Goal: Task Accomplishment & Management: Use online tool/utility

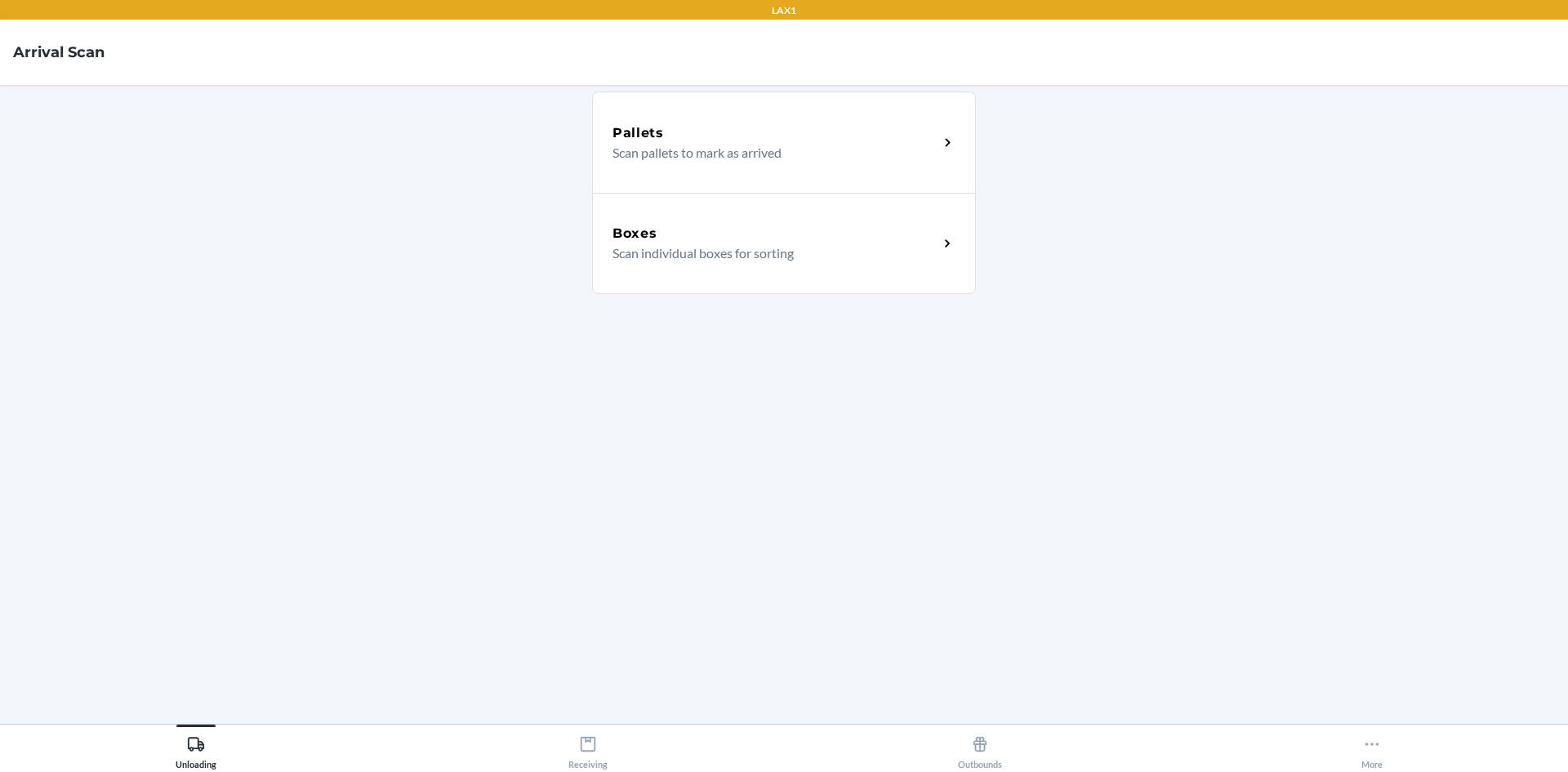
click at [823, 228] on div "Boxes" at bounding box center [775, 234] width 326 height 20
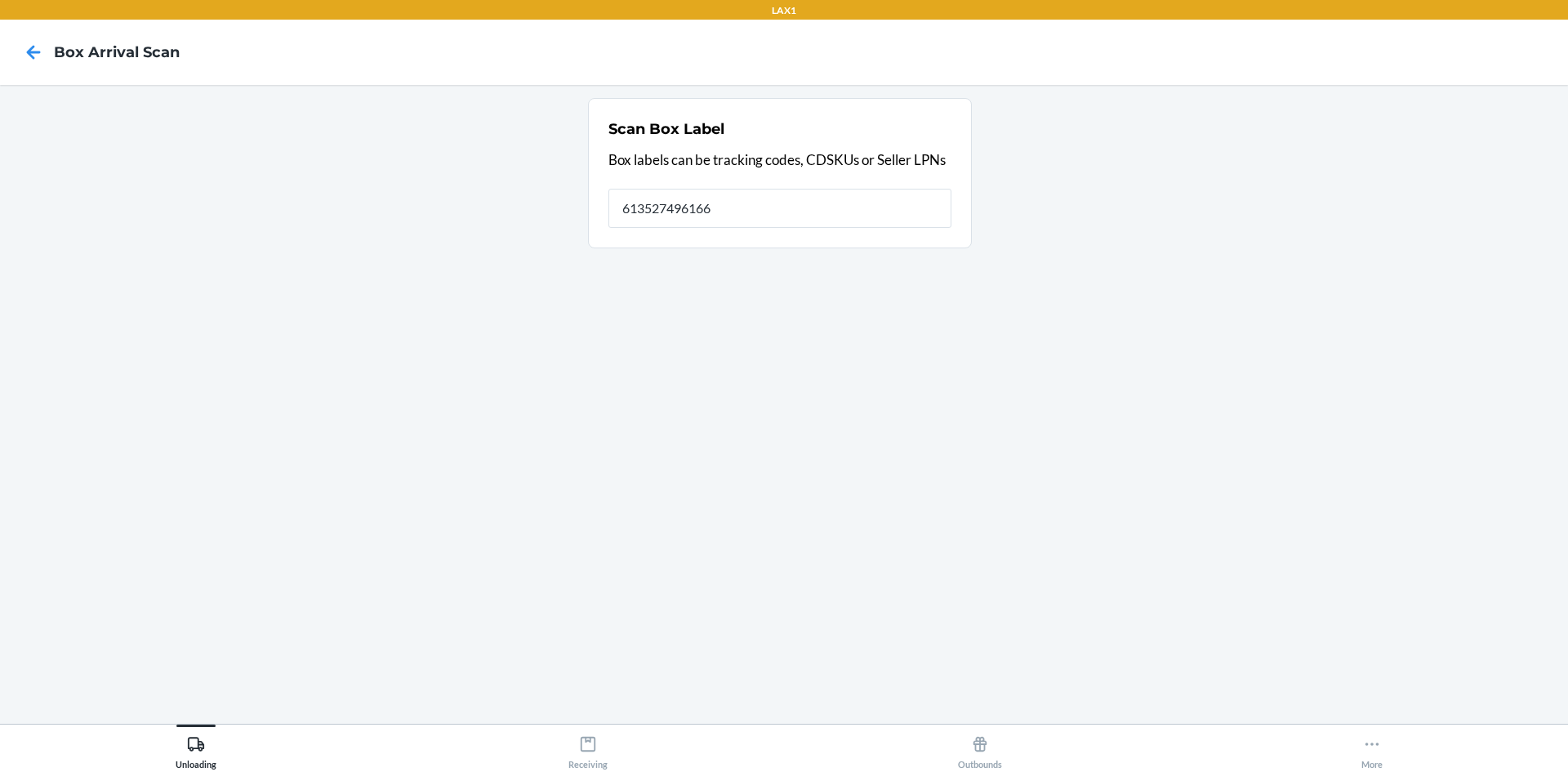
type input "613527496166"
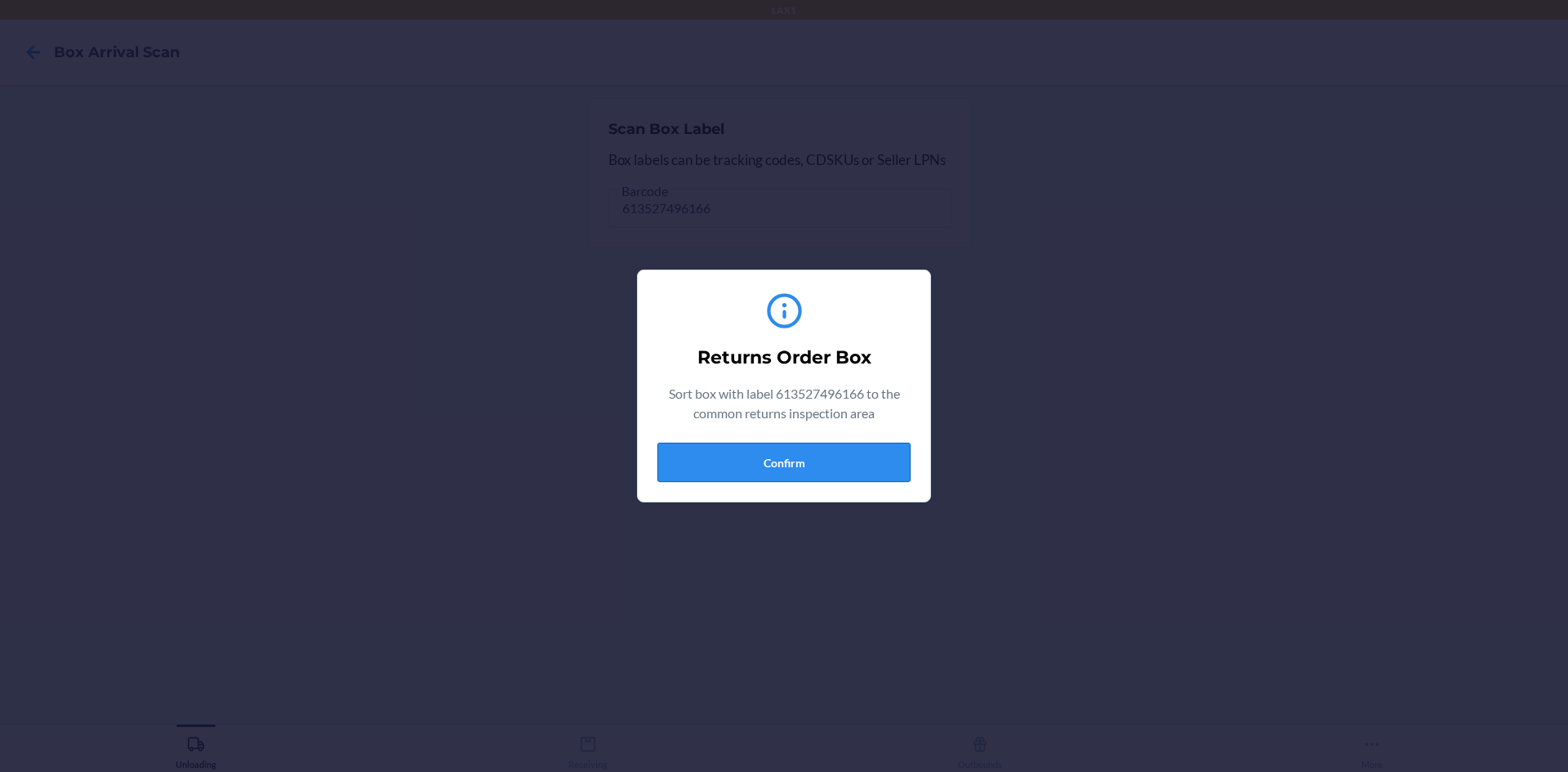
click at [805, 462] on button "Confirm" at bounding box center [784, 462] width 253 height 39
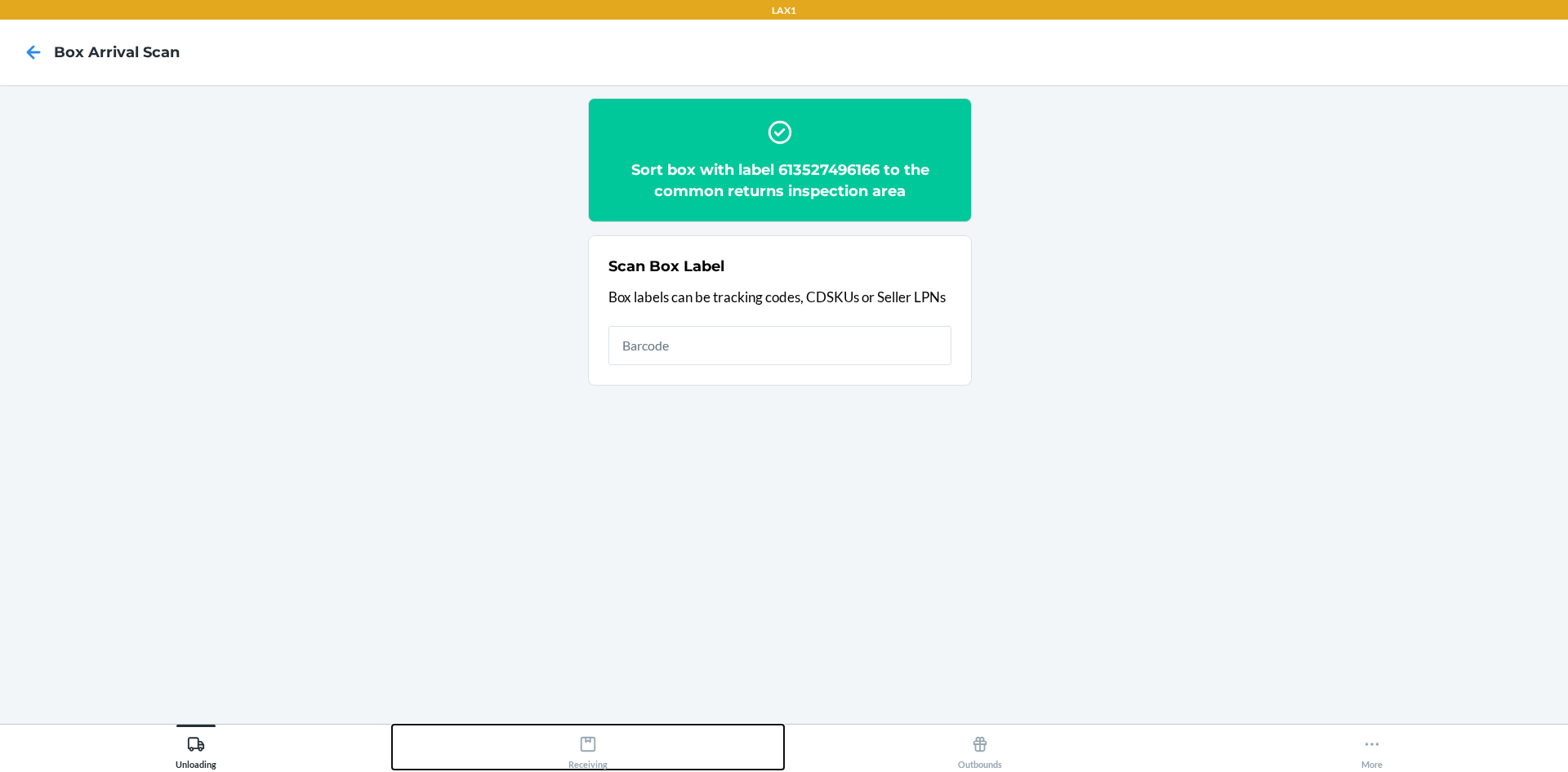
click at [596, 732] on div "Receiving" at bounding box center [587, 748] width 39 height 41
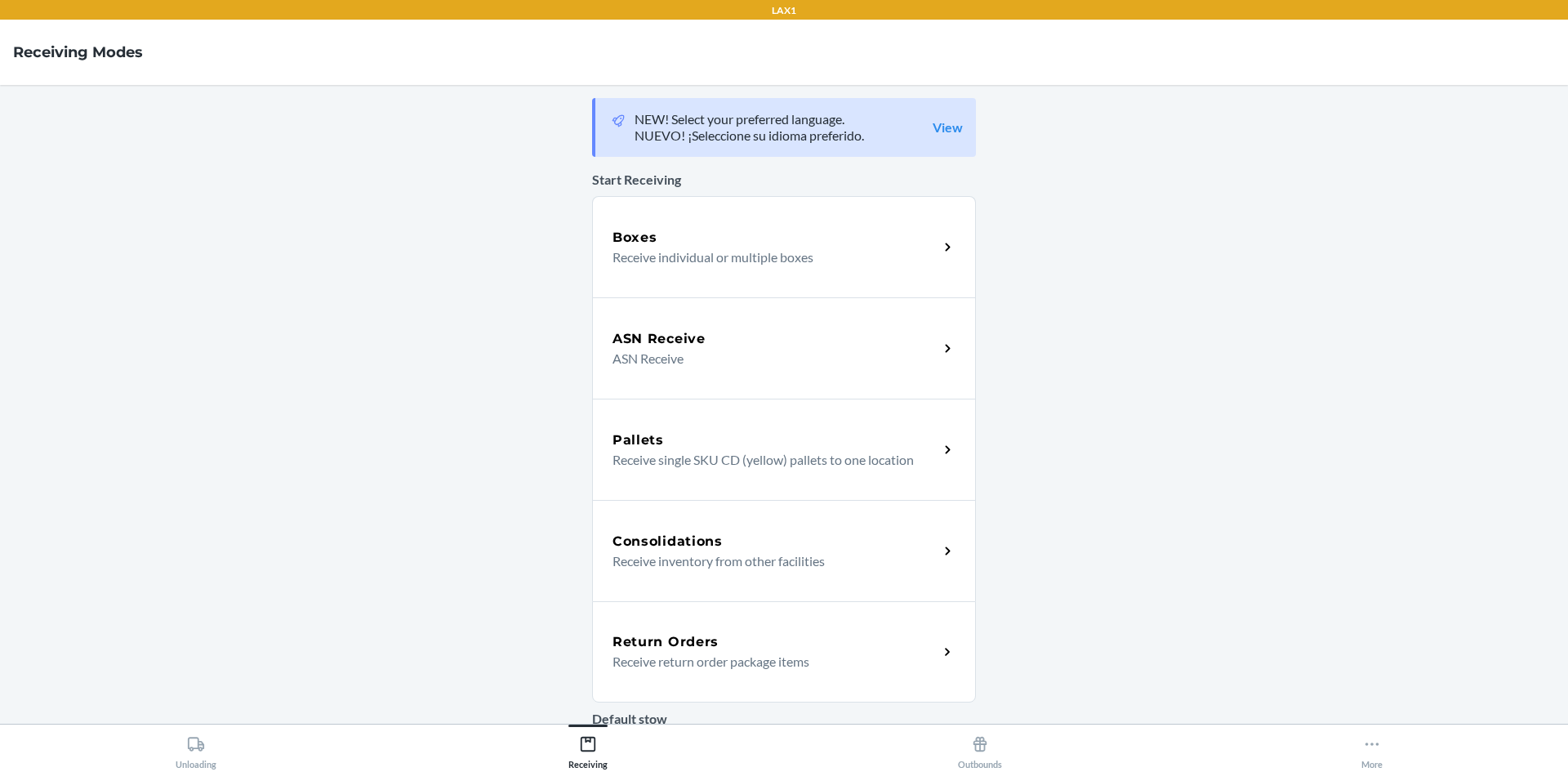
click at [716, 633] on div "Return Orders" at bounding box center [775, 642] width 326 height 20
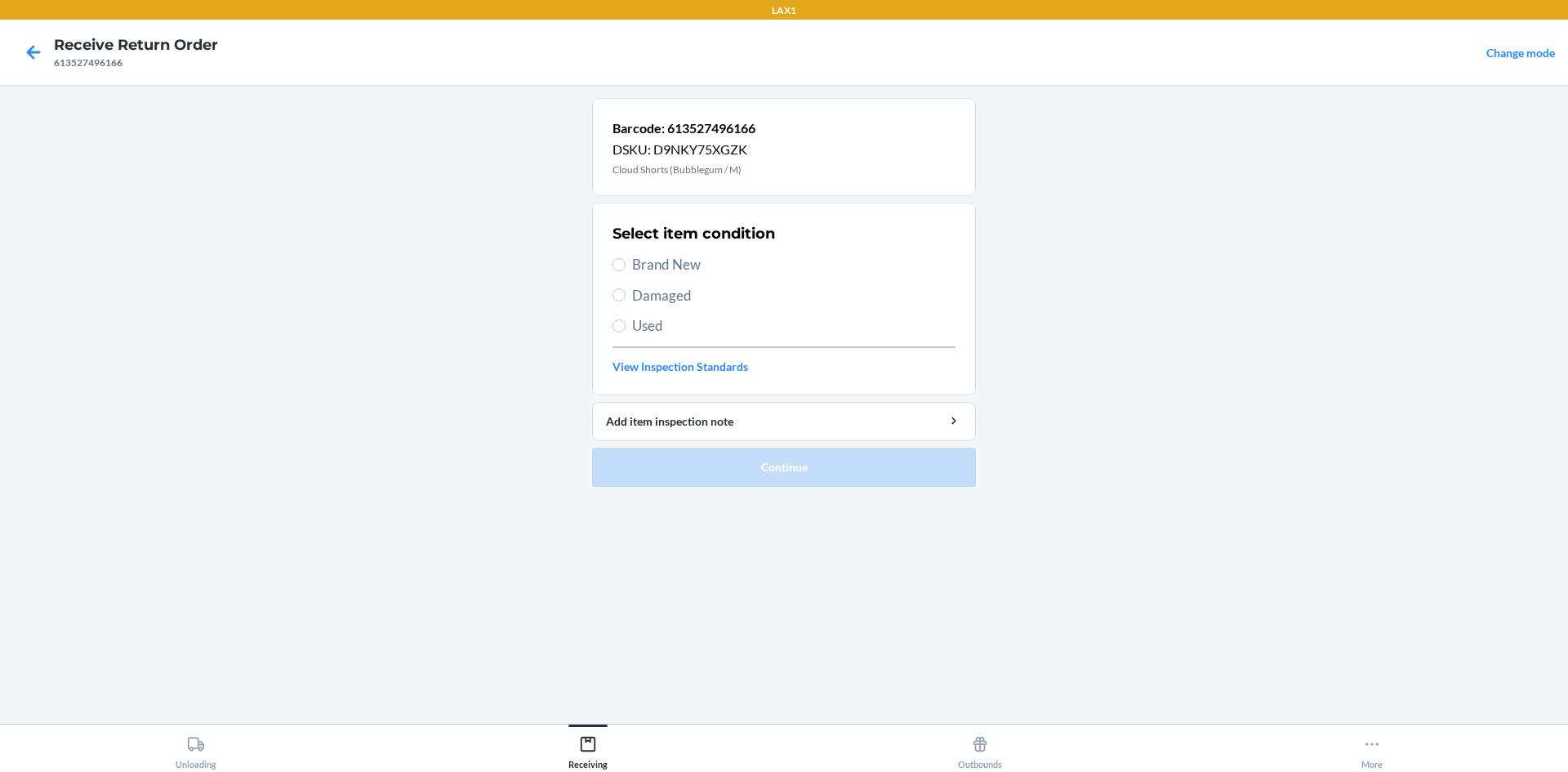
click at [699, 258] on span "Brand New" at bounding box center [793, 264] width 324 height 21
click at [625, 259] on input "Brand New" at bounding box center [619, 265] width 13 height 13
radio input "true"
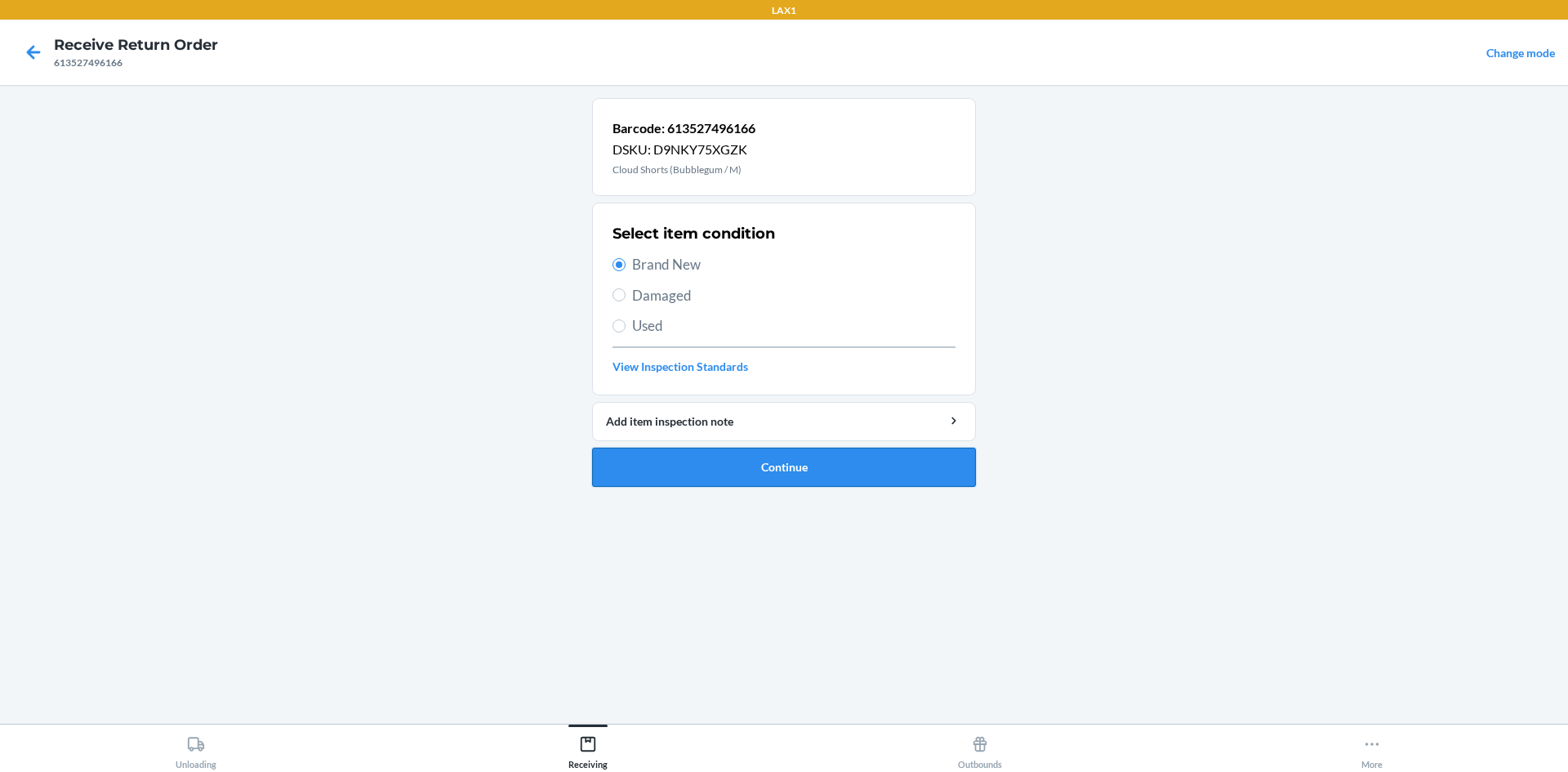
click at [851, 462] on button "Continue" at bounding box center [784, 466] width 384 height 39
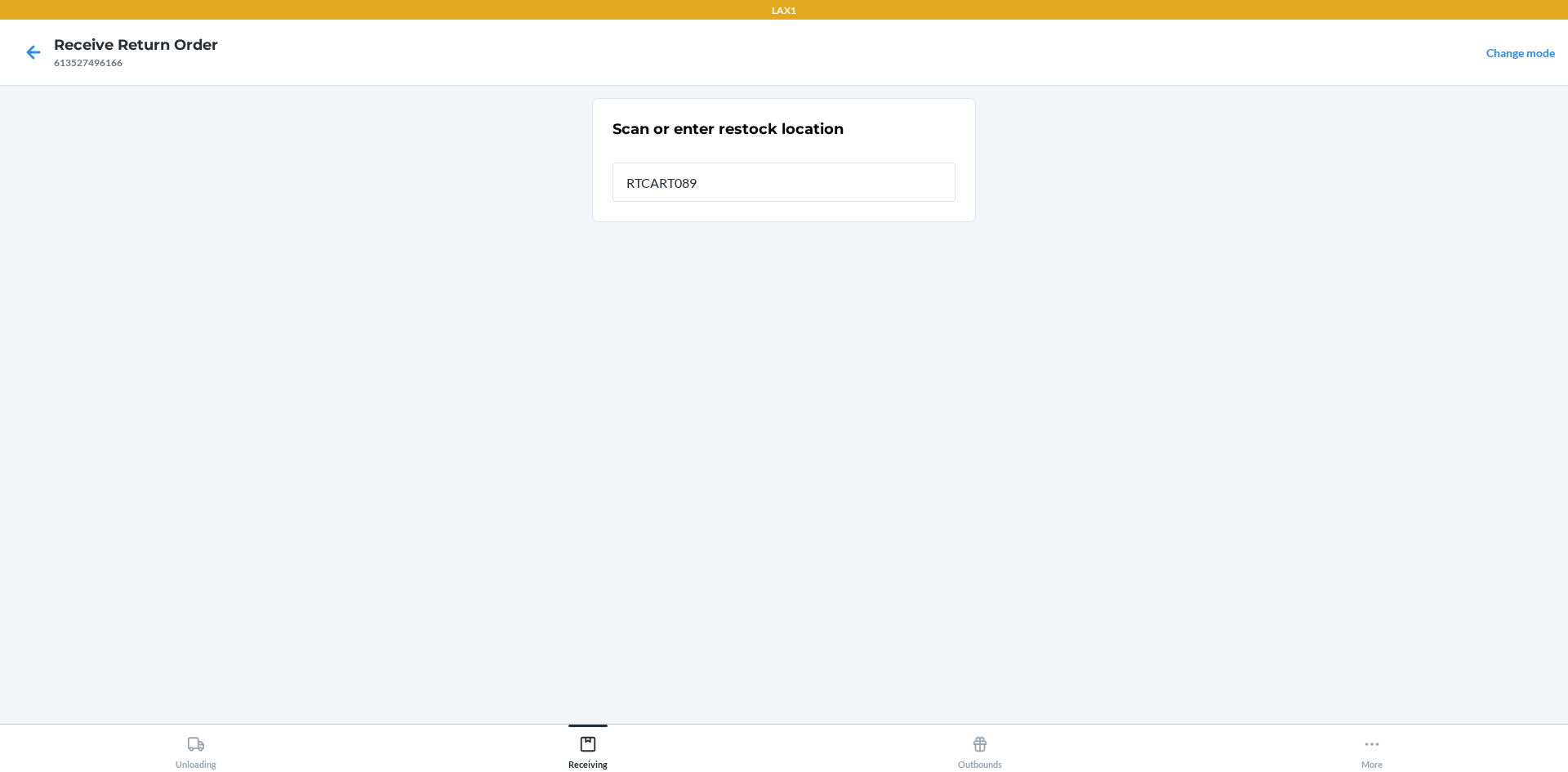
type input "RTCART089"
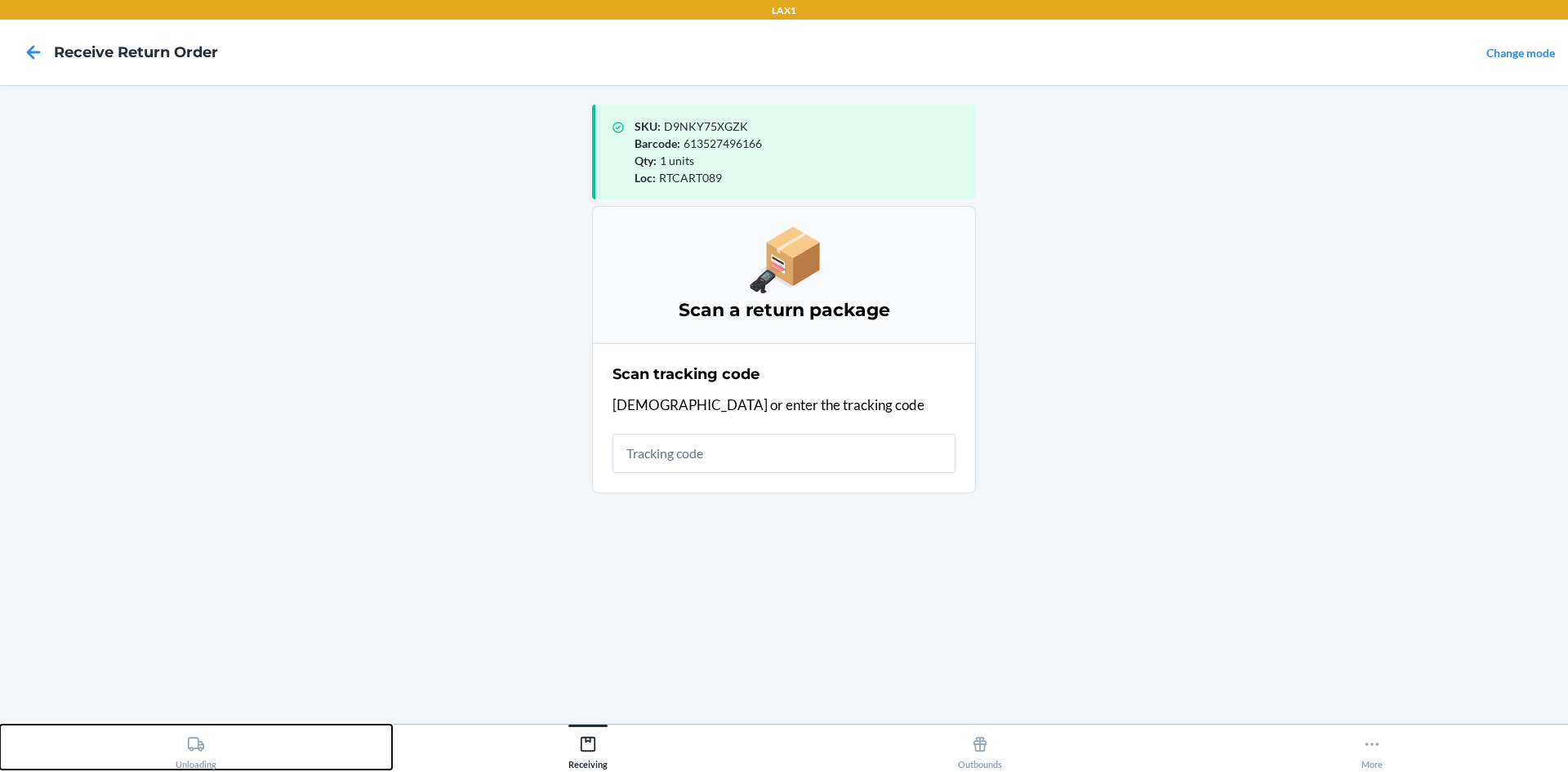
click at [217, 754] on button "Unloading" at bounding box center [196, 747] width 392 height 45
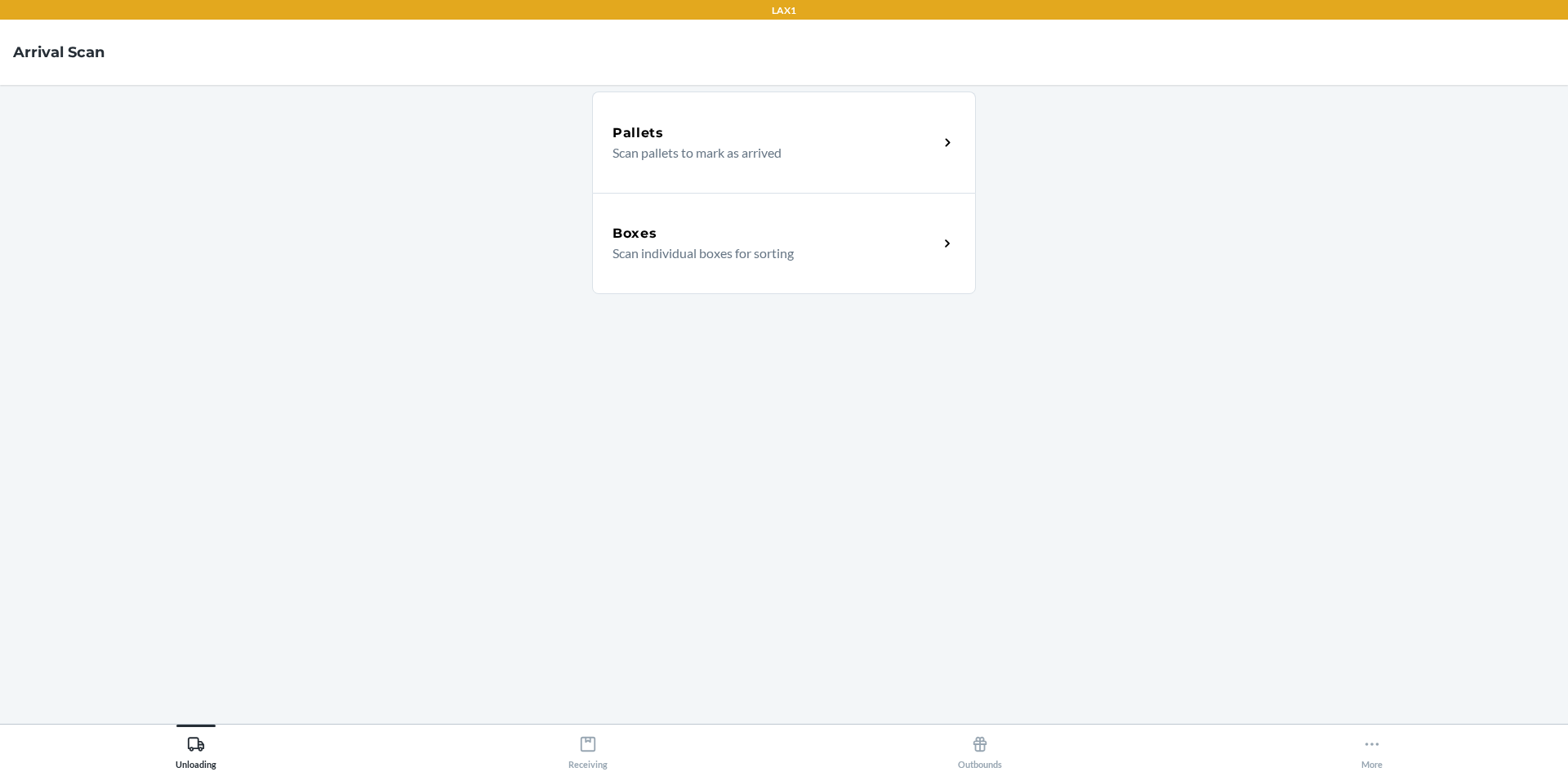
click at [720, 257] on p "Scan individual boxes for sorting" at bounding box center [769, 253] width 313 height 20
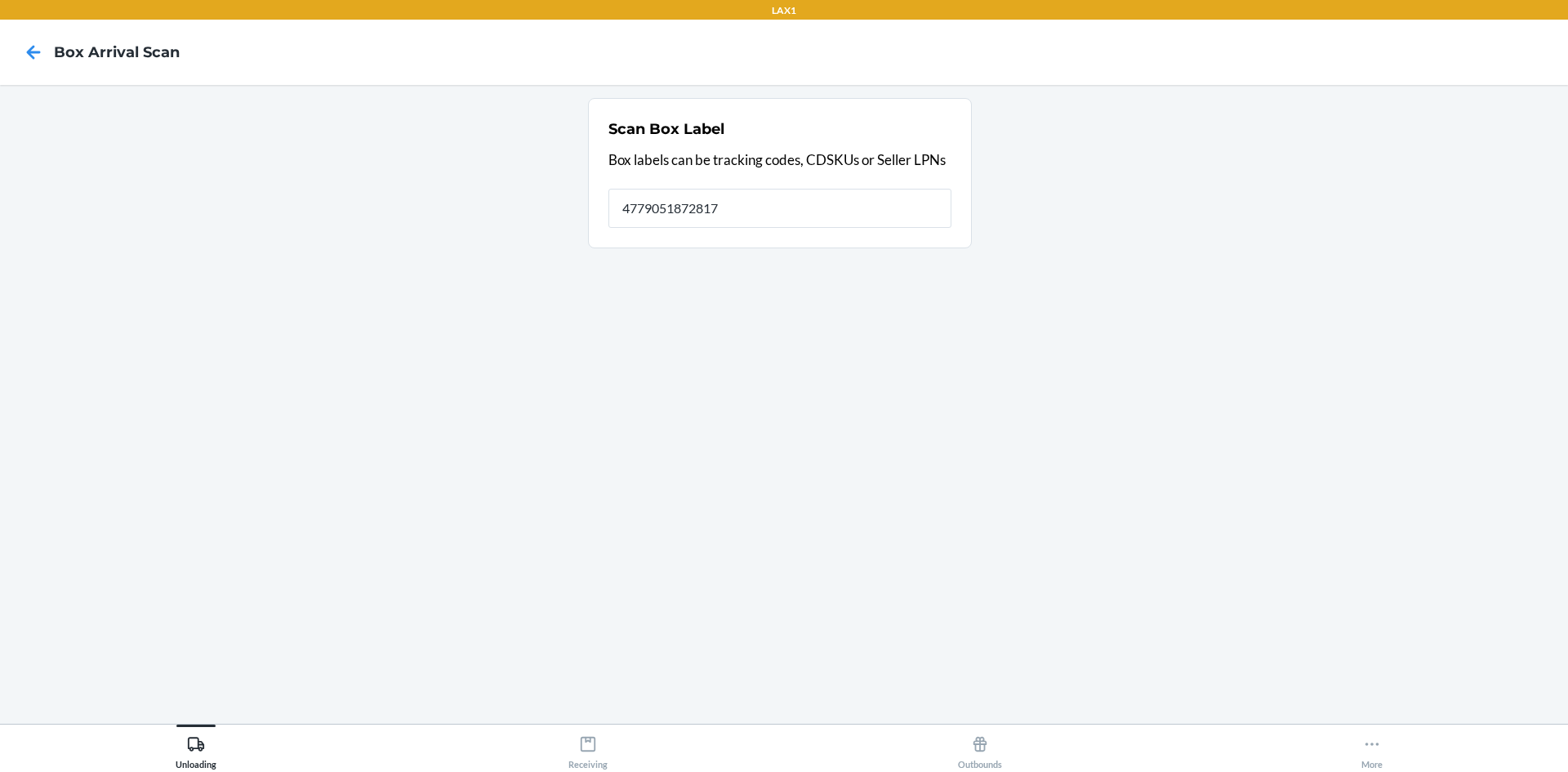
type input "4779051872817"
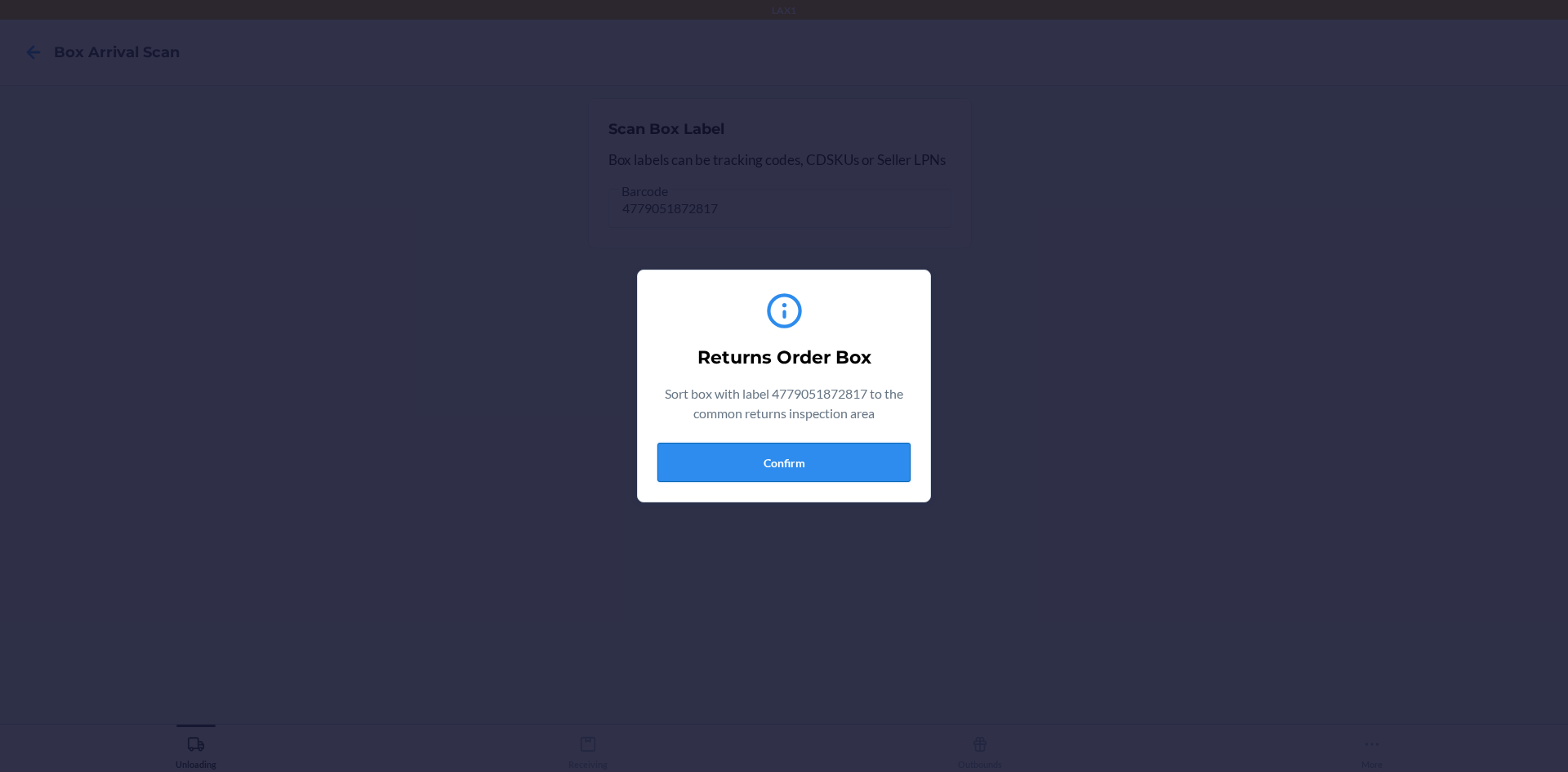
click at [800, 453] on button "Confirm" at bounding box center [784, 462] width 253 height 39
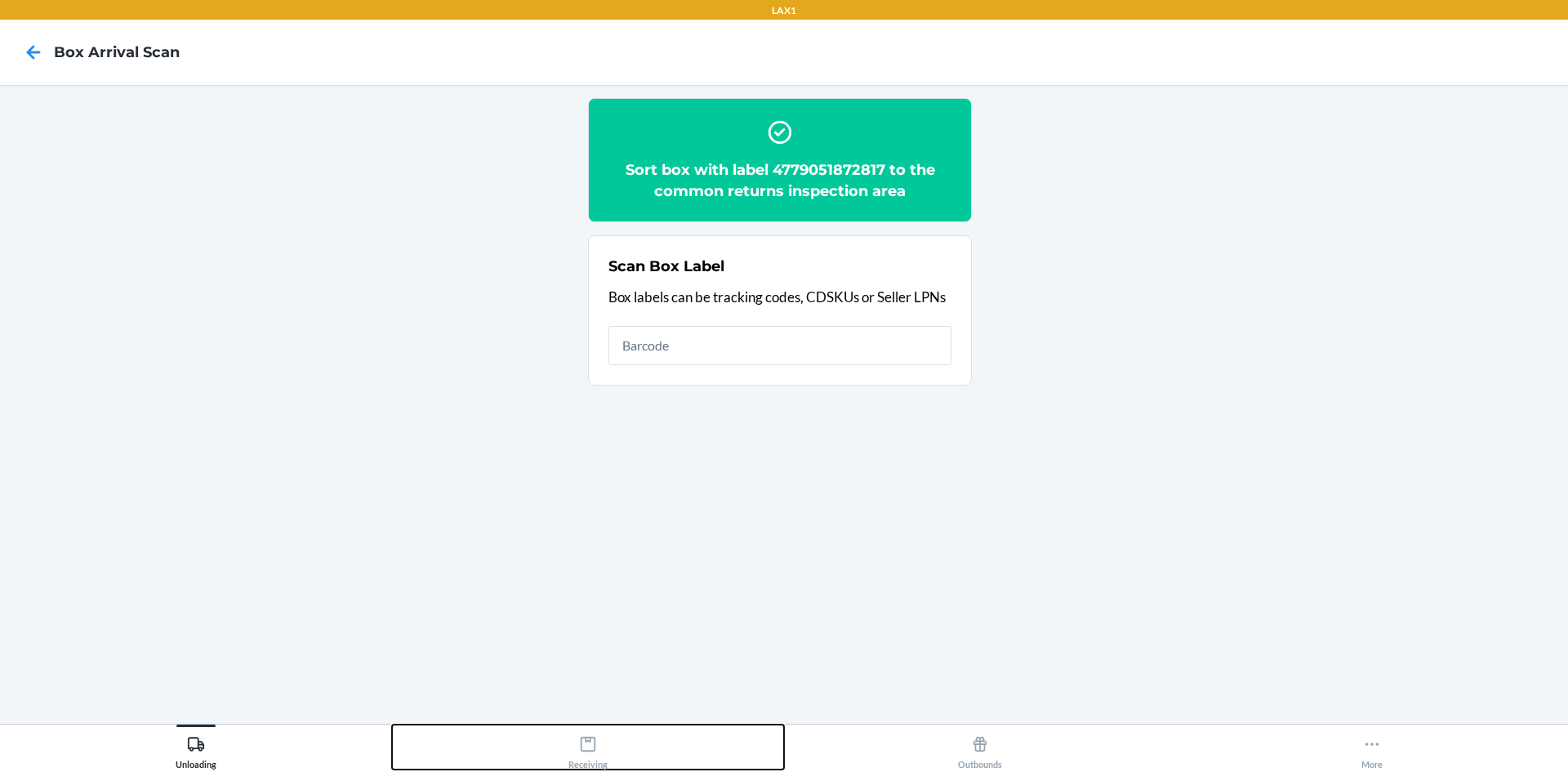
click at [612, 744] on button "Receiving" at bounding box center [588, 747] width 392 height 45
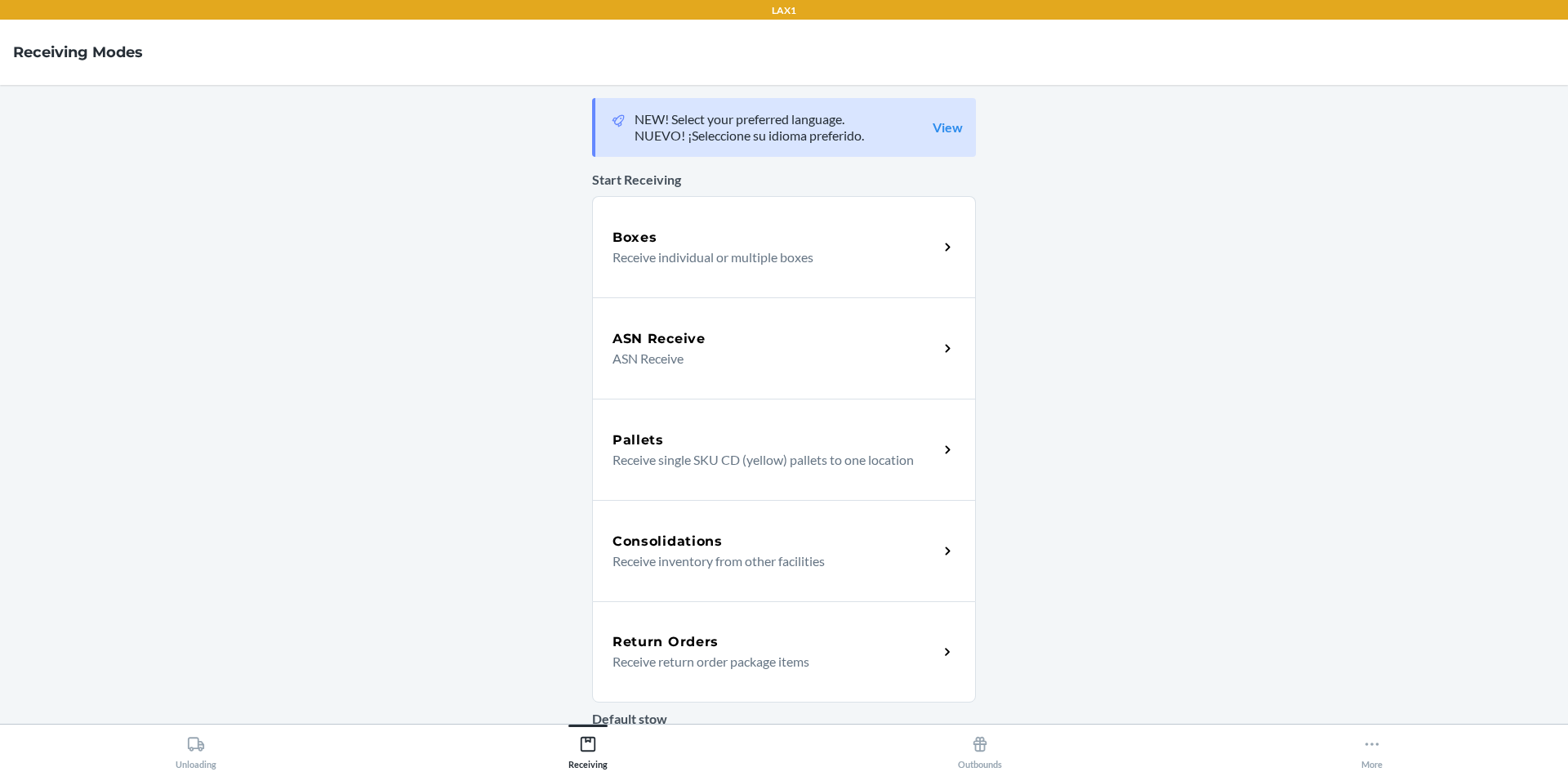
click at [661, 606] on div "Return Orders Receive return order package items" at bounding box center [784, 652] width 384 height 101
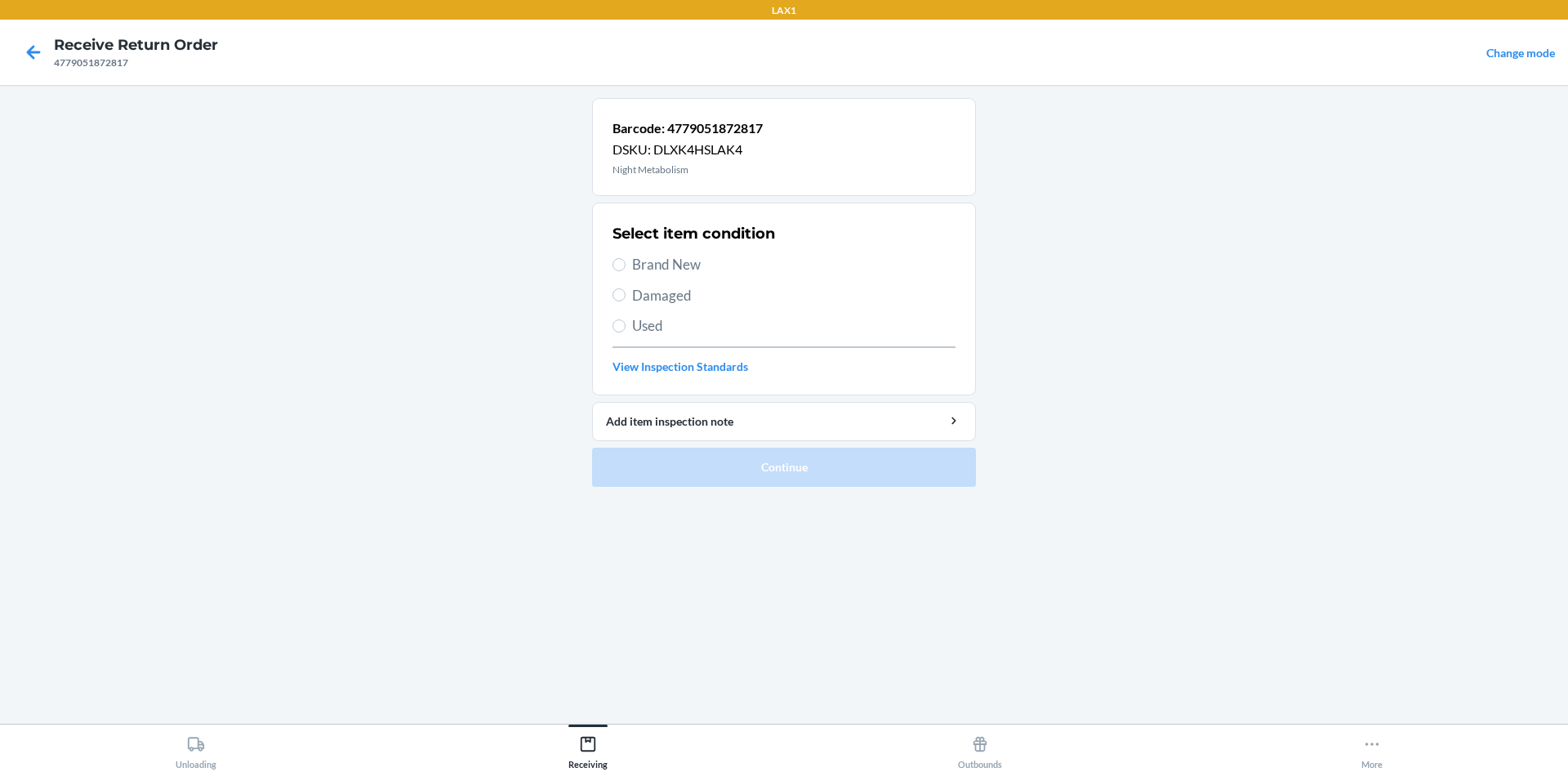
click at [667, 261] on span "Brand New" at bounding box center [793, 264] width 324 height 21
click at [625, 261] on input "Brand New" at bounding box center [619, 265] width 13 height 13
radio input "true"
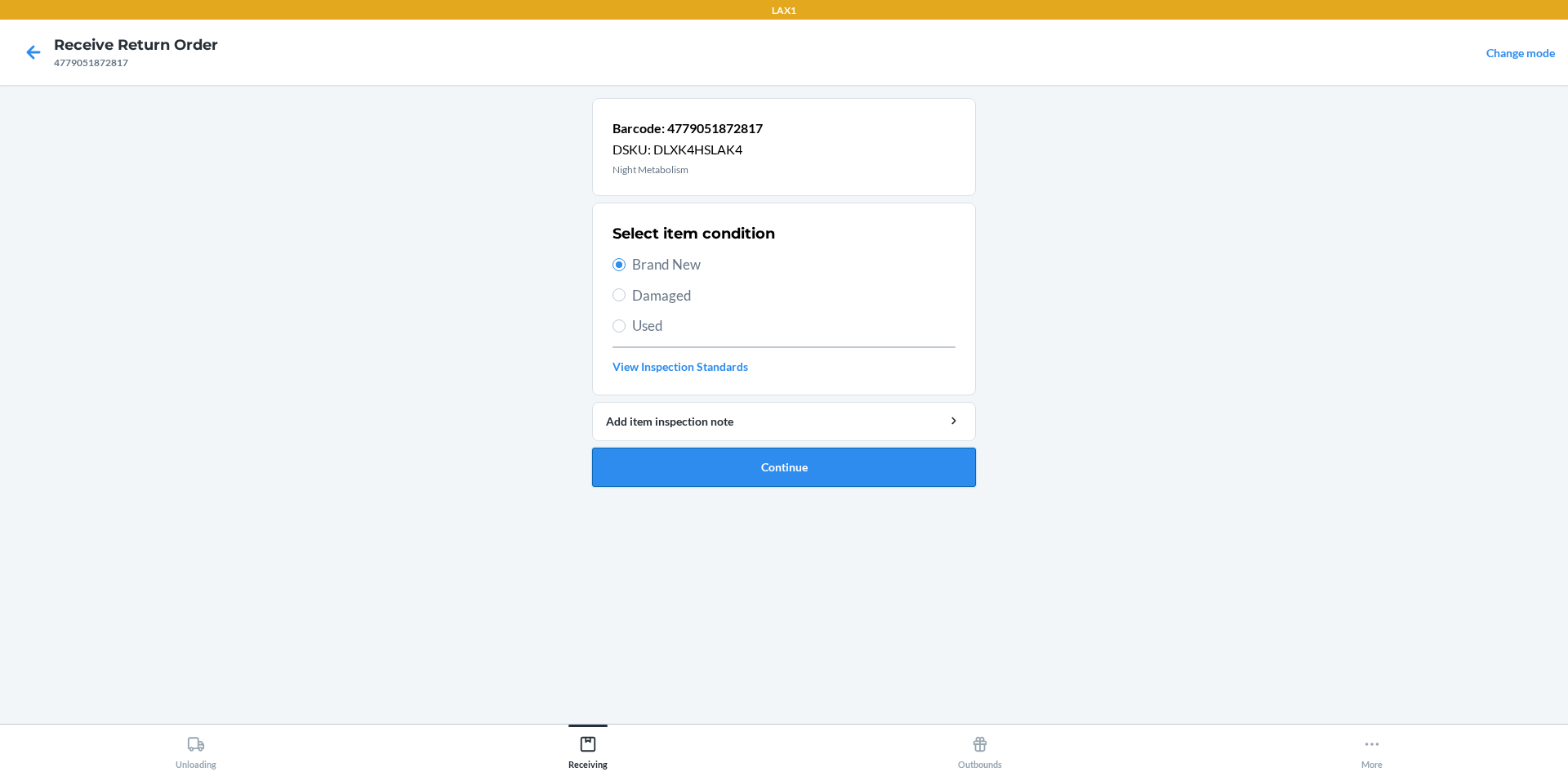
click at [793, 476] on button "Continue" at bounding box center [784, 466] width 384 height 39
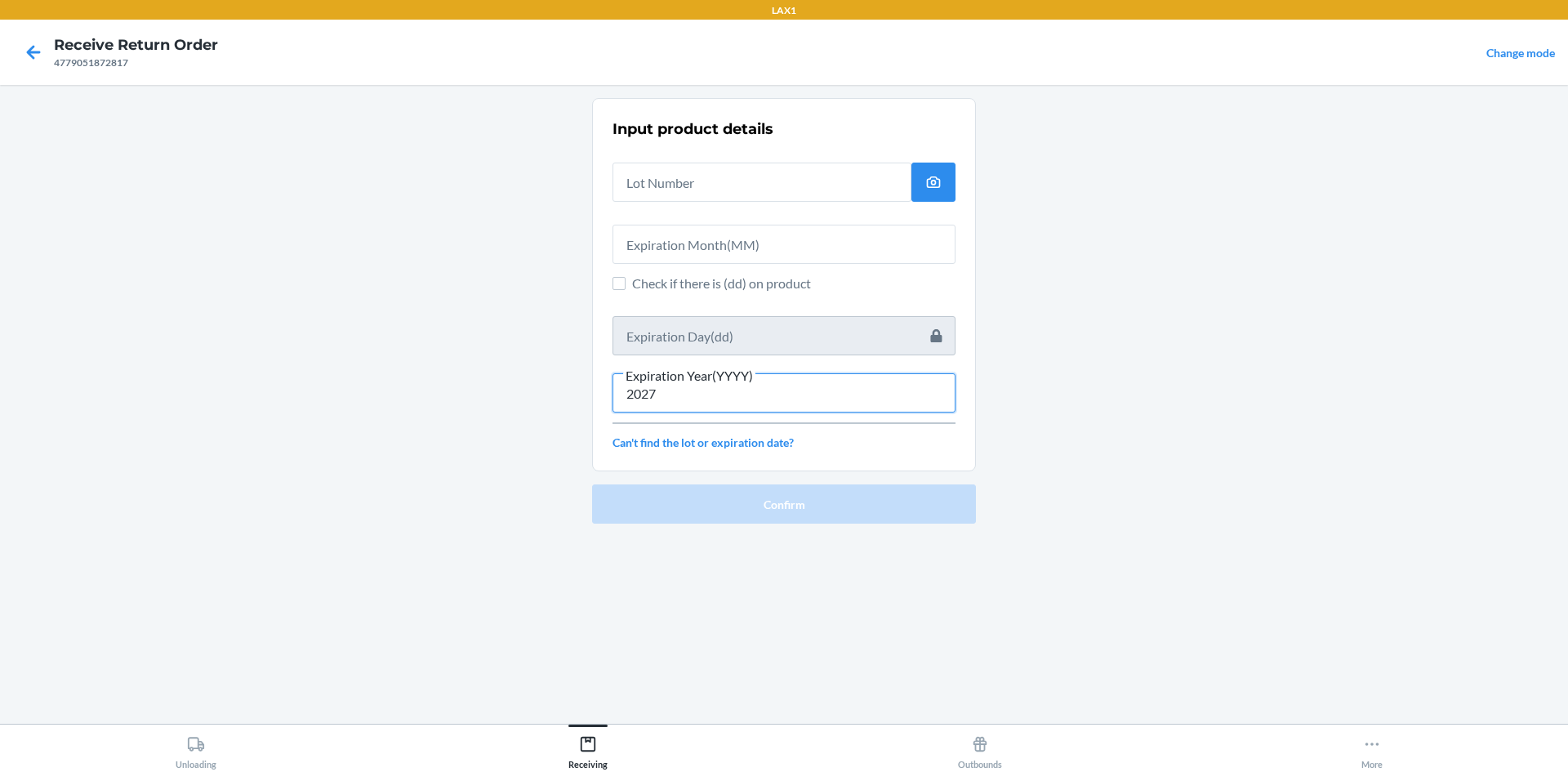
type input "2027"
click at [691, 253] on input "text" at bounding box center [784, 243] width 343 height 39
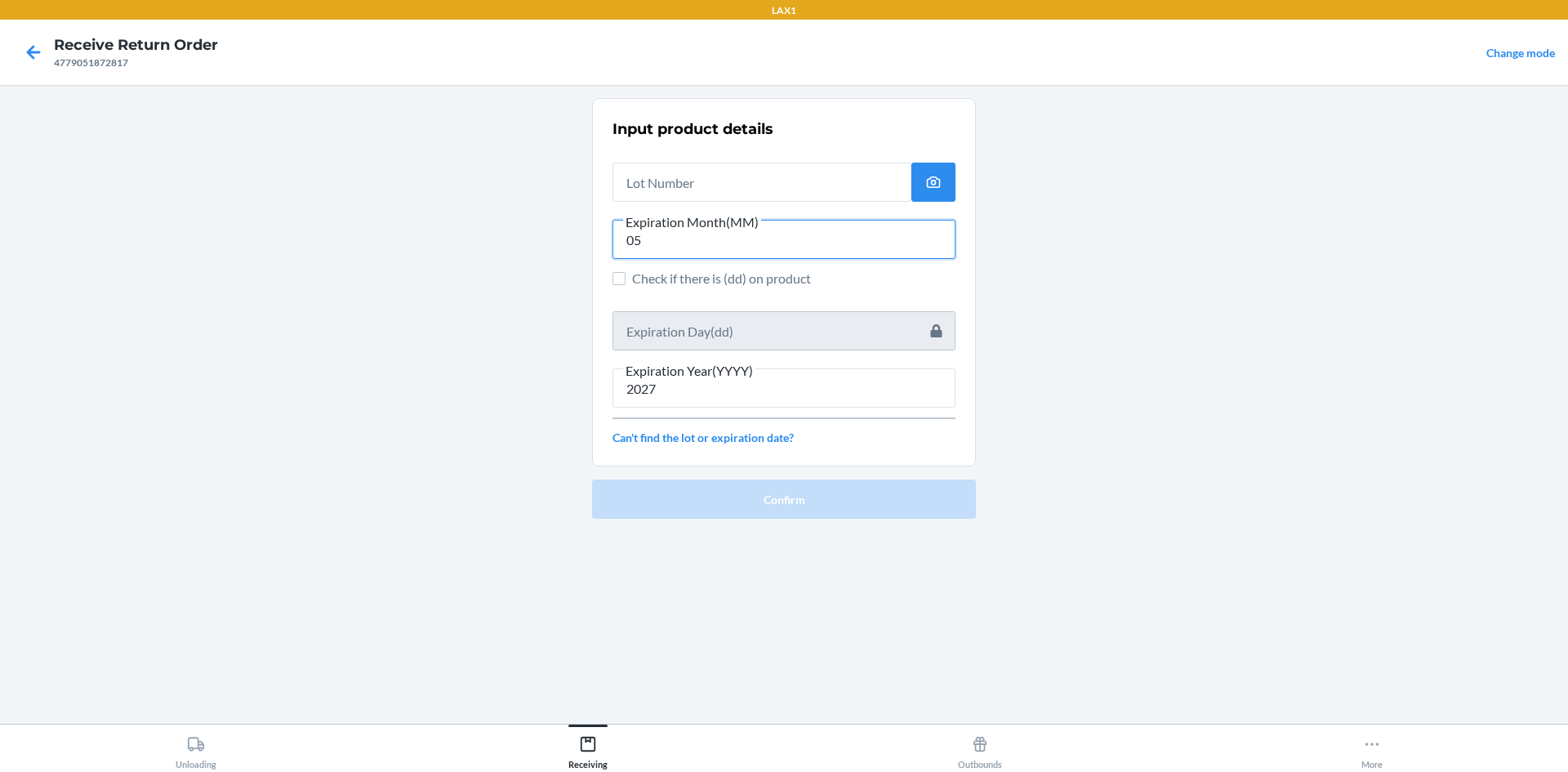
type input "05"
click at [699, 179] on input "text" at bounding box center [762, 182] width 299 height 39
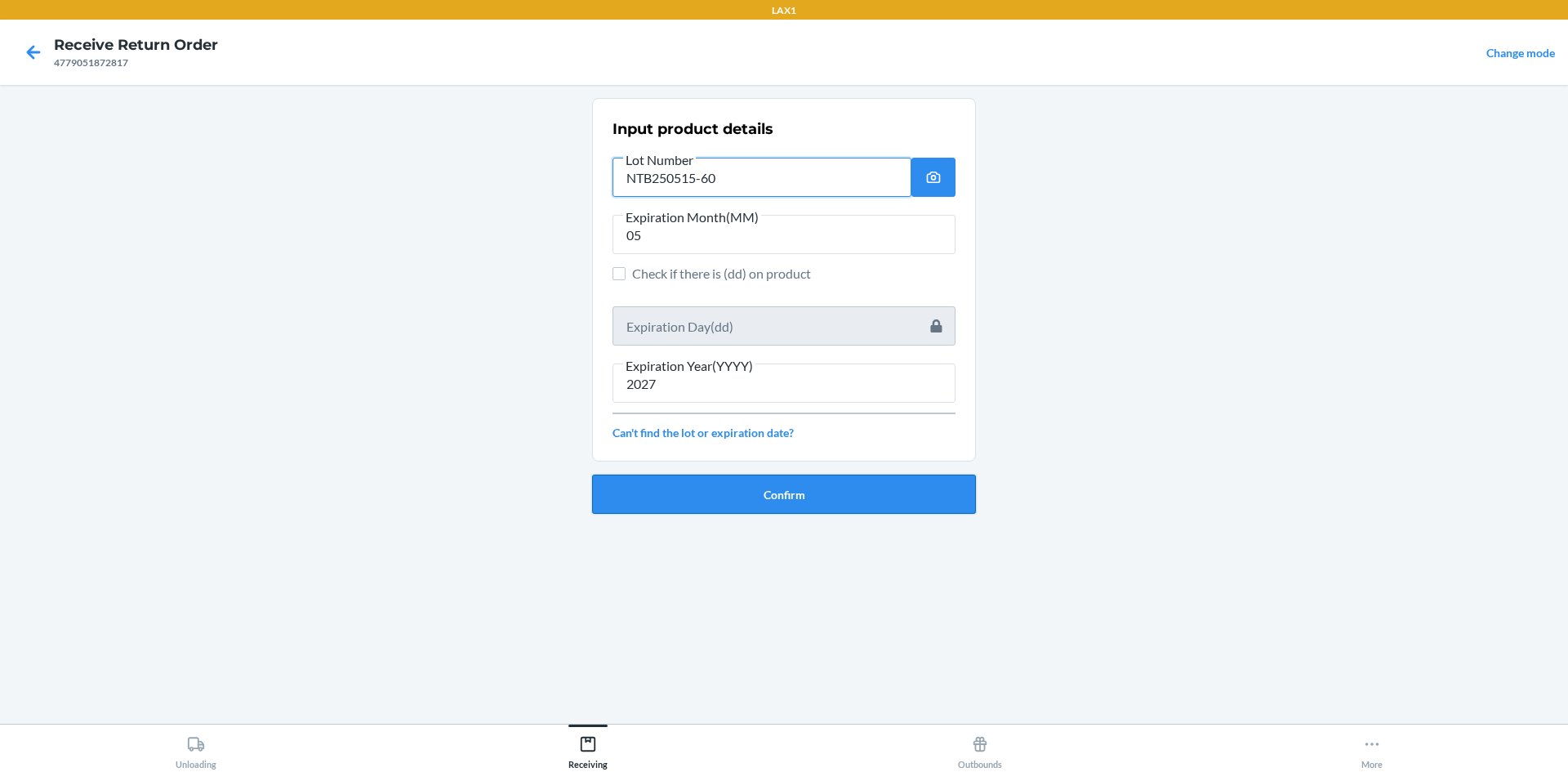
type input "NTB250515-60"
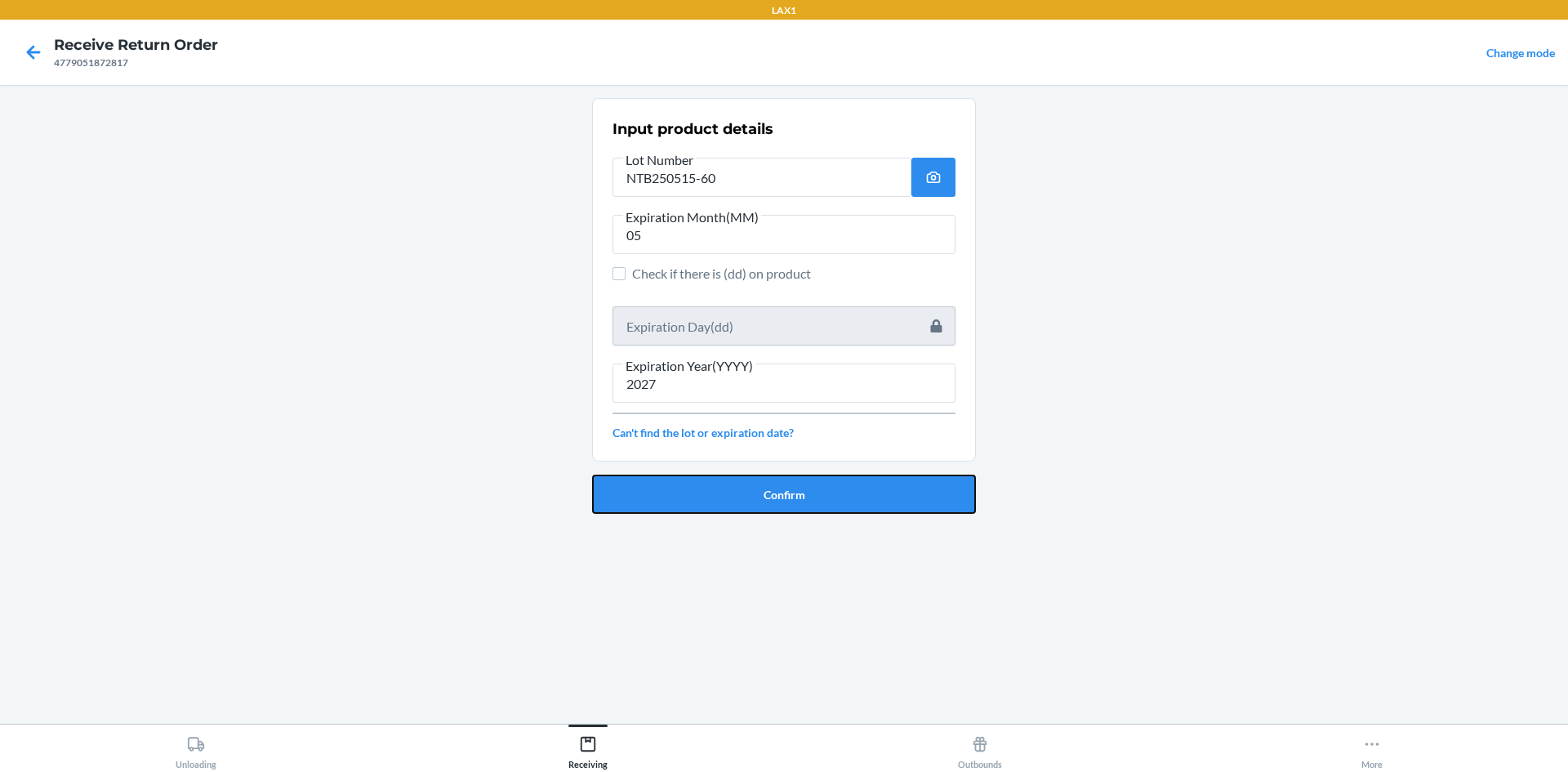
click at [860, 485] on button "Confirm" at bounding box center [784, 494] width 384 height 39
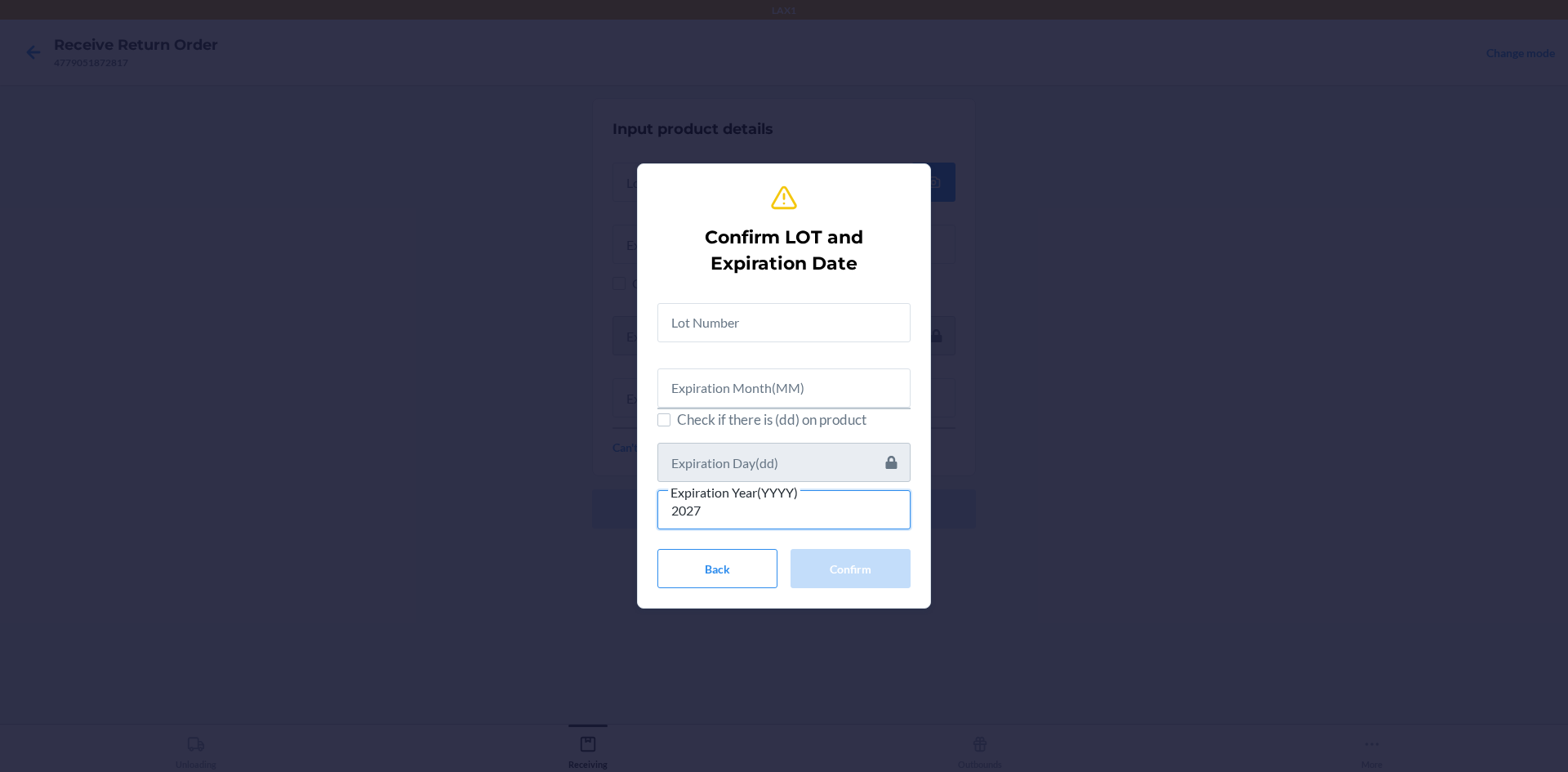
type input "2027"
click at [727, 392] on input "text" at bounding box center [784, 387] width 253 height 39
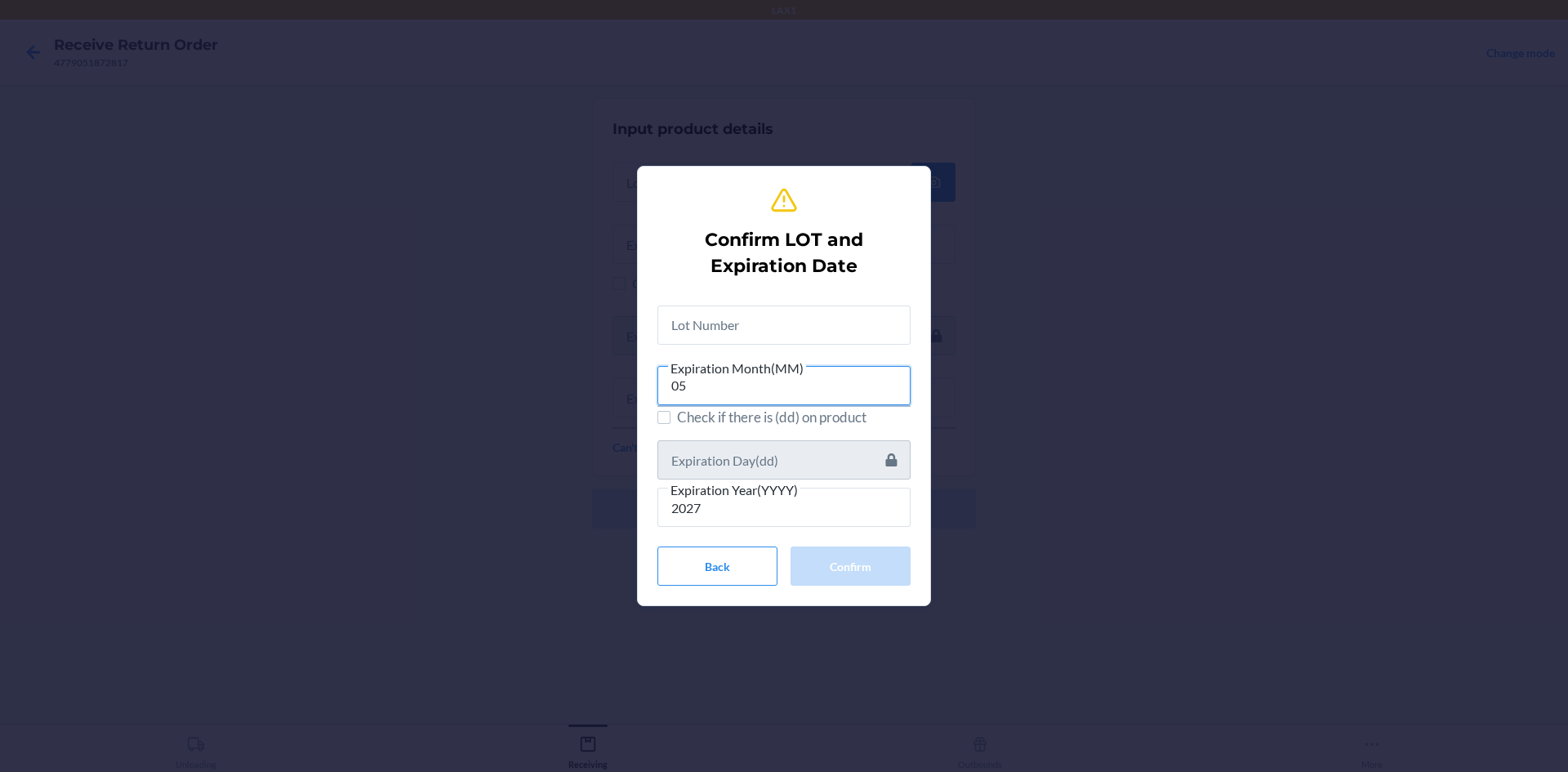
type input "05"
click at [769, 317] on input "text" at bounding box center [784, 325] width 253 height 39
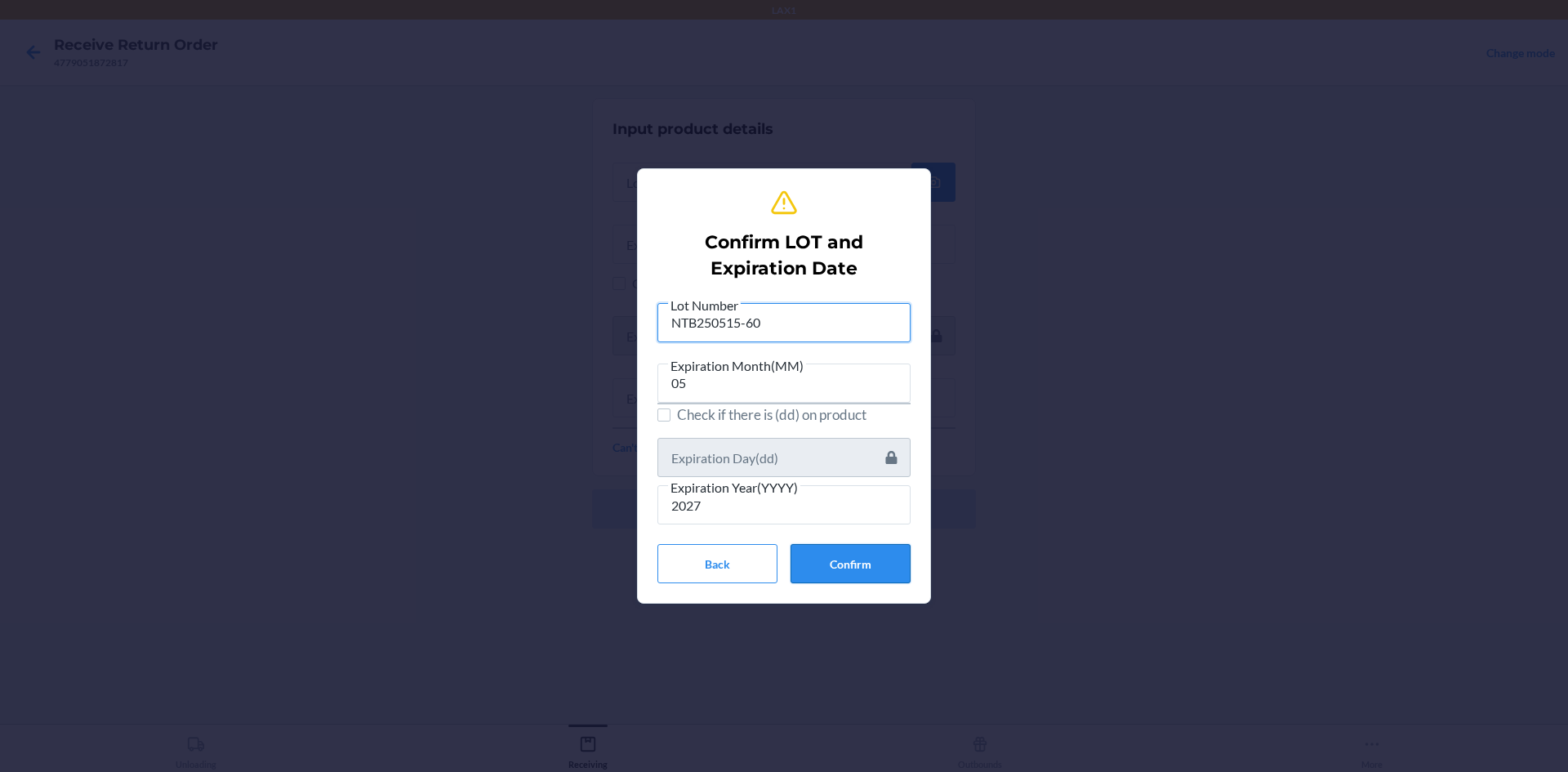
type input "NTB250515-60"
click at [850, 552] on button "Confirm" at bounding box center [850, 563] width 120 height 39
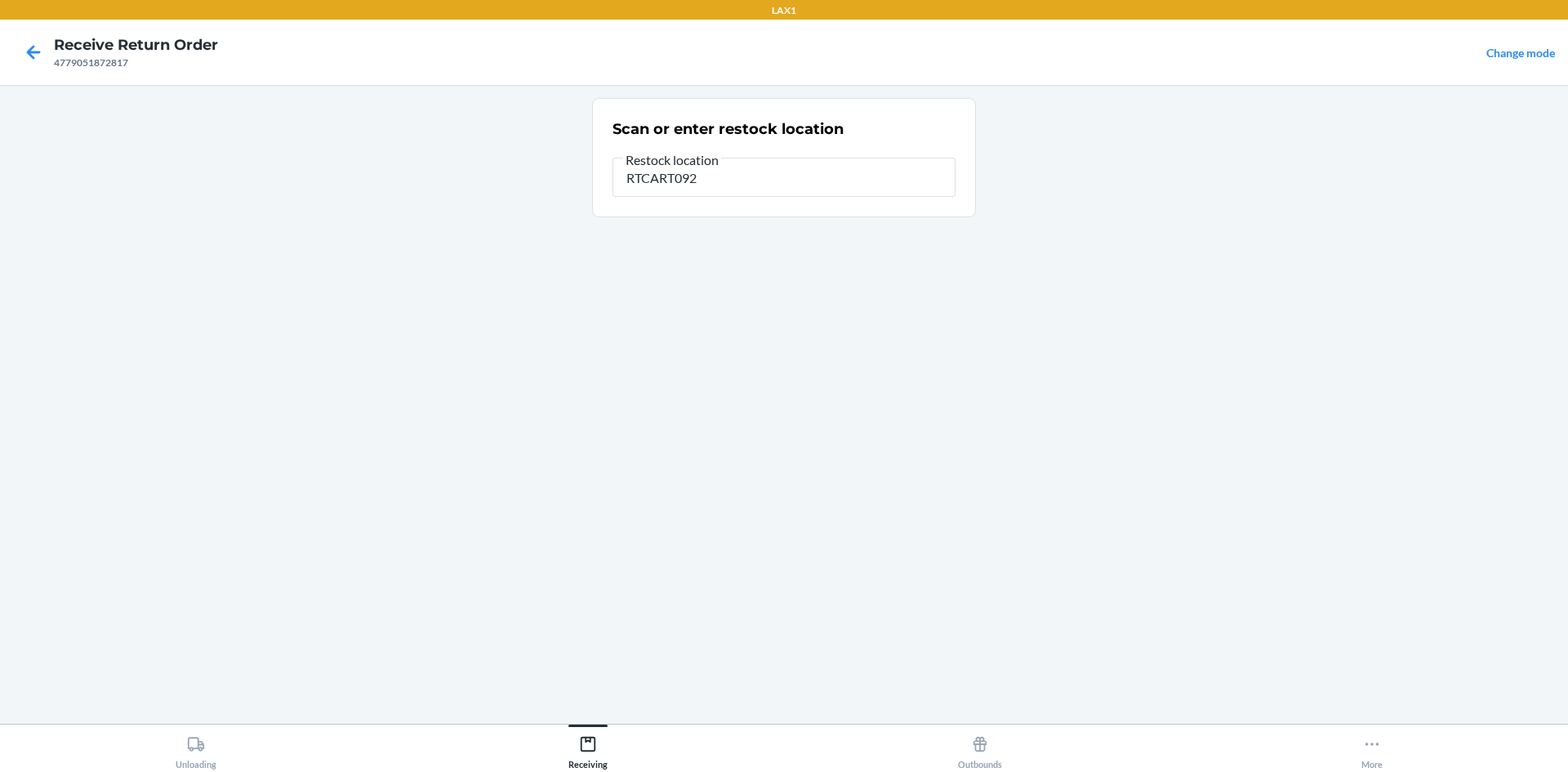
type input "RTCART092"
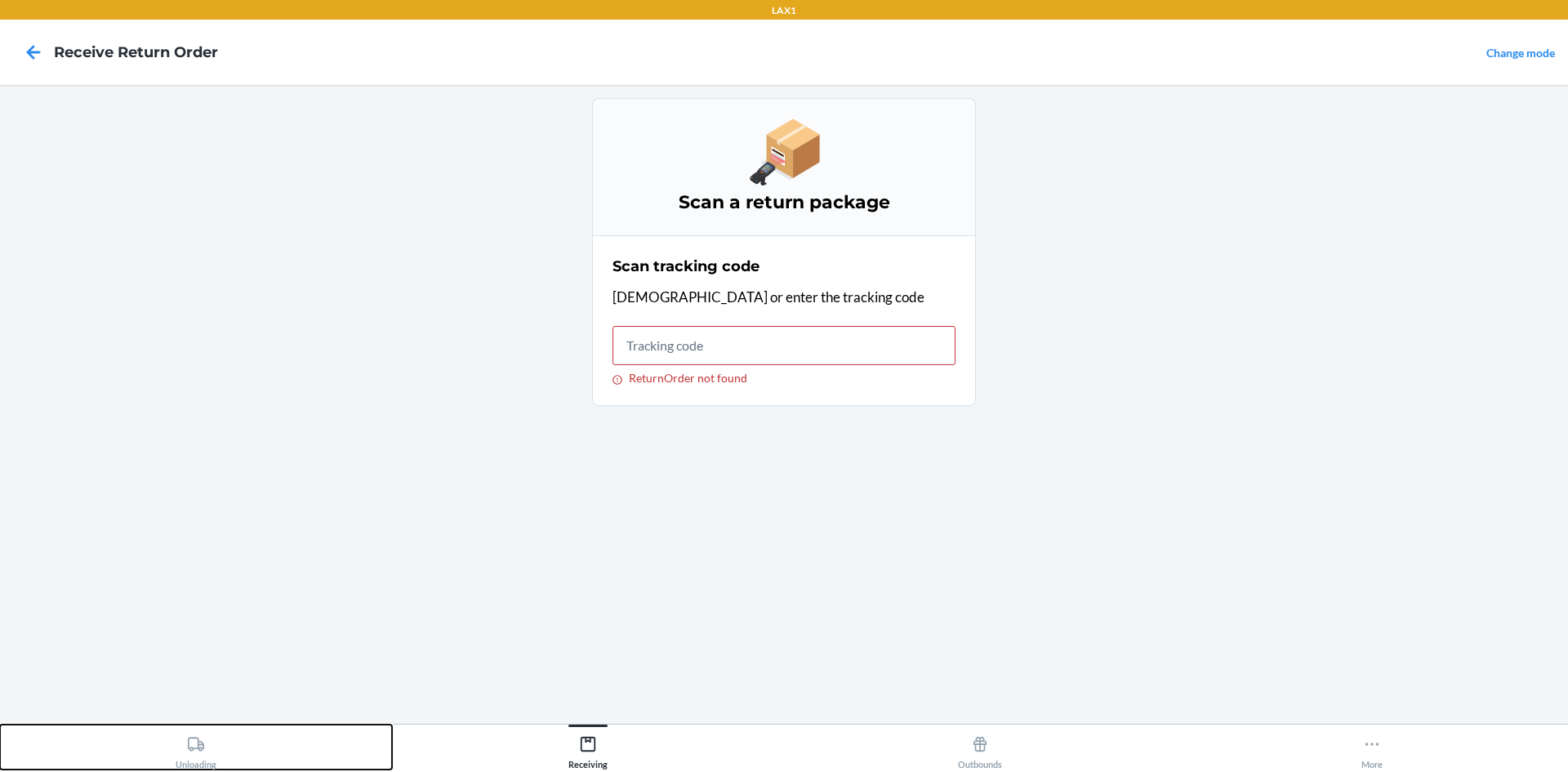
click at [190, 748] on icon at bounding box center [196, 743] width 16 height 14
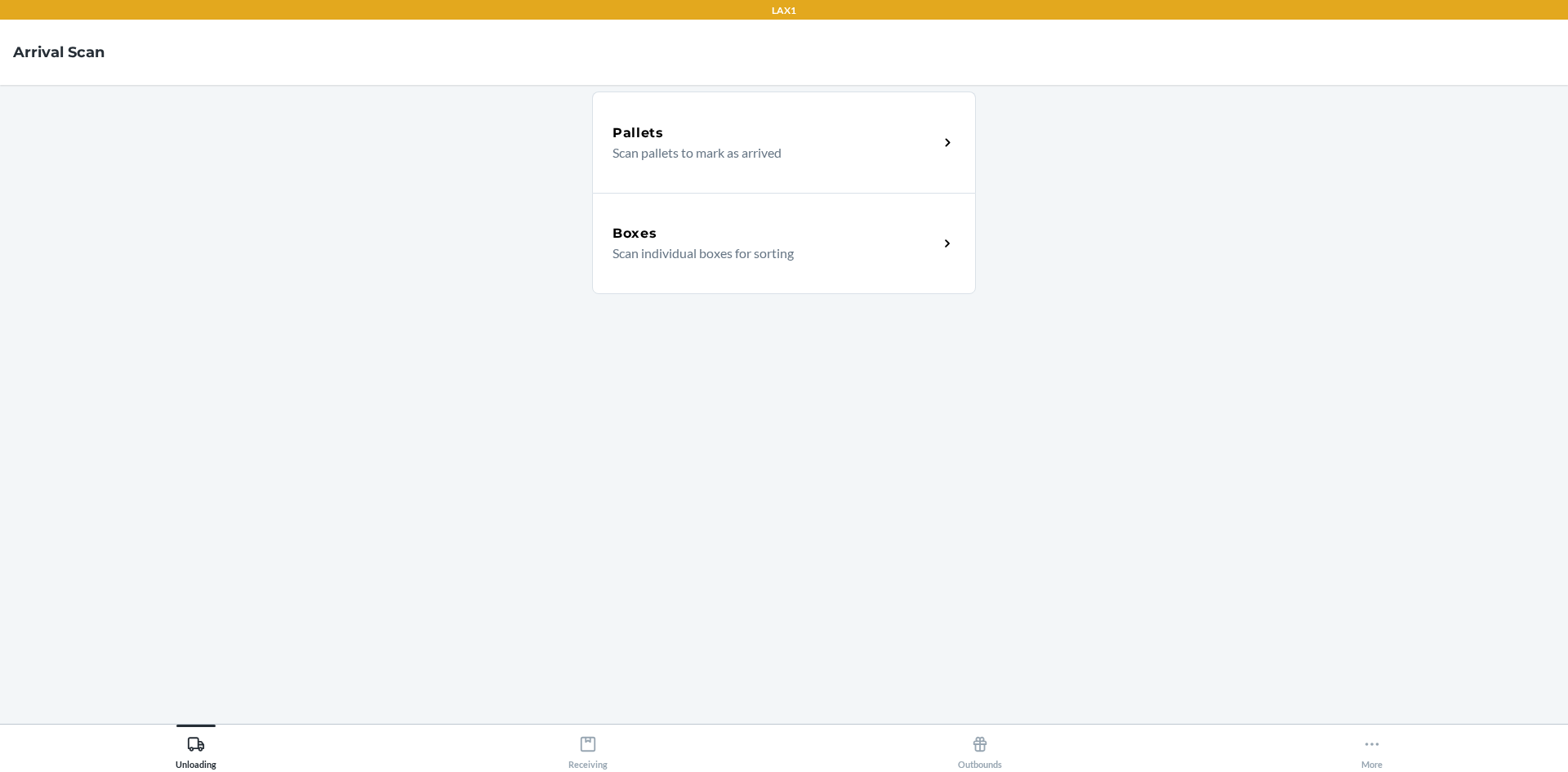
click at [766, 254] on p "Scan individual boxes for sorting" at bounding box center [769, 253] width 313 height 20
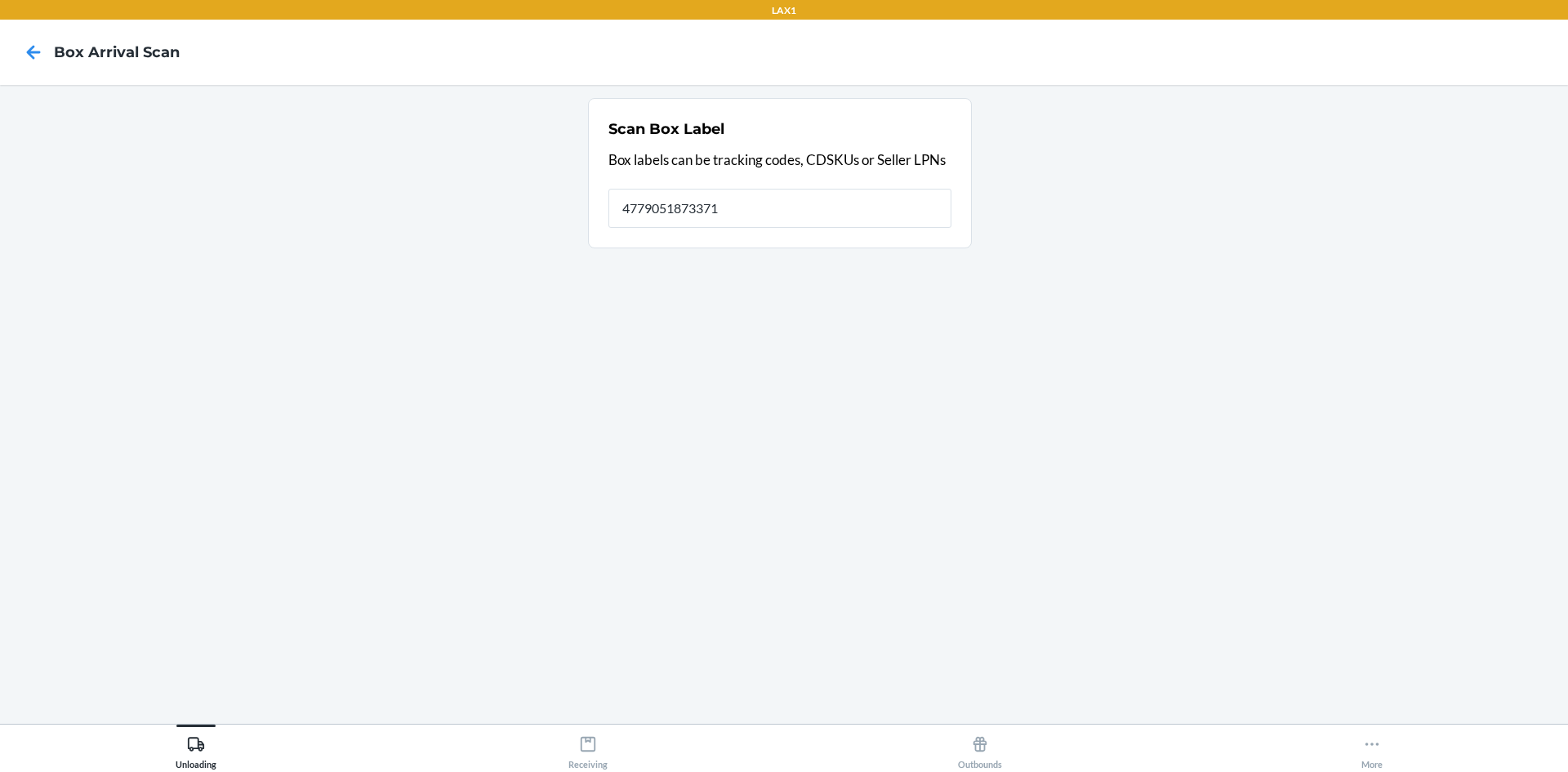
type input "4779051873371"
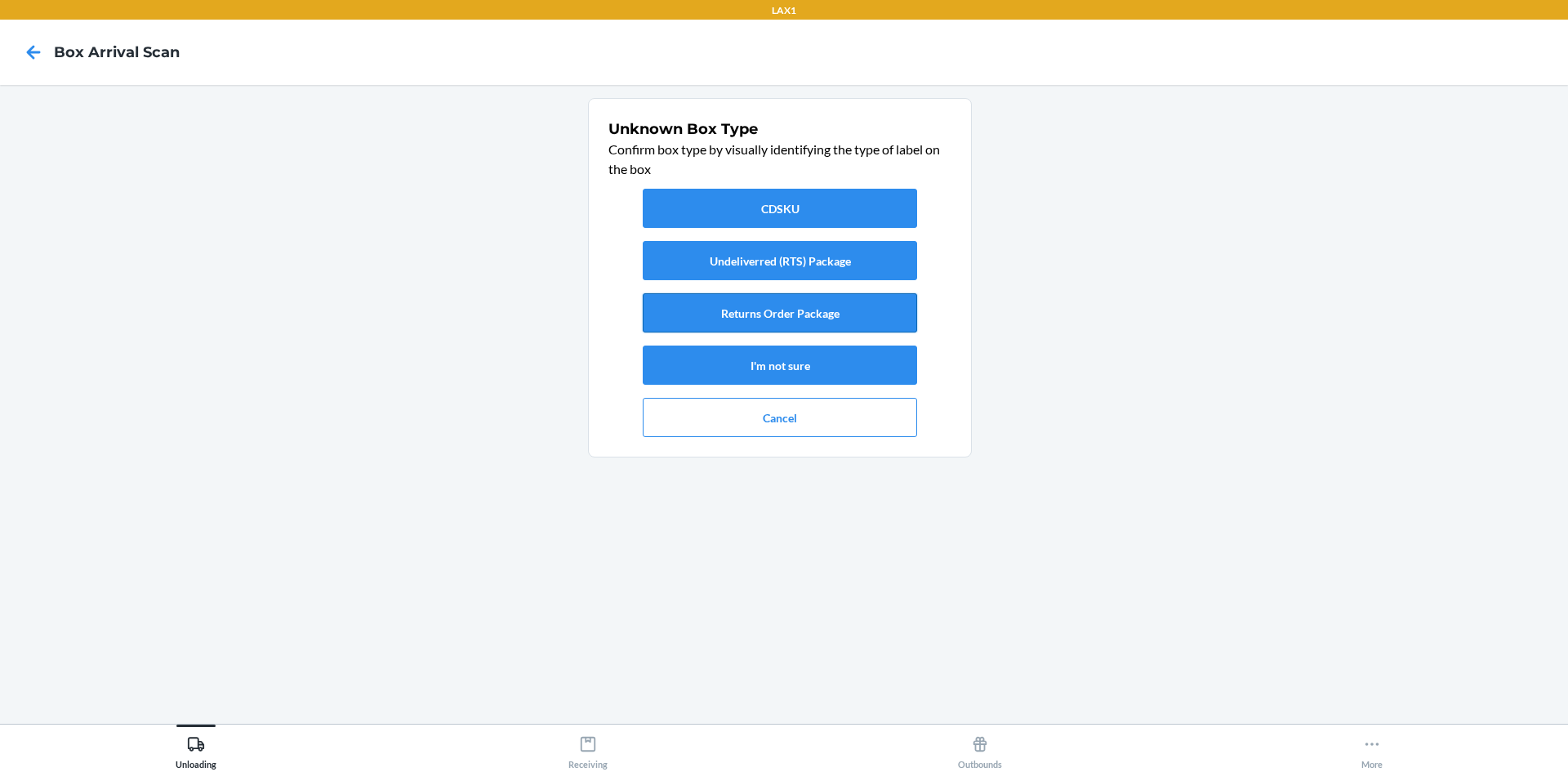
click at [726, 315] on button "Returns Order Package" at bounding box center [780, 312] width 275 height 39
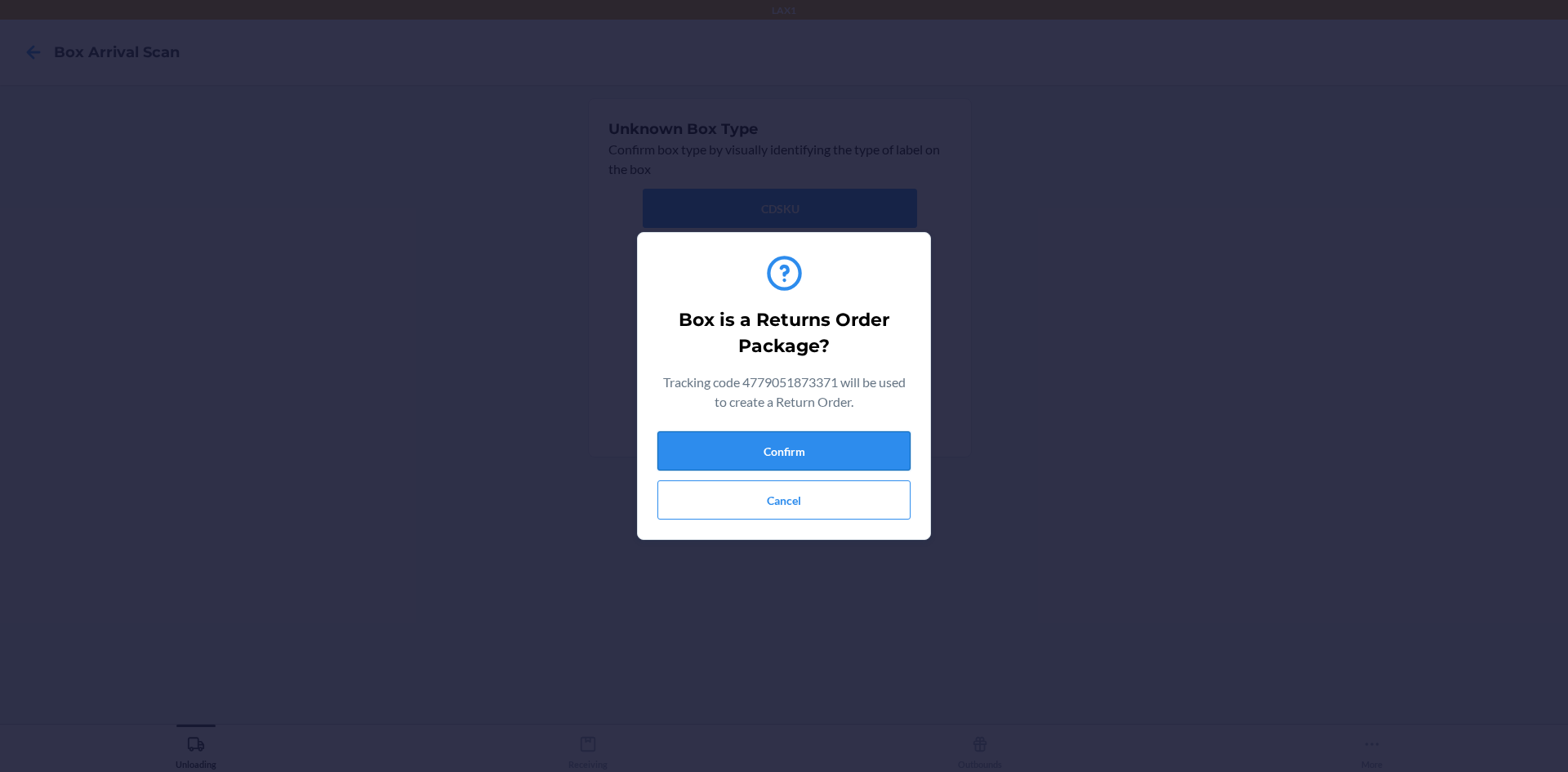
click at [746, 451] on button "Confirm" at bounding box center [784, 450] width 253 height 39
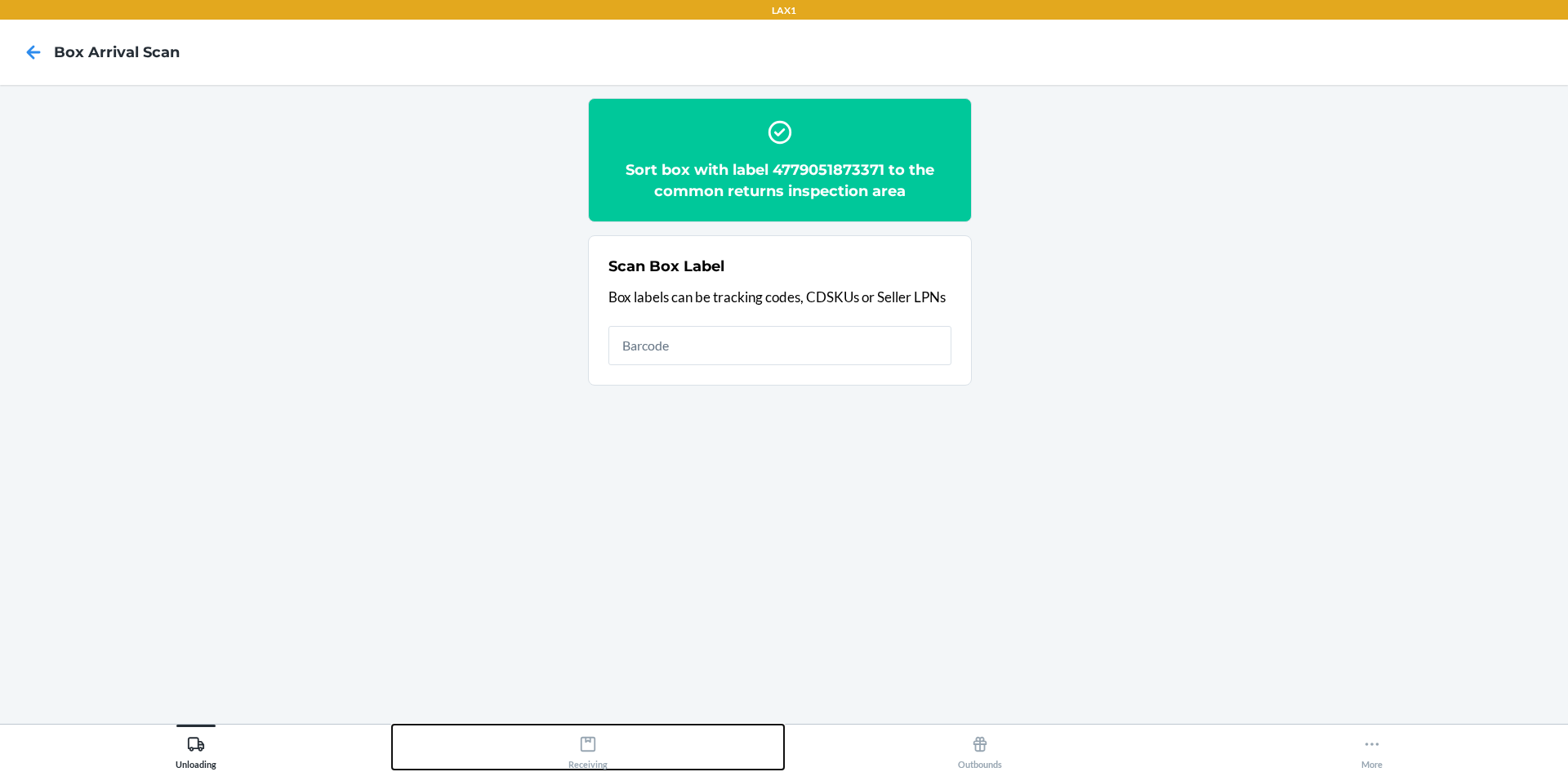
click at [582, 726] on button "Receiving" at bounding box center [588, 747] width 392 height 45
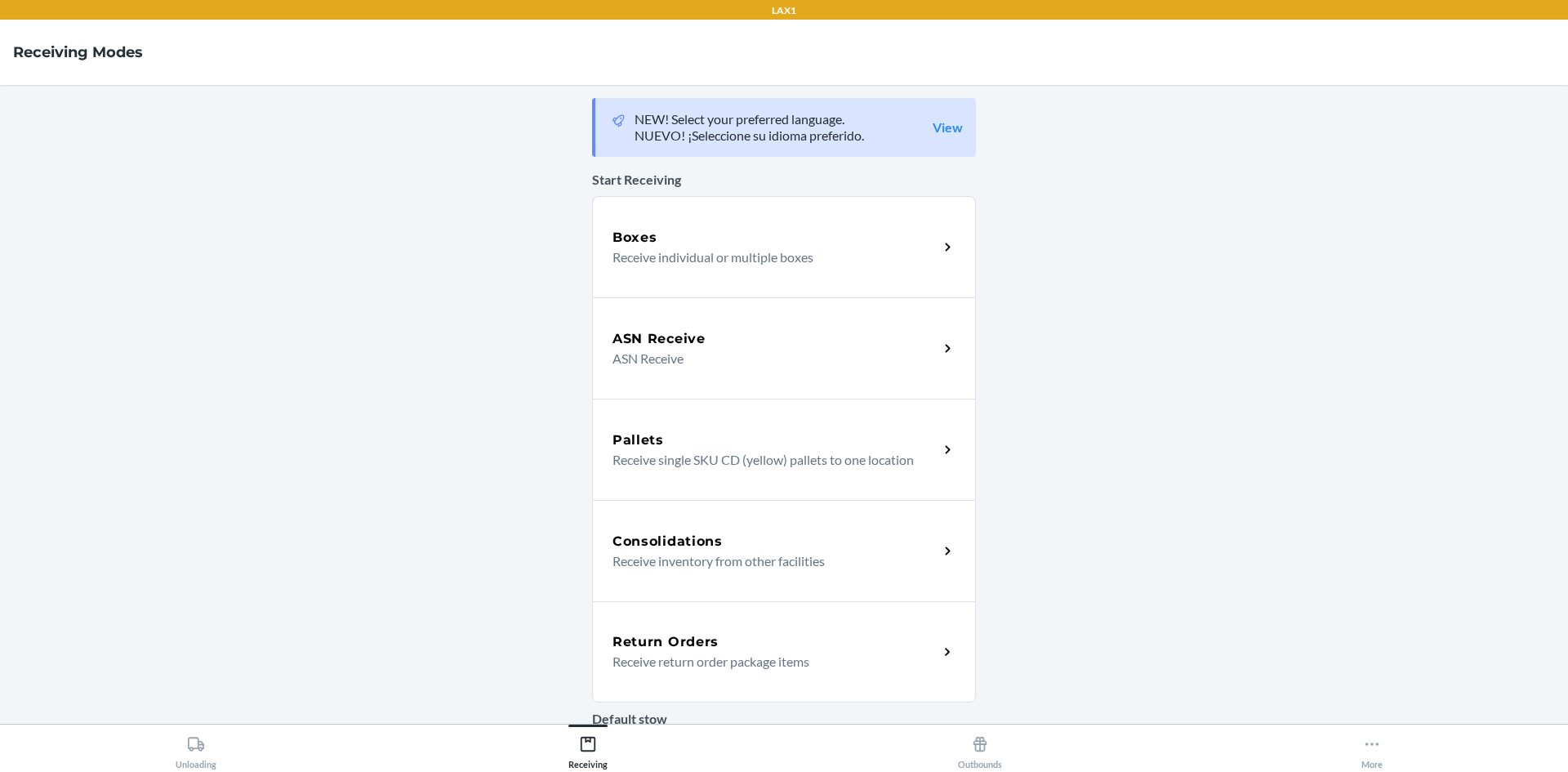
click at [693, 634] on h5 "Return Orders" at bounding box center [665, 642] width 106 height 20
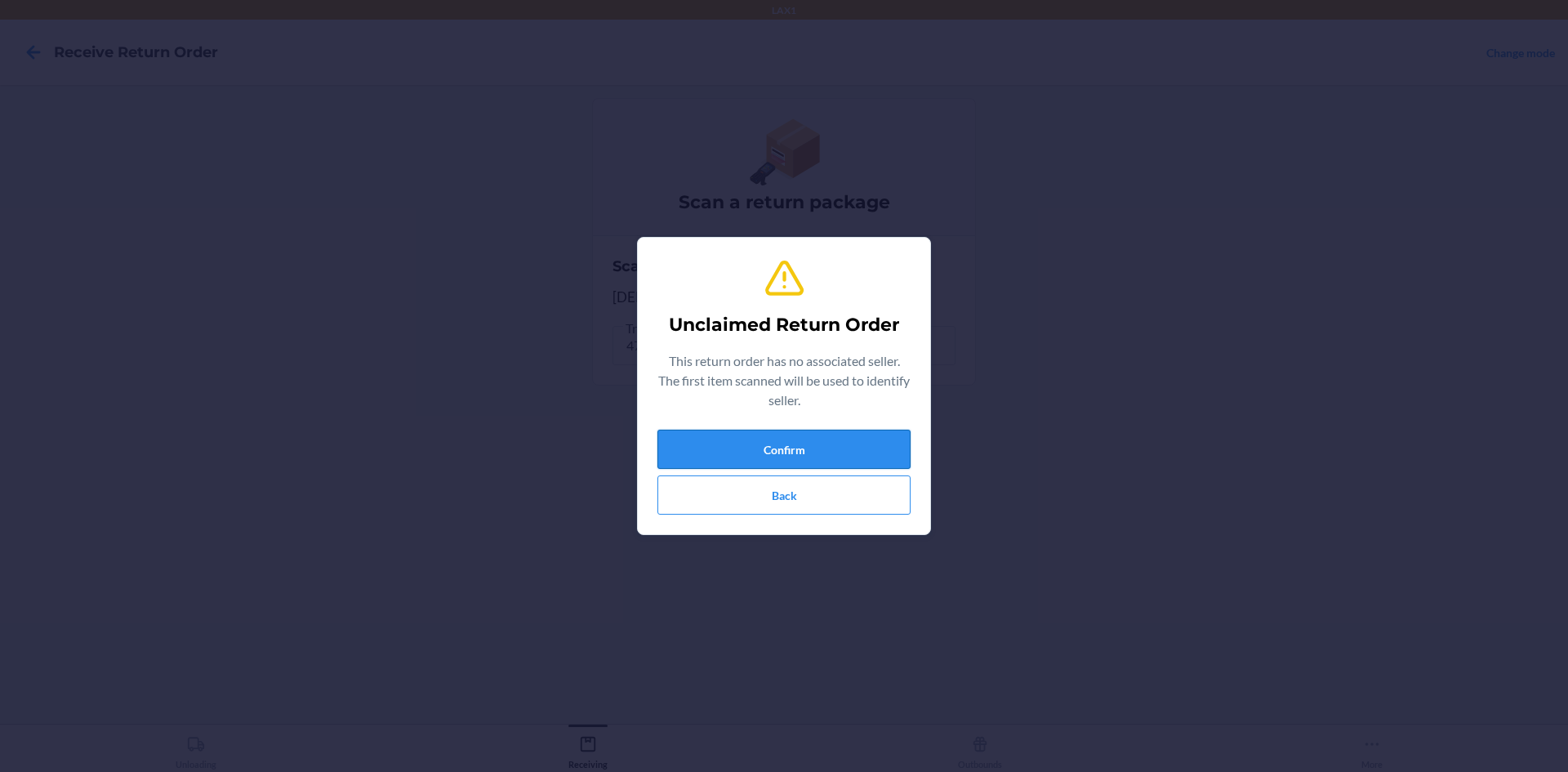
click at [748, 447] on button "Confirm" at bounding box center [784, 448] width 253 height 39
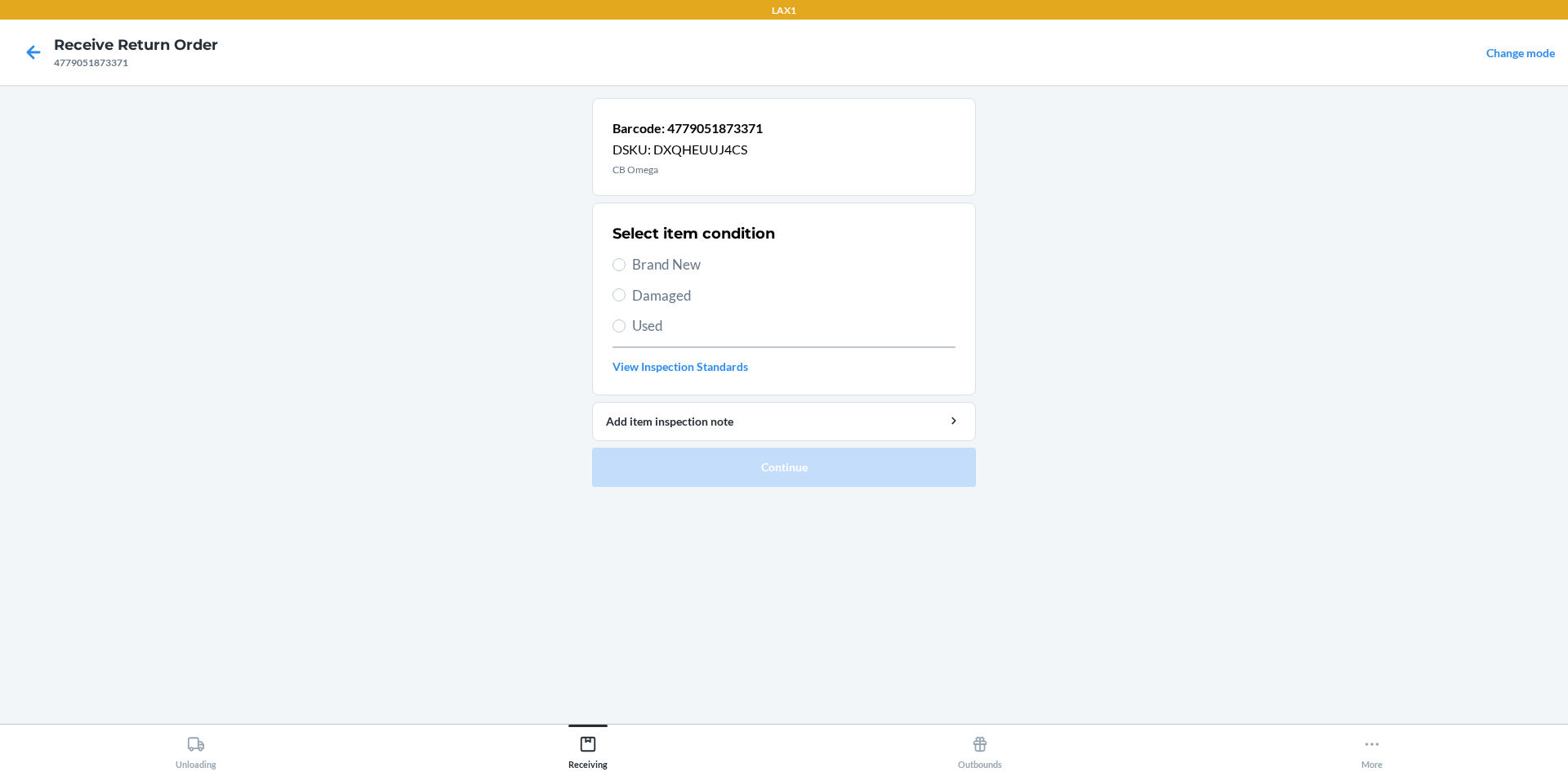
click at [664, 272] on span "Brand New" at bounding box center [793, 264] width 324 height 21
click at [625, 271] on input "Brand New" at bounding box center [619, 265] width 13 height 13
radio input "true"
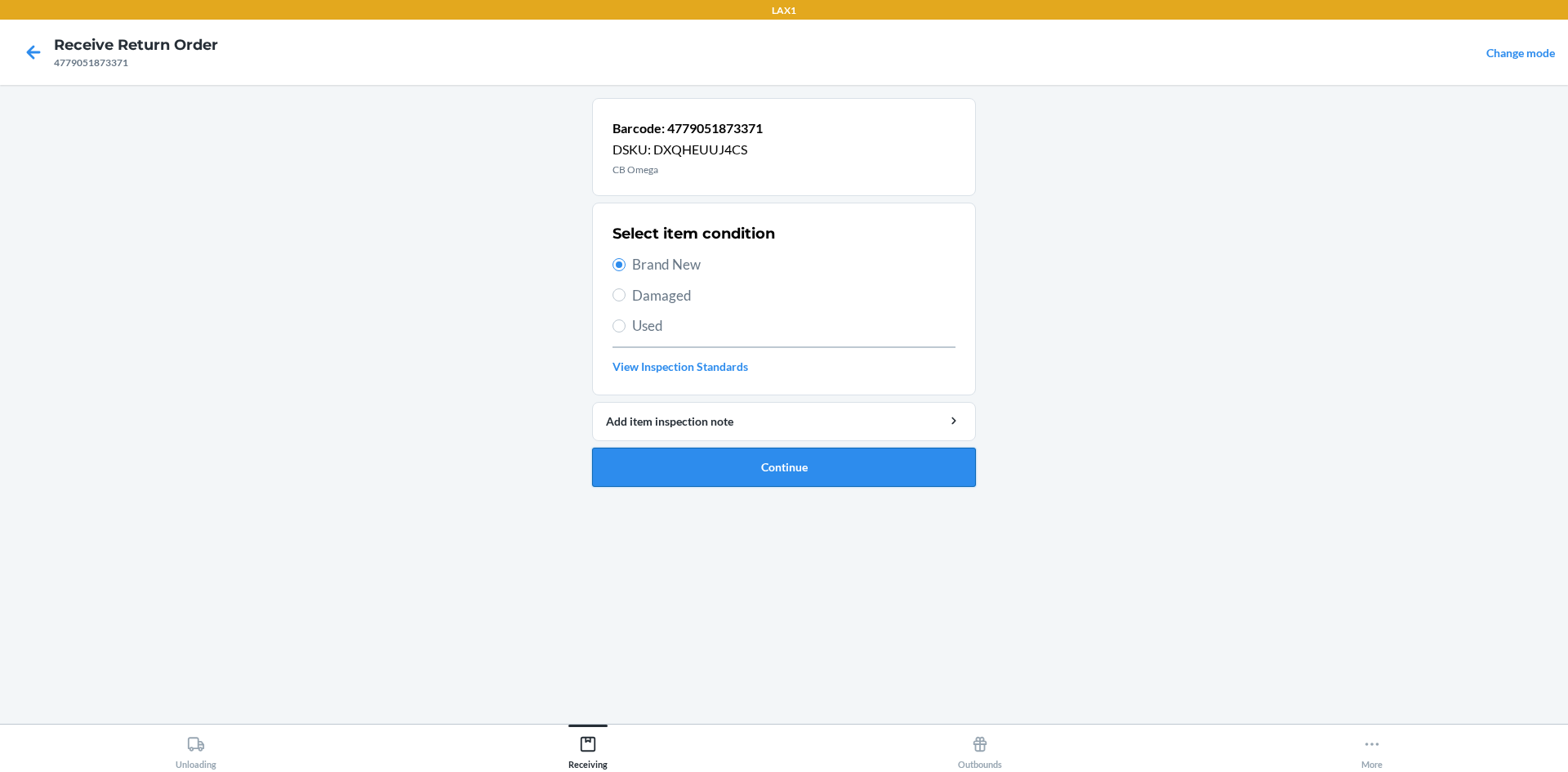
click at [708, 470] on button "Continue" at bounding box center [784, 466] width 384 height 39
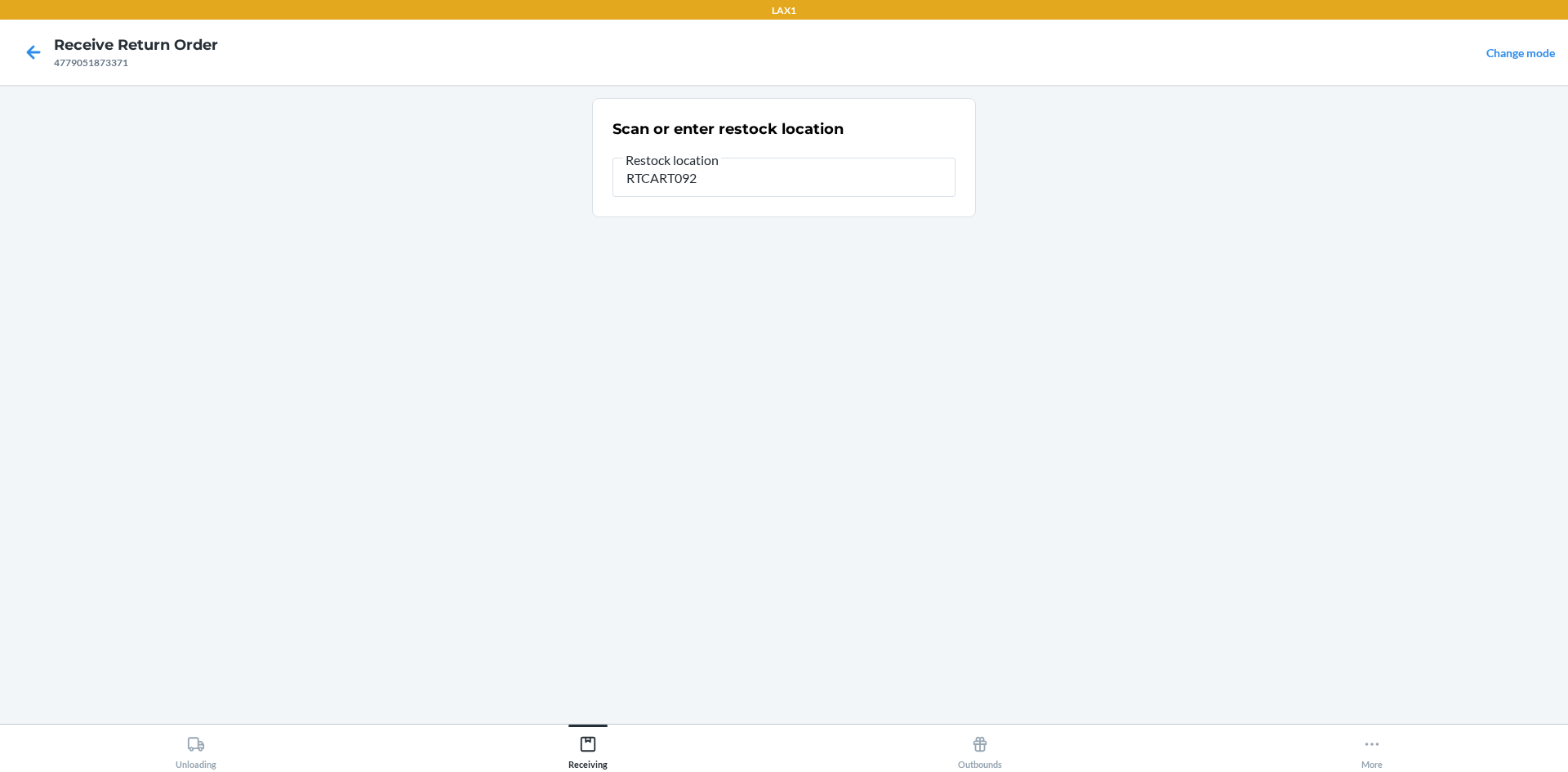
type input "RTCART092"
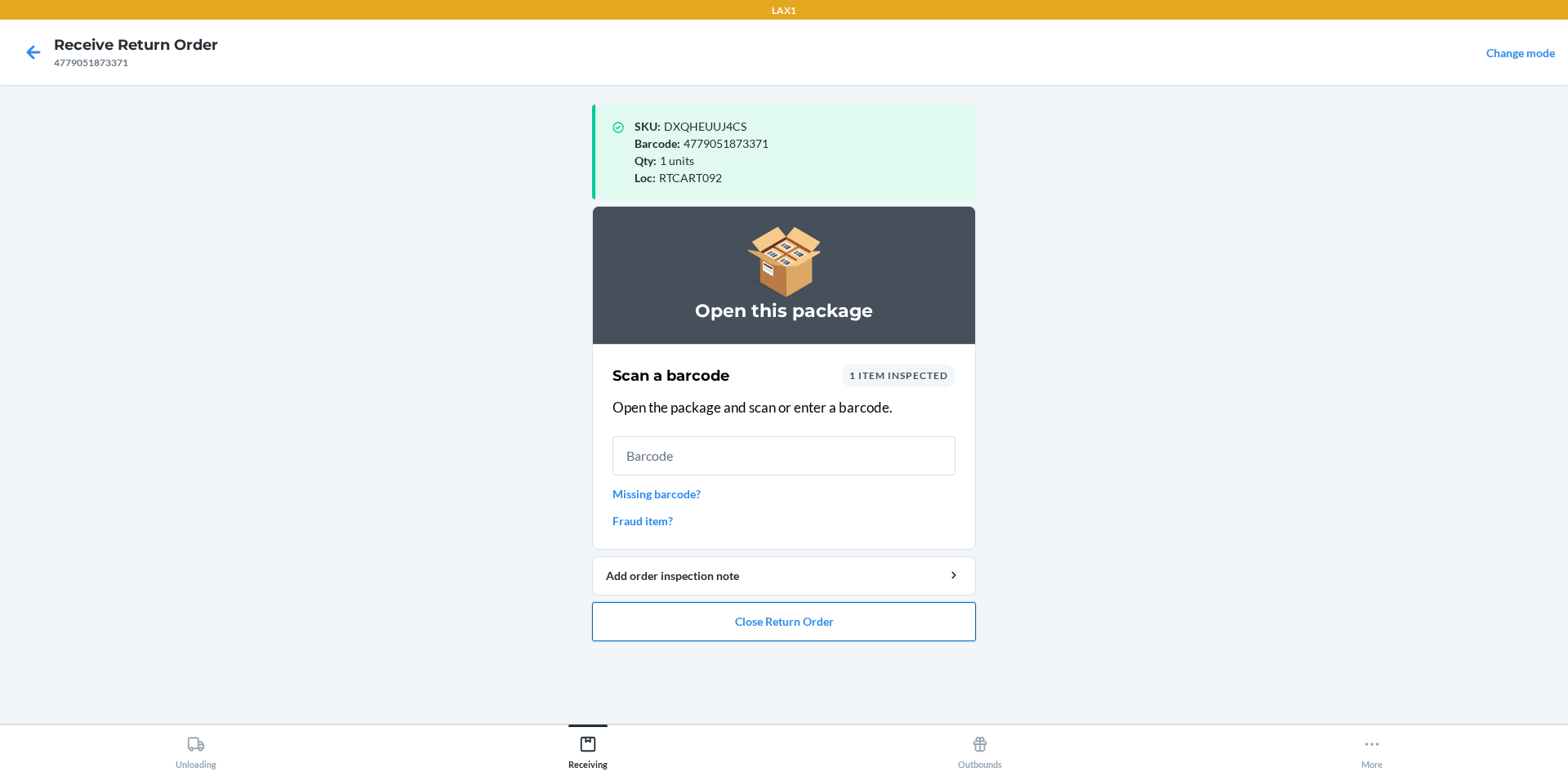
click at [714, 631] on button "Close Return Order" at bounding box center [784, 621] width 384 height 39
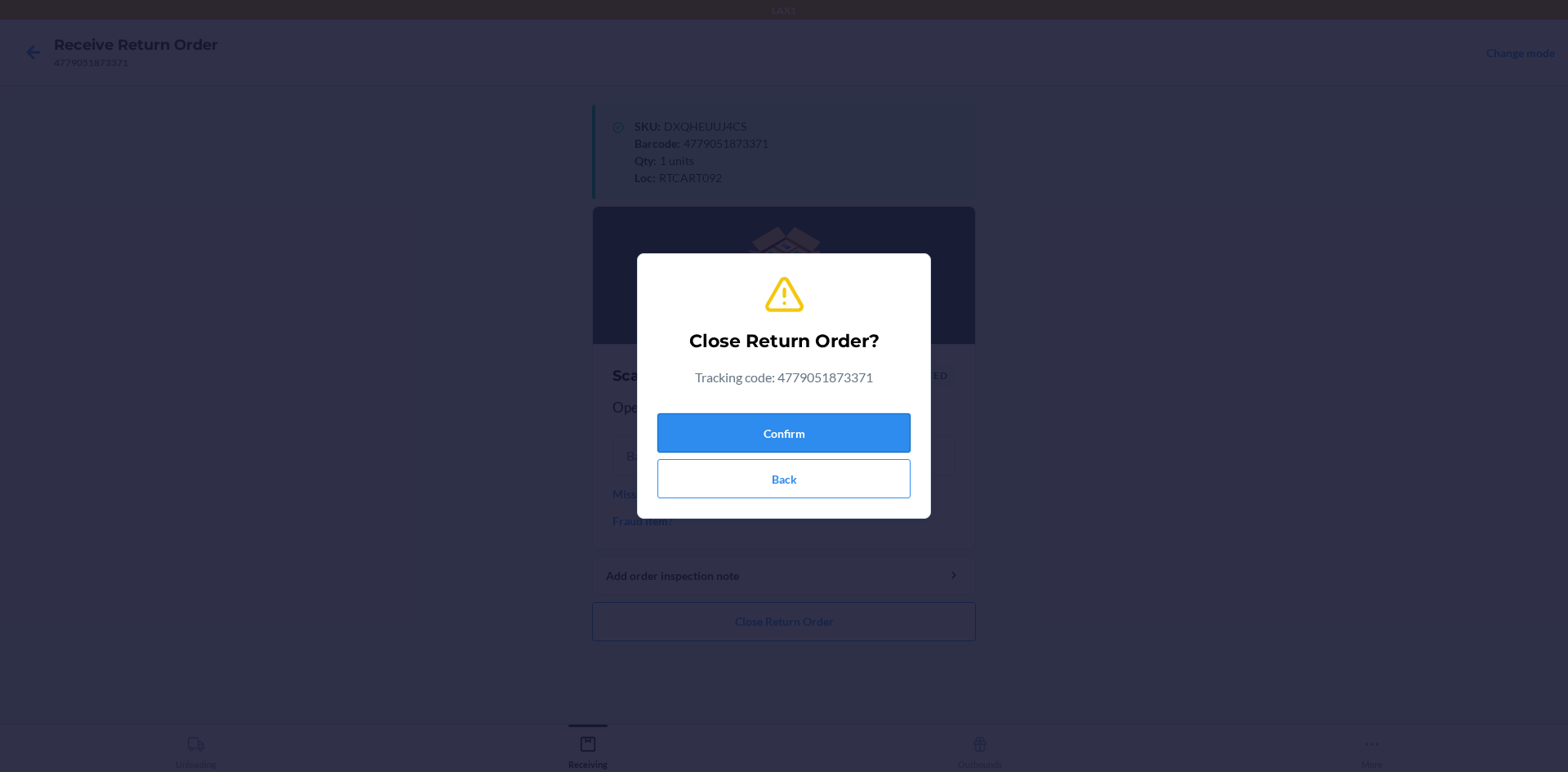
click at [731, 445] on button "Confirm" at bounding box center [784, 432] width 253 height 39
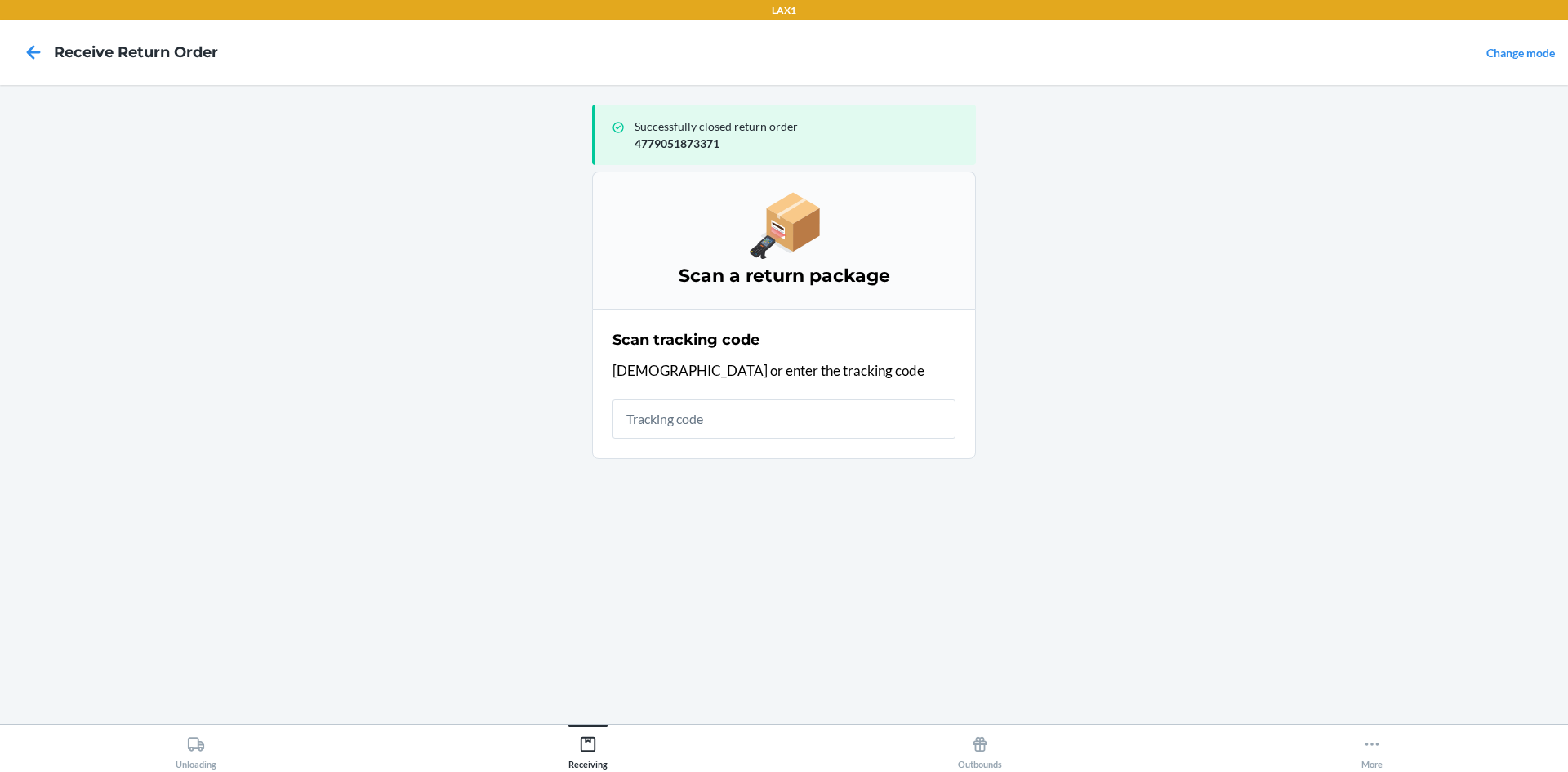
click at [727, 428] on input "text" at bounding box center [784, 419] width 343 height 39
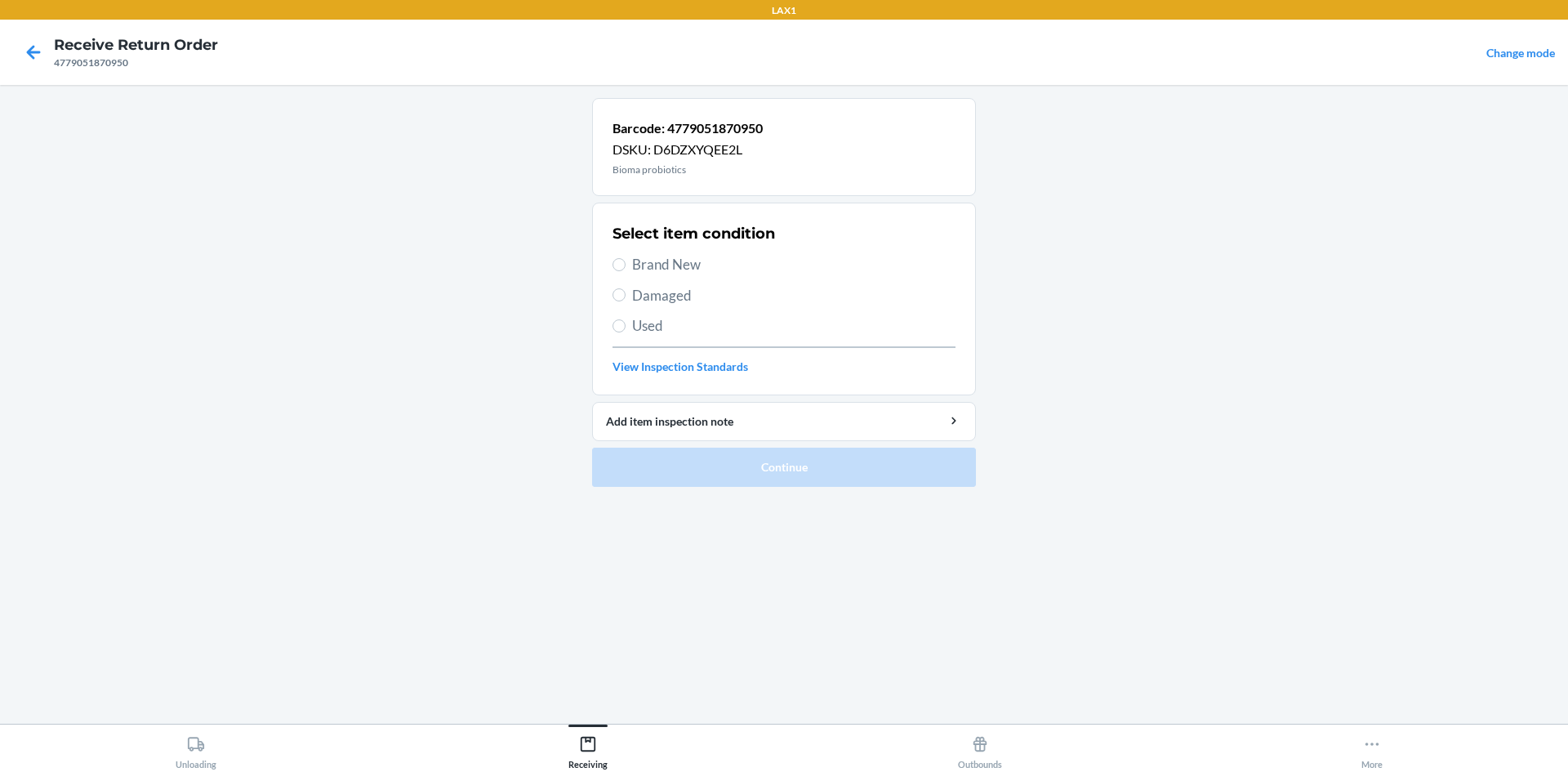
click at [684, 255] on span "Brand New" at bounding box center [793, 264] width 324 height 21
click at [625, 259] on input "Brand New" at bounding box center [619, 265] width 13 height 13
radio input "true"
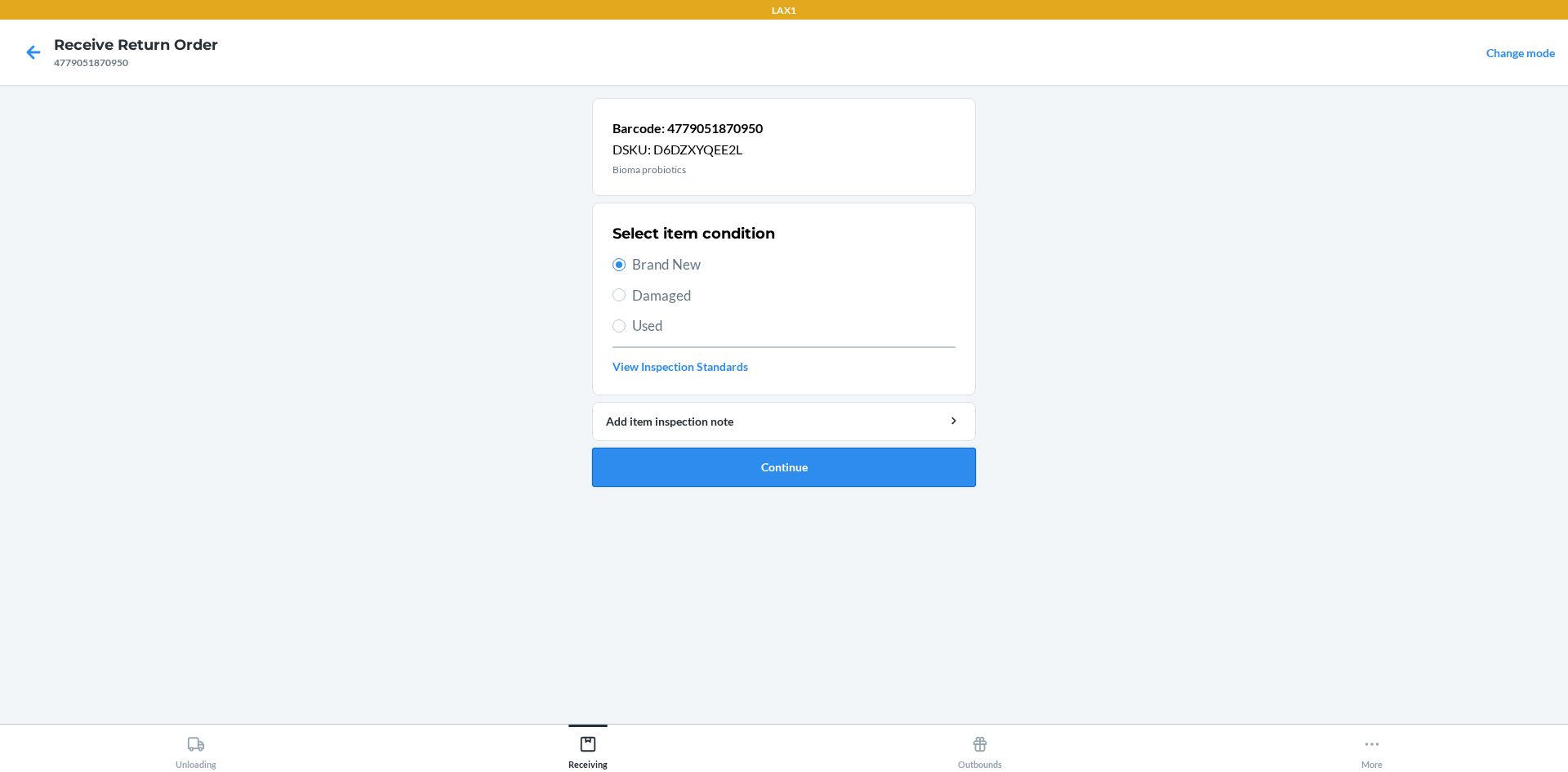
click at [734, 470] on button "Continue" at bounding box center [784, 466] width 384 height 39
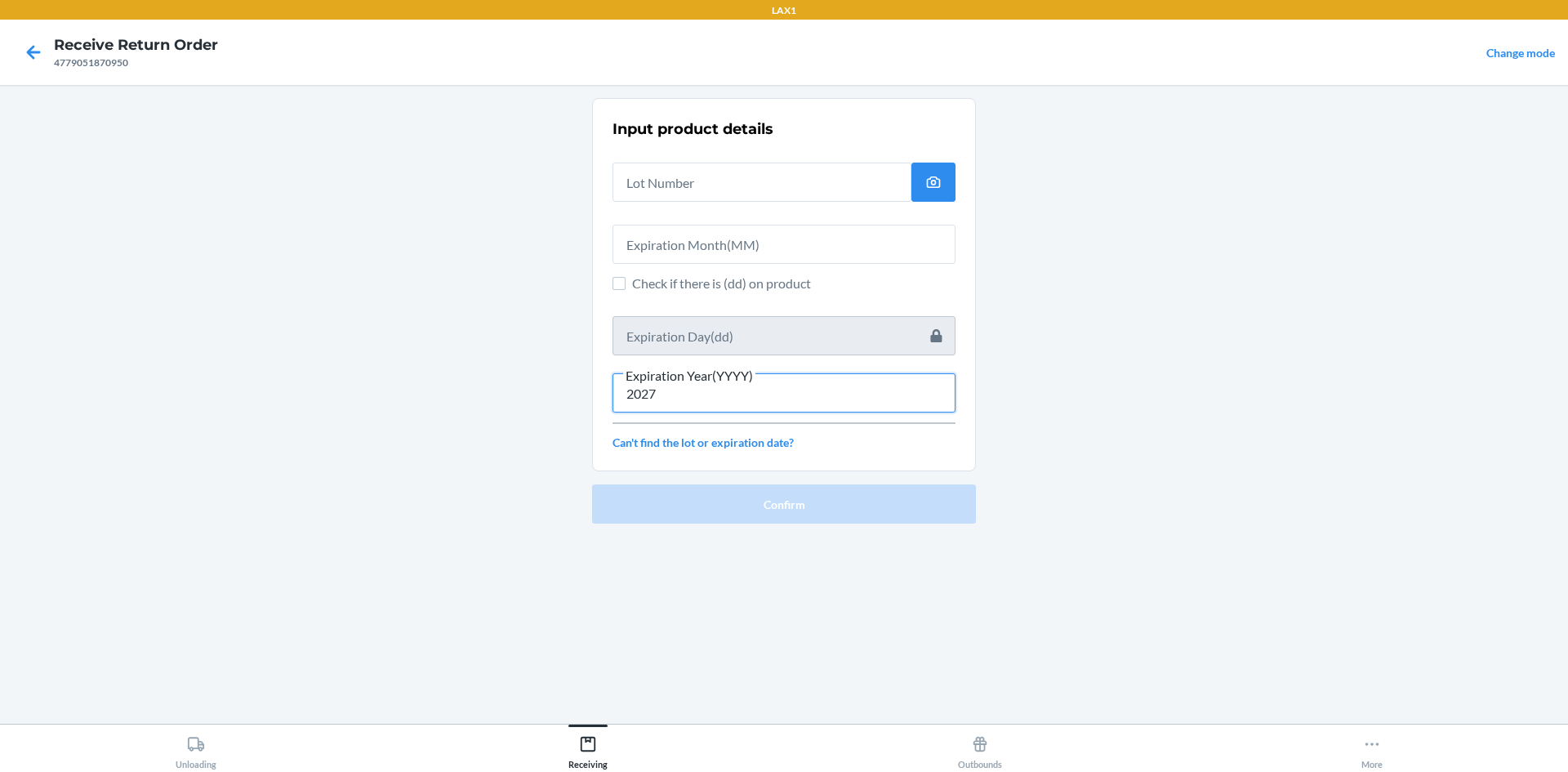
type input "2027"
click at [662, 244] on input "text" at bounding box center [784, 243] width 343 height 39
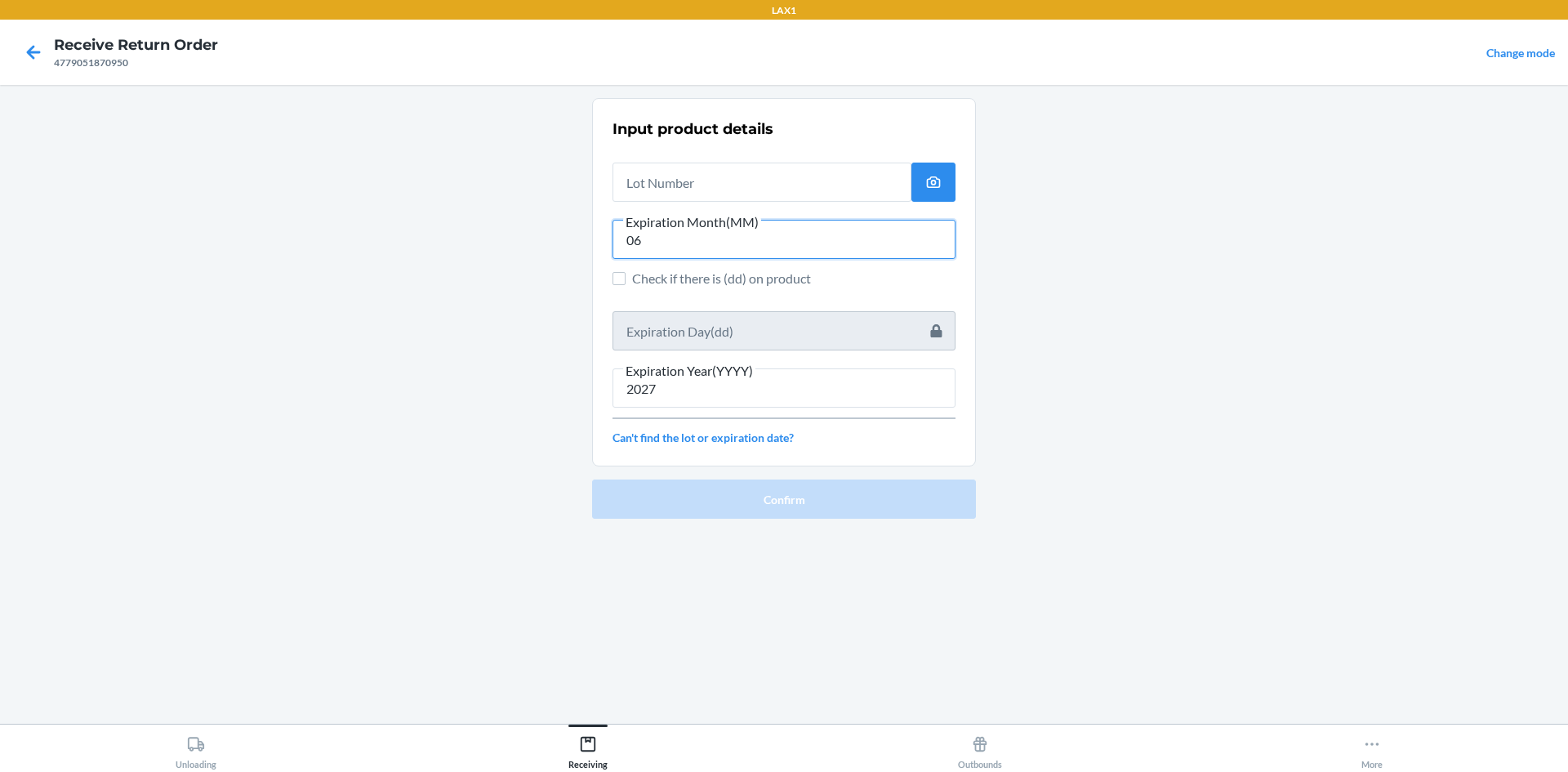
type input "06"
click at [673, 181] on input "text" at bounding box center [762, 182] width 299 height 39
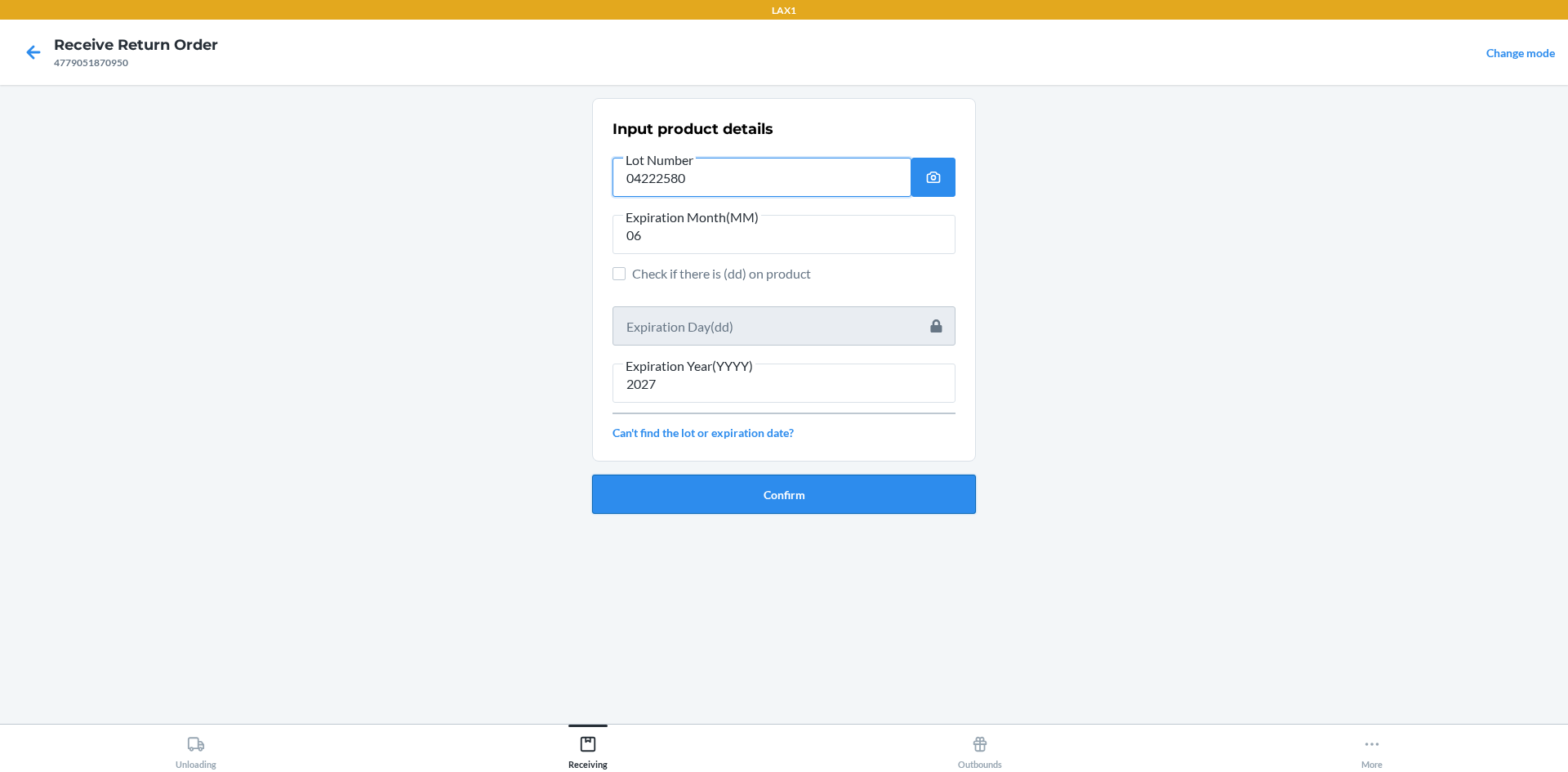
type input "04222580"
click at [710, 503] on button "Confirm" at bounding box center [784, 494] width 384 height 39
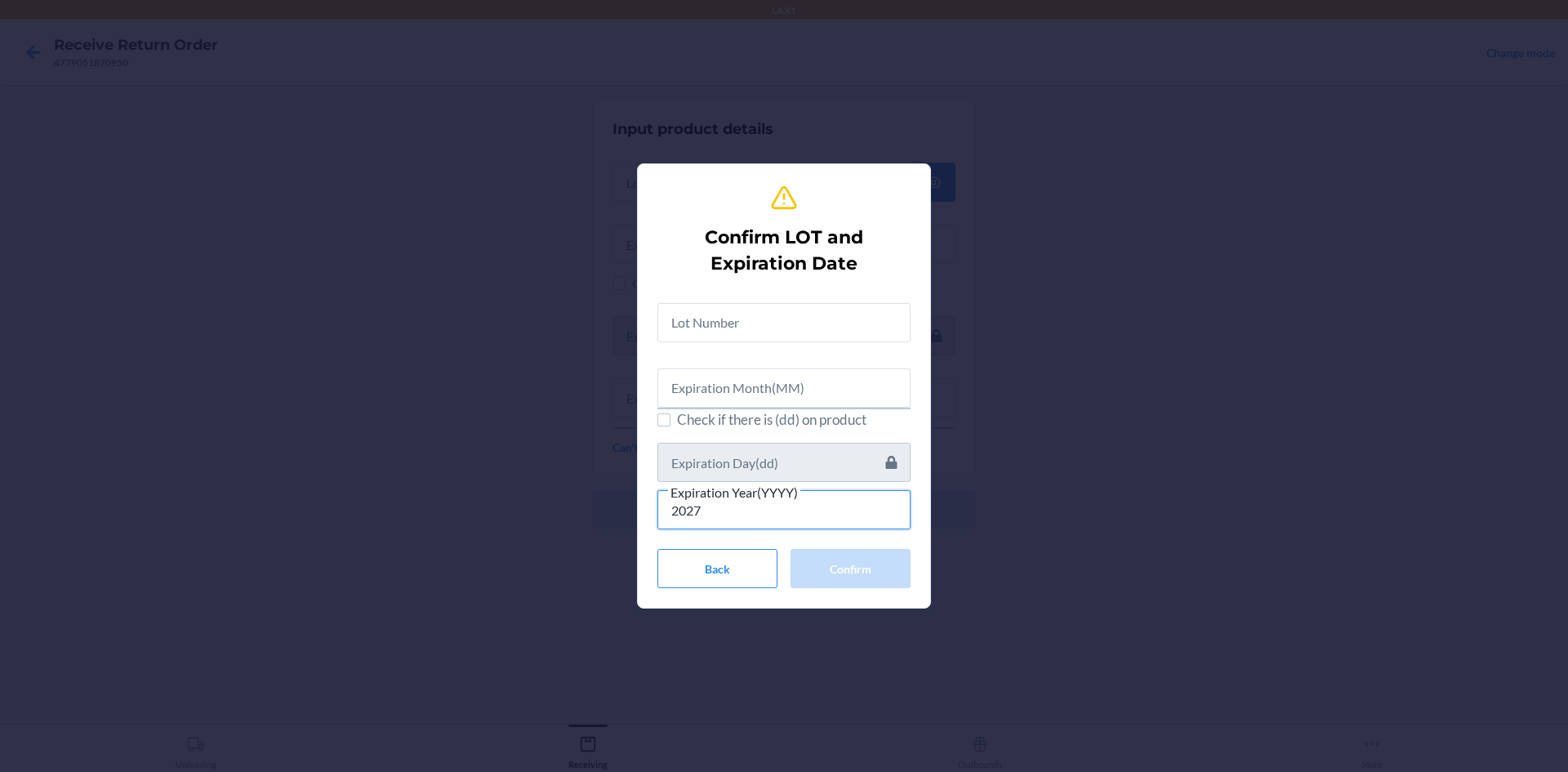
type input "2027"
click at [800, 391] on input "text" at bounding box center [784, 387] width 253 height 39
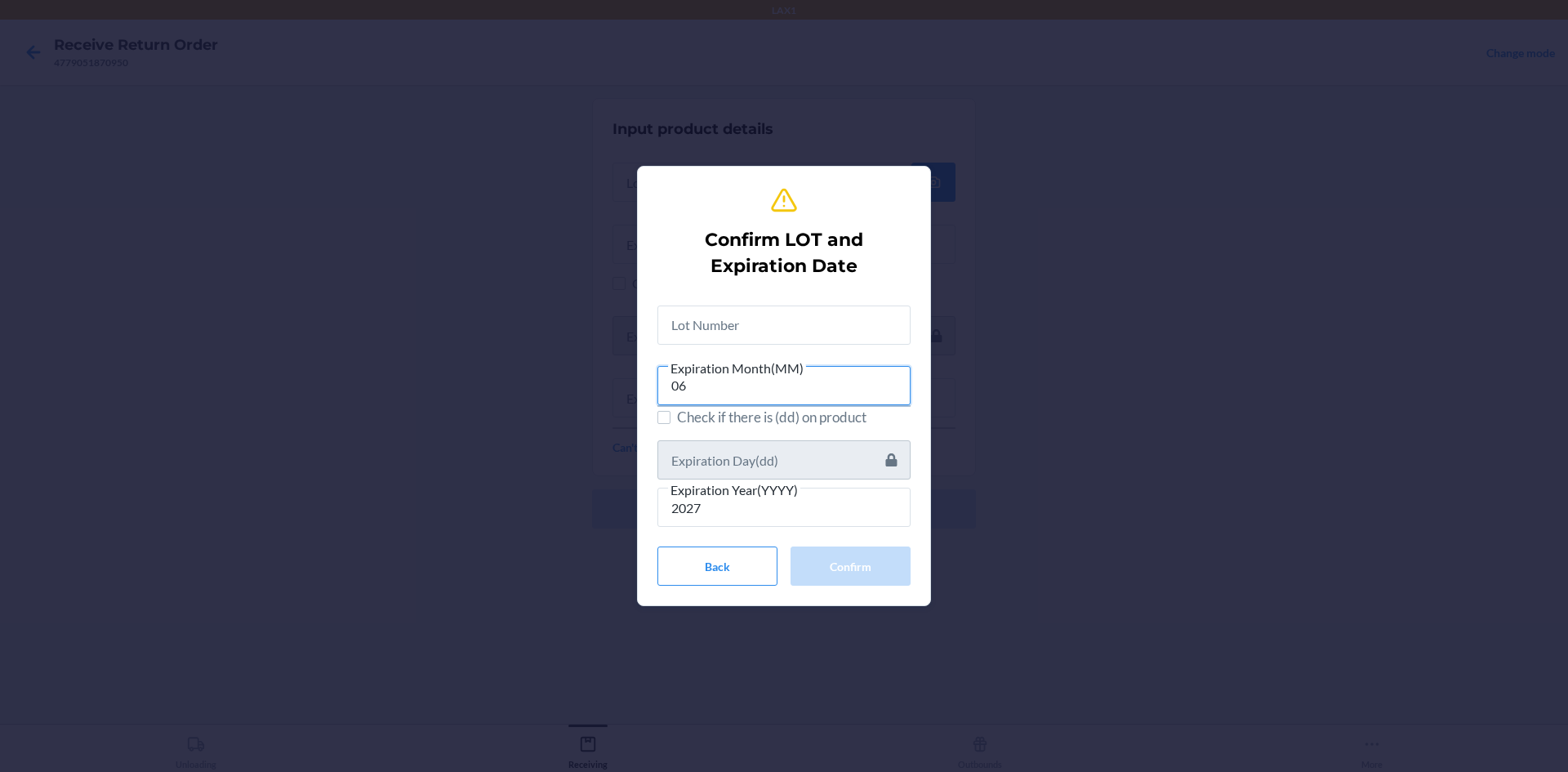
type input "06"
click at [801, 331] on input "text" at bounding box center [784, 325] width 253 height 39
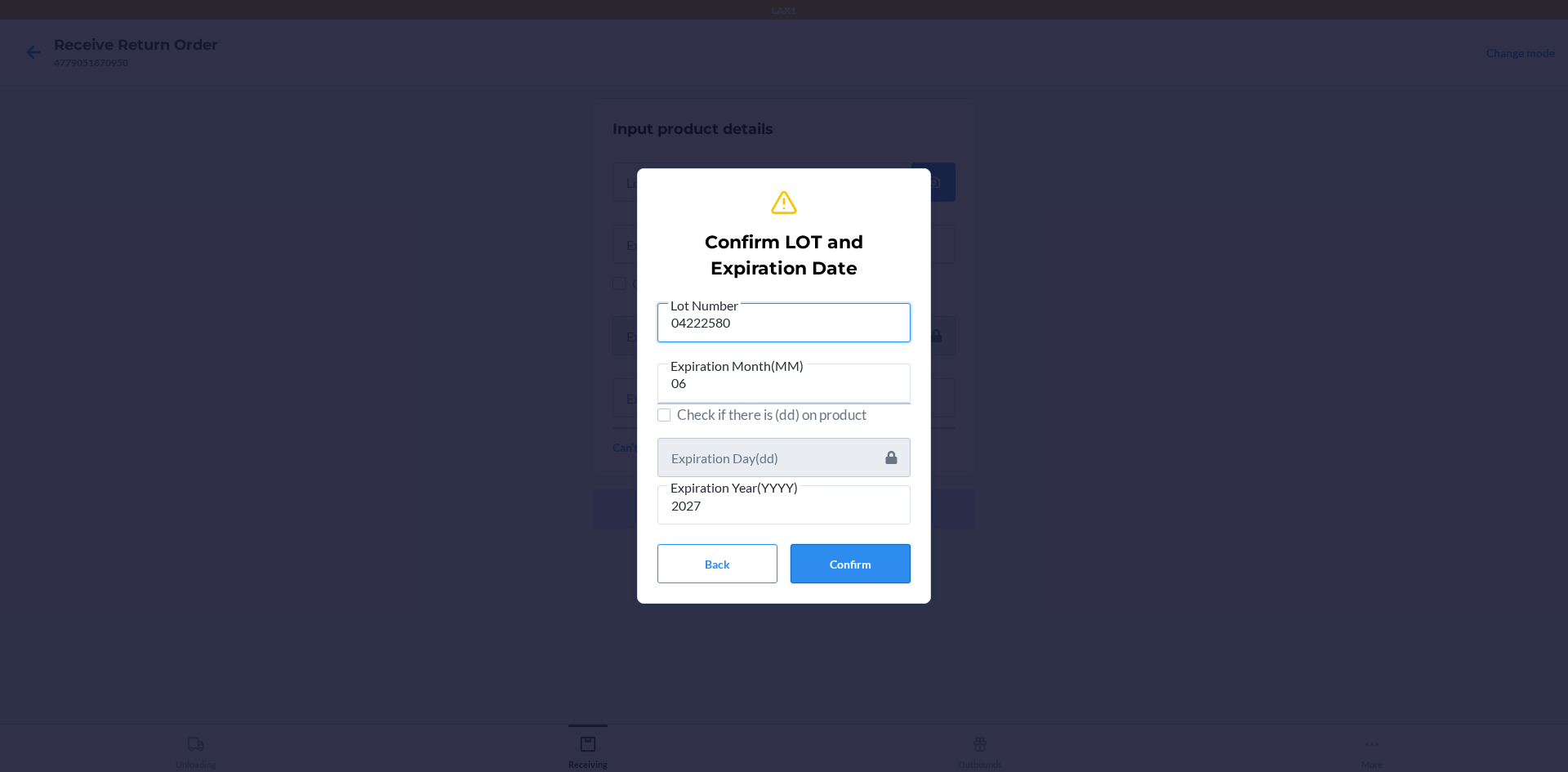
type input "04222580"
click at [851, 570] on button "Confirm" at bounding box center [850, 563] width 120 height 39
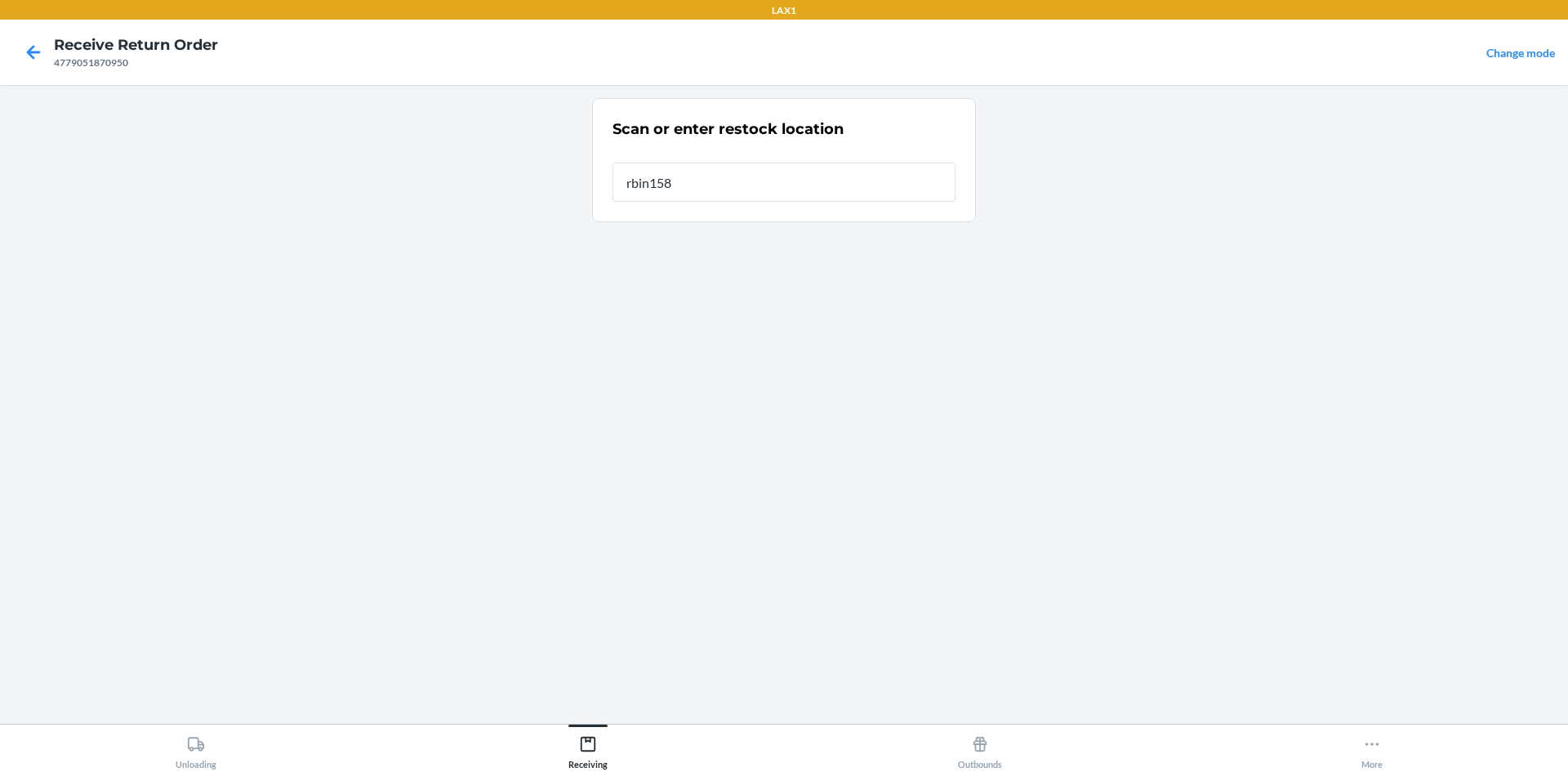
type input "rbin158"
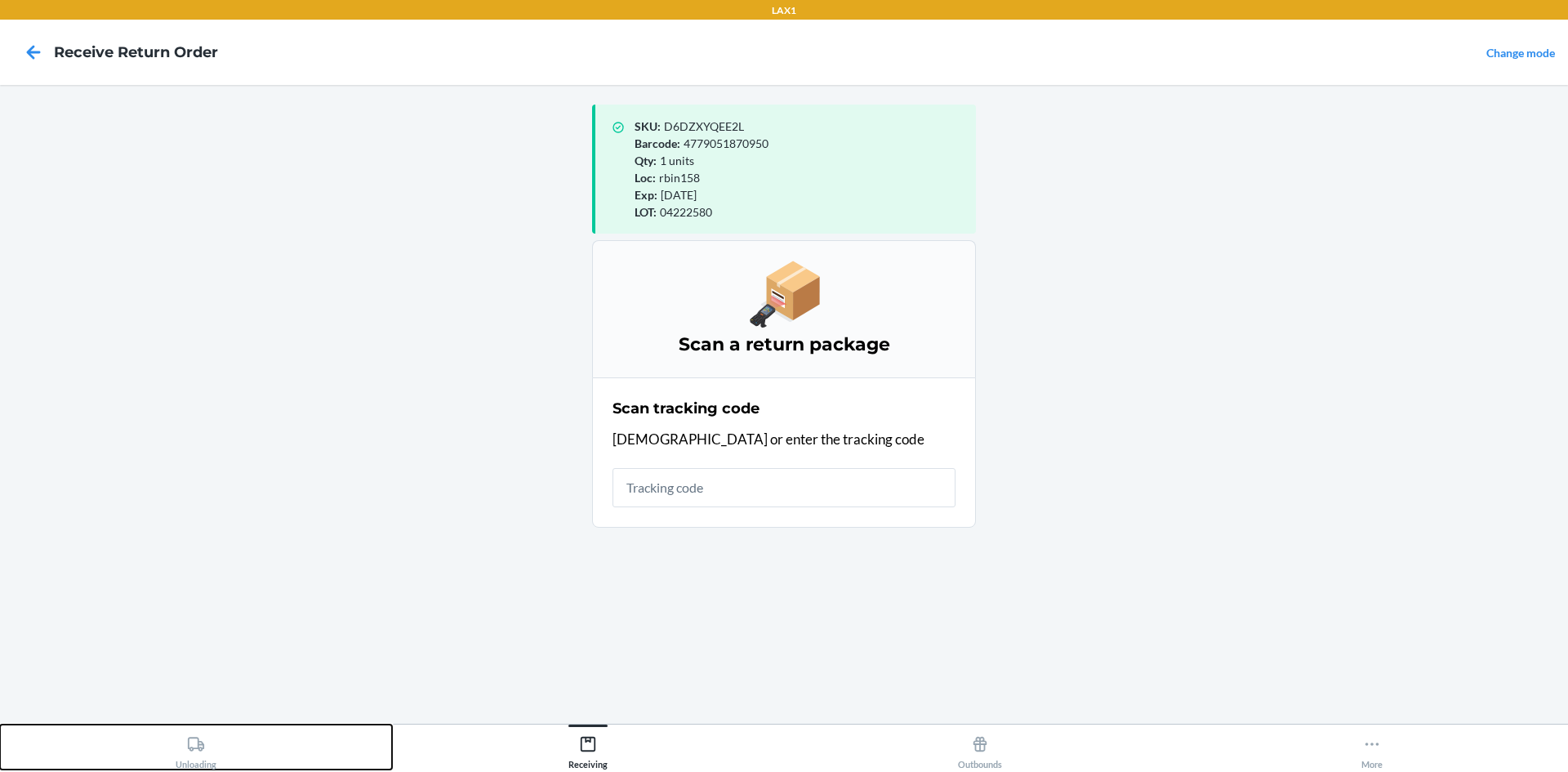
click at [221, 741] on button "Unloading" at bounding box center [196, 747] width 392 height 45
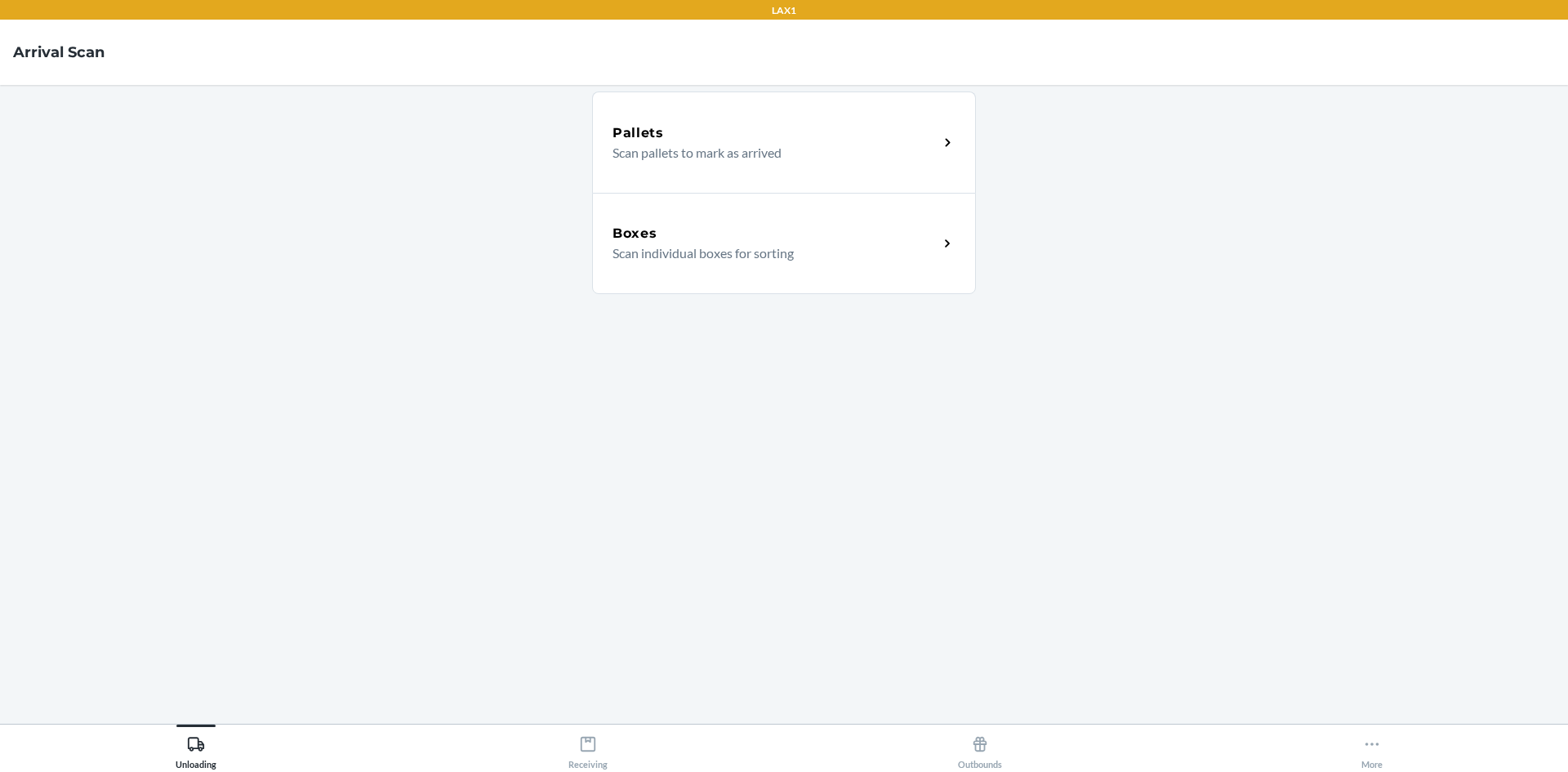
click at [792, 284] on div "Boxes Scan individual boxes for sorting" at bounding box center [784, 243] width 384 height 101
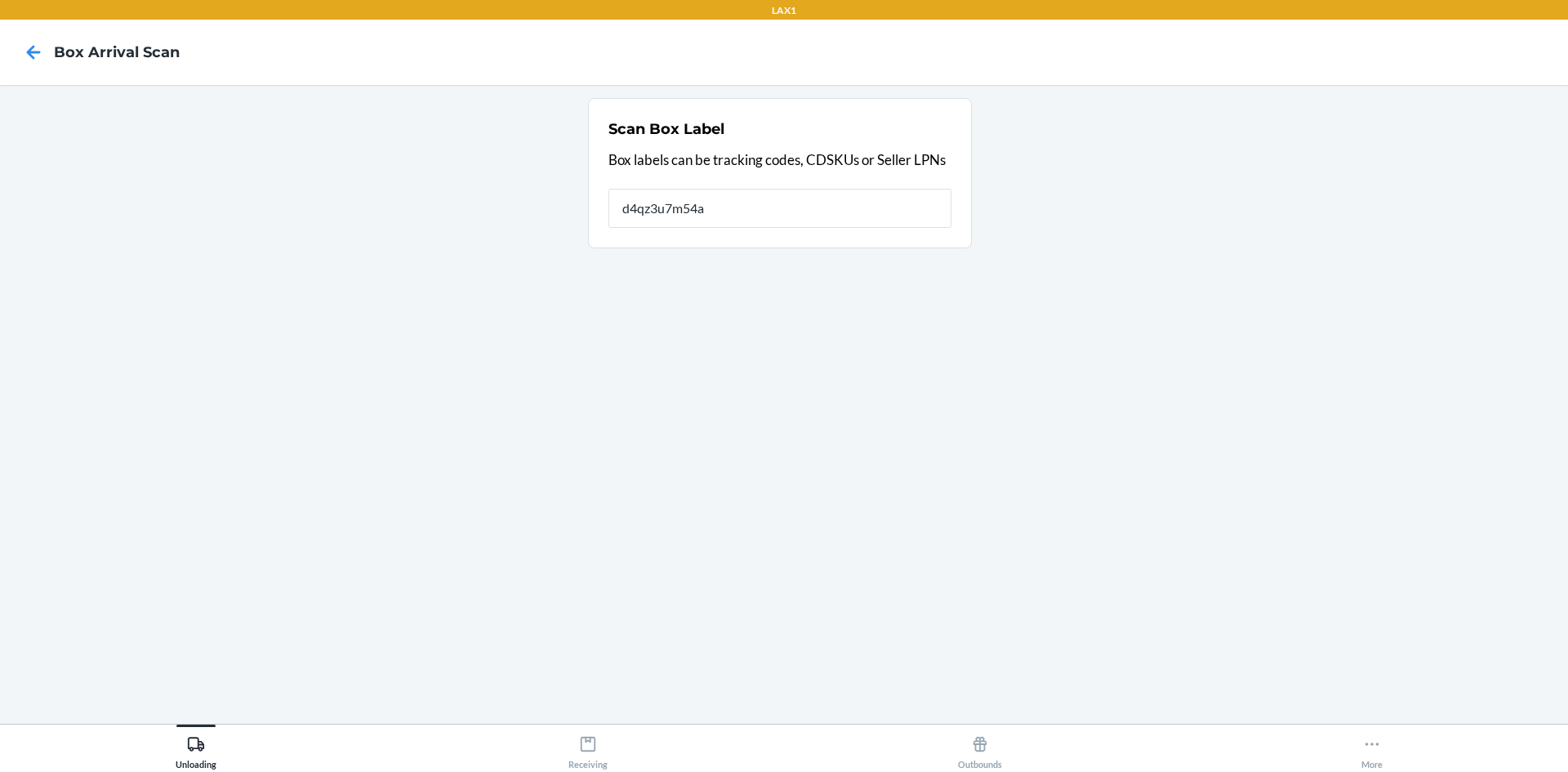
type input "d4qz3u7m54a"
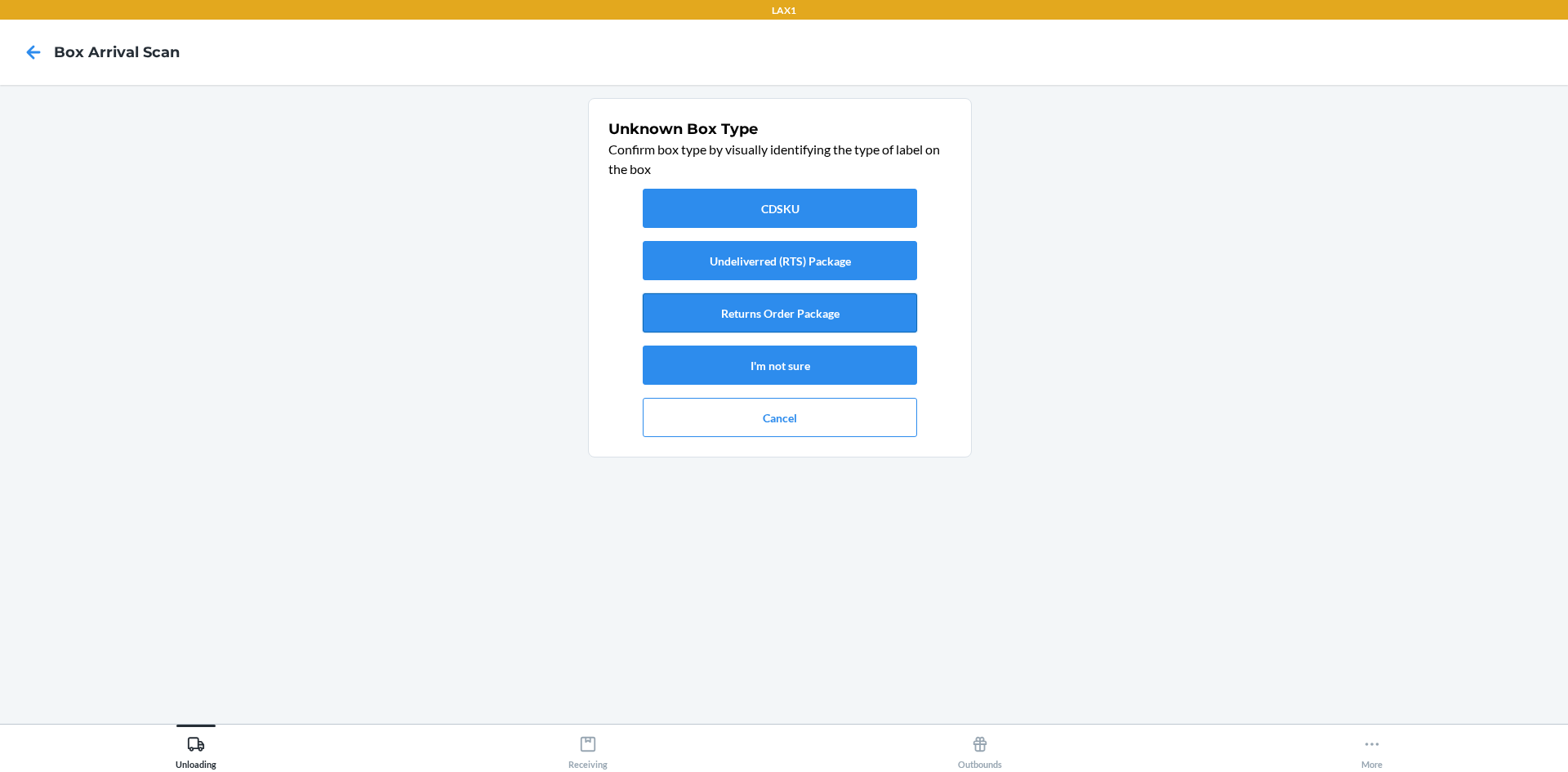
click at [812, 302] on button "Returns Order Package" at bounding box center [780, 312] width 275 height 39
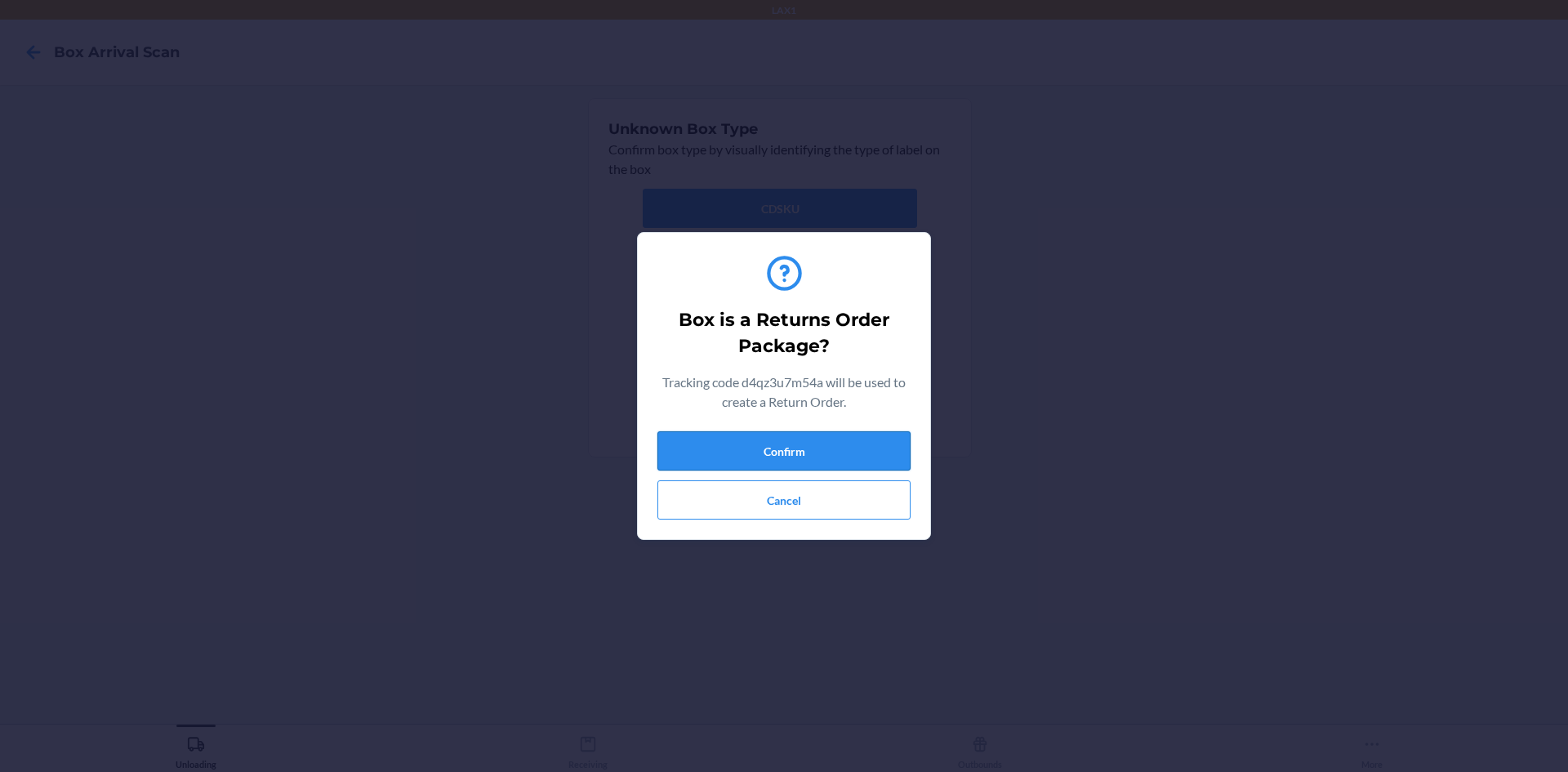
click at [834, 460] on button "Confirm" at bounding box center [784, 450] width 253 height 39
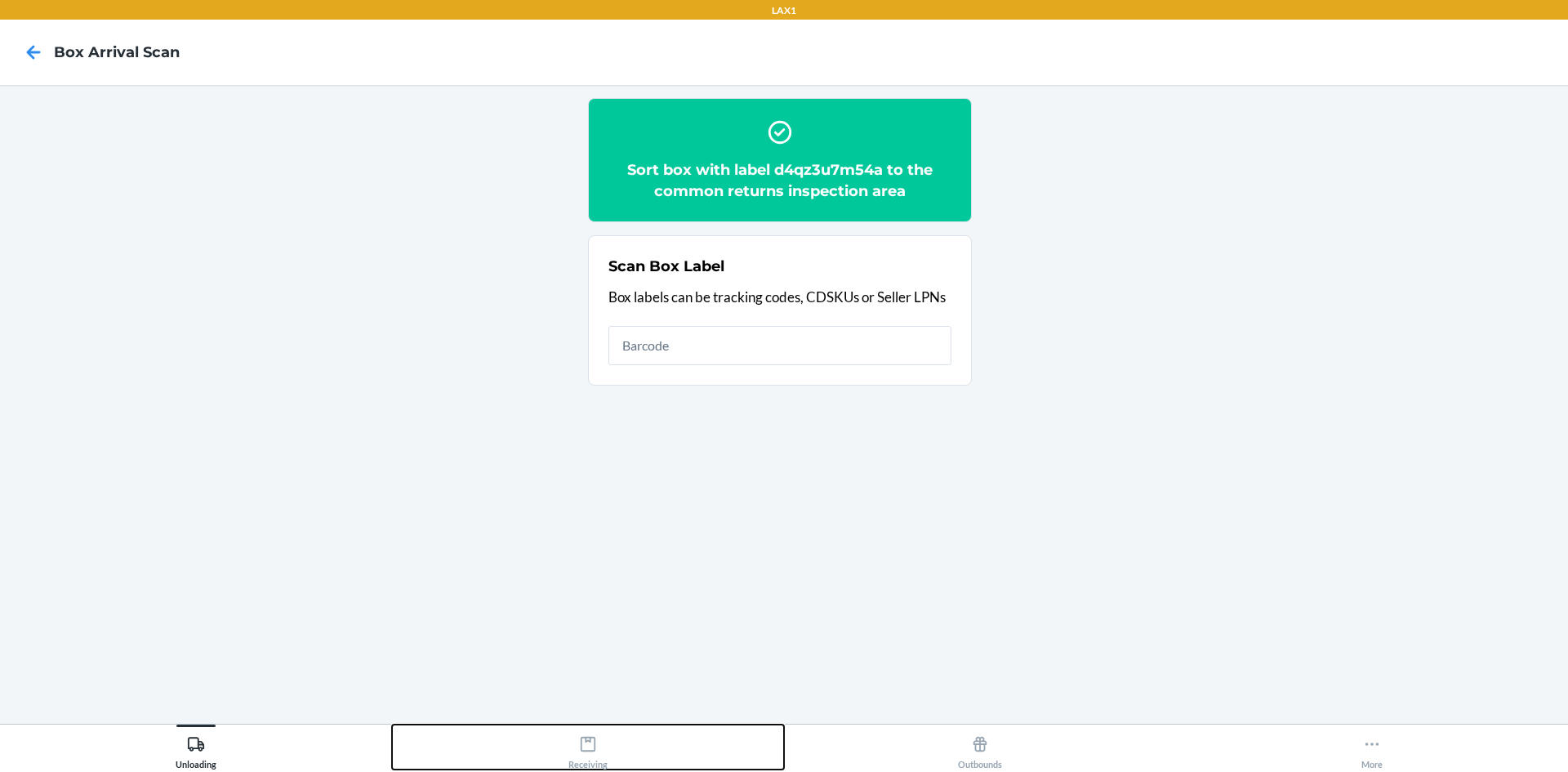
click at [614, 742] on button "Receiving" at bounding box center [588, 747] width 392 height 45
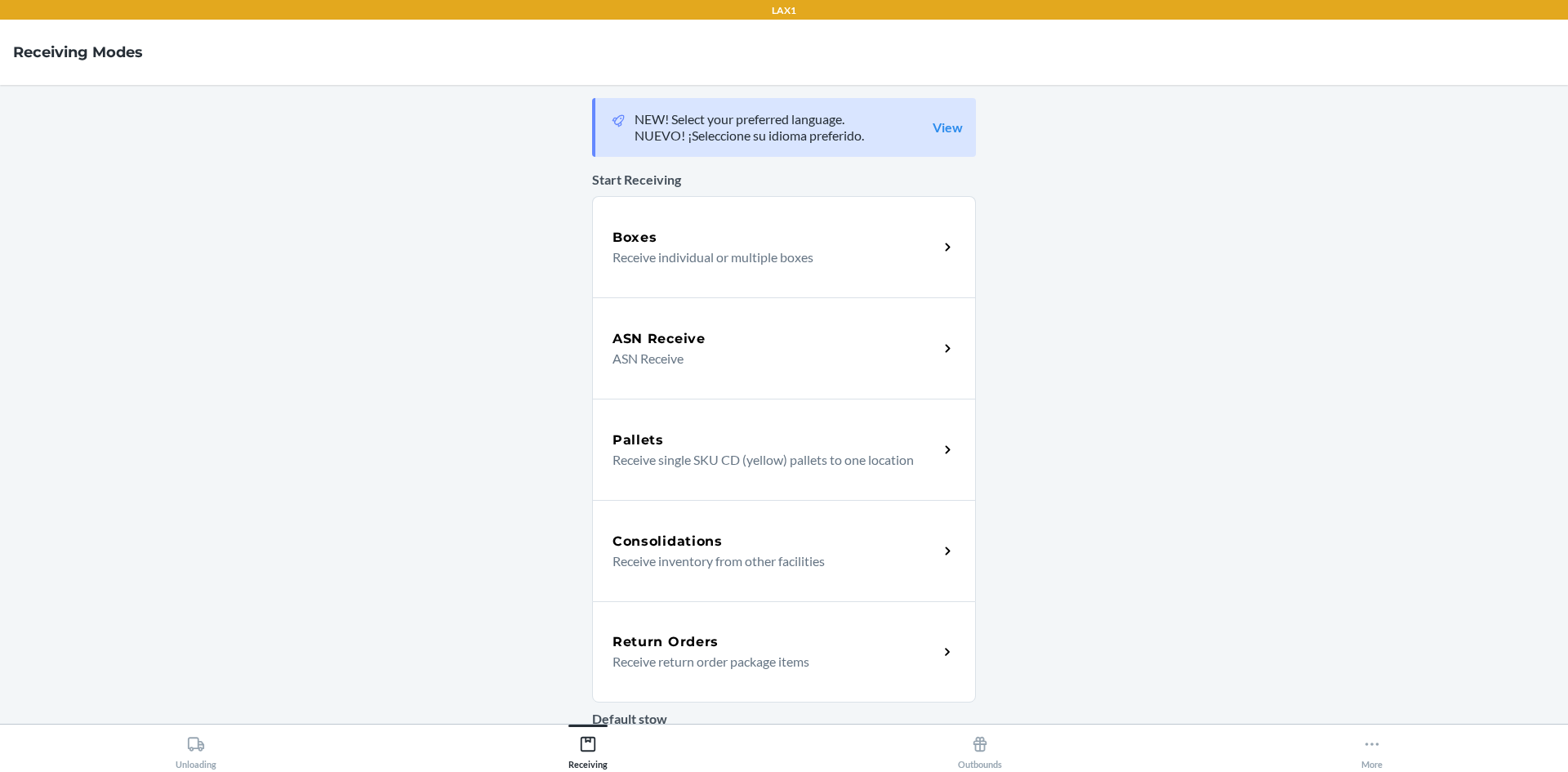
click at [691, 645] on h5 "Return Orders" at bounding box center [665, 642] width 106 height 20
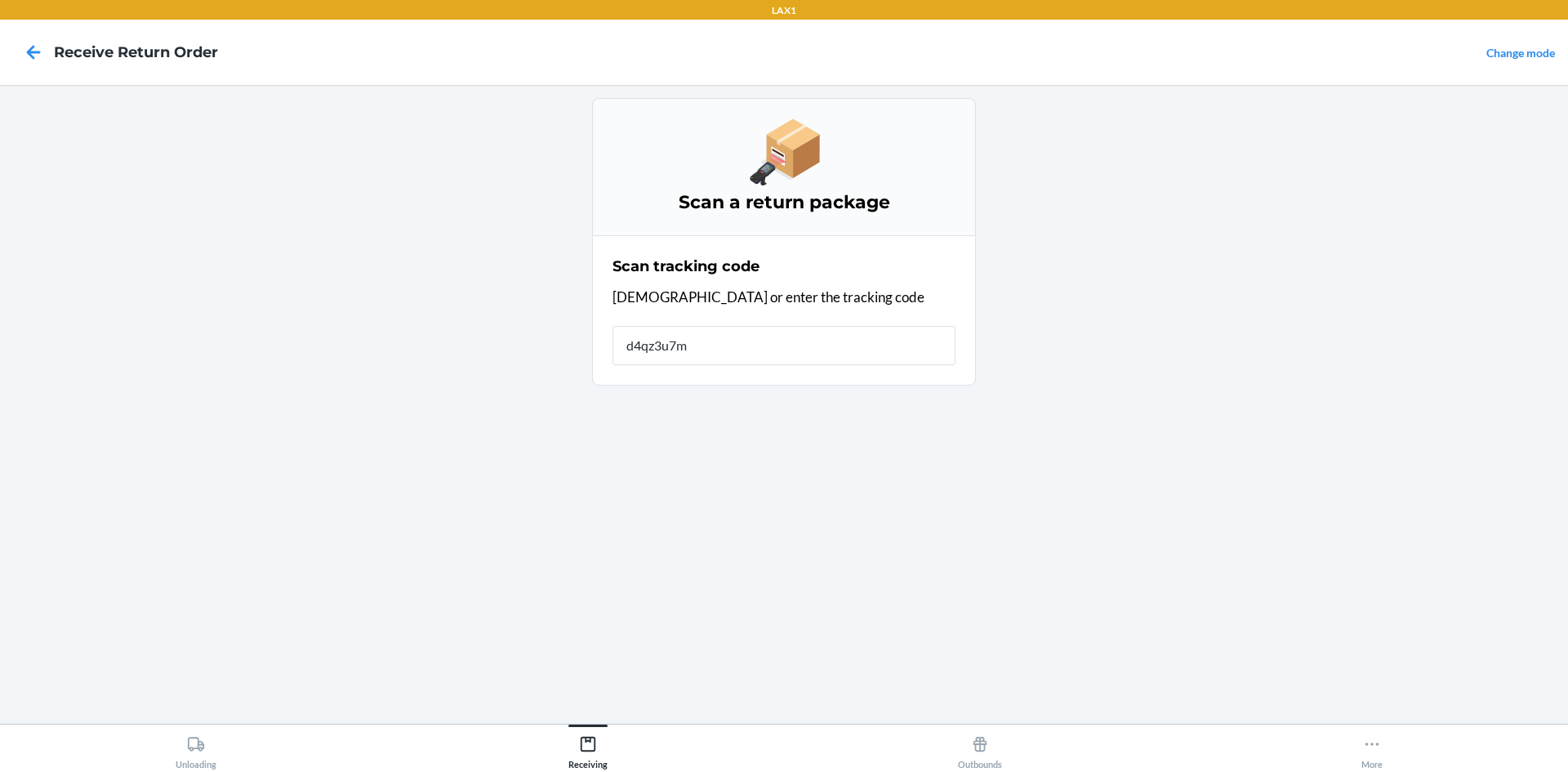
type input "d4qz3u7m5"
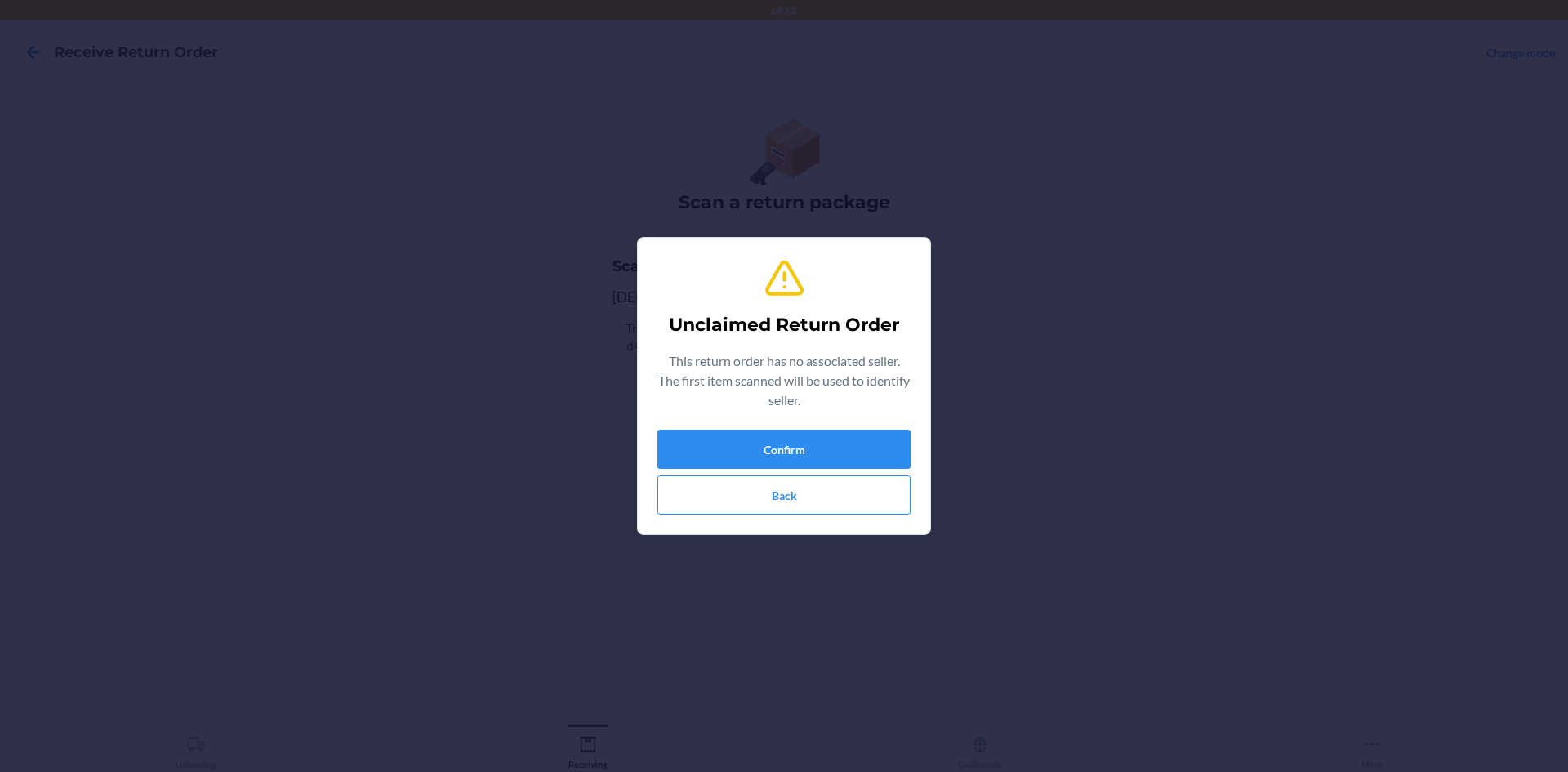
click at [765, 423] on div "Unclaimed Return Order This return order has no associated seller. The first it…" at bounding box center [784, 385] width 253 height 270
click at [762, 436] on button "Confirm" at bounding box center [784, 448] width 253 height 39
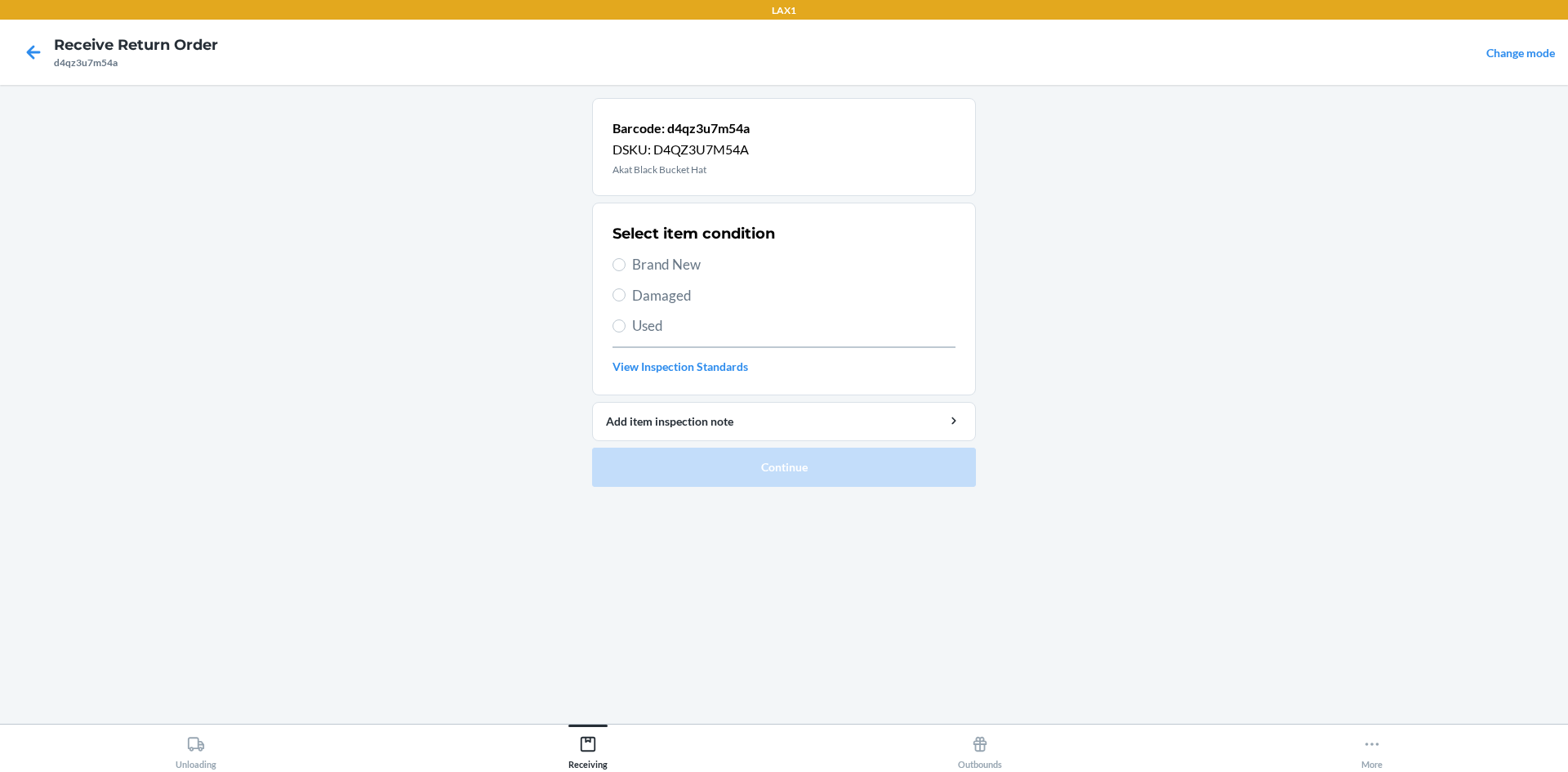
click at [670, 267] on span "Brand New" at bounding box center [793, 264] width 324 height 21
click at [625, 267] on input "Brand New" at bounding box center [619, 265] width 13 height 13
radio input "true"
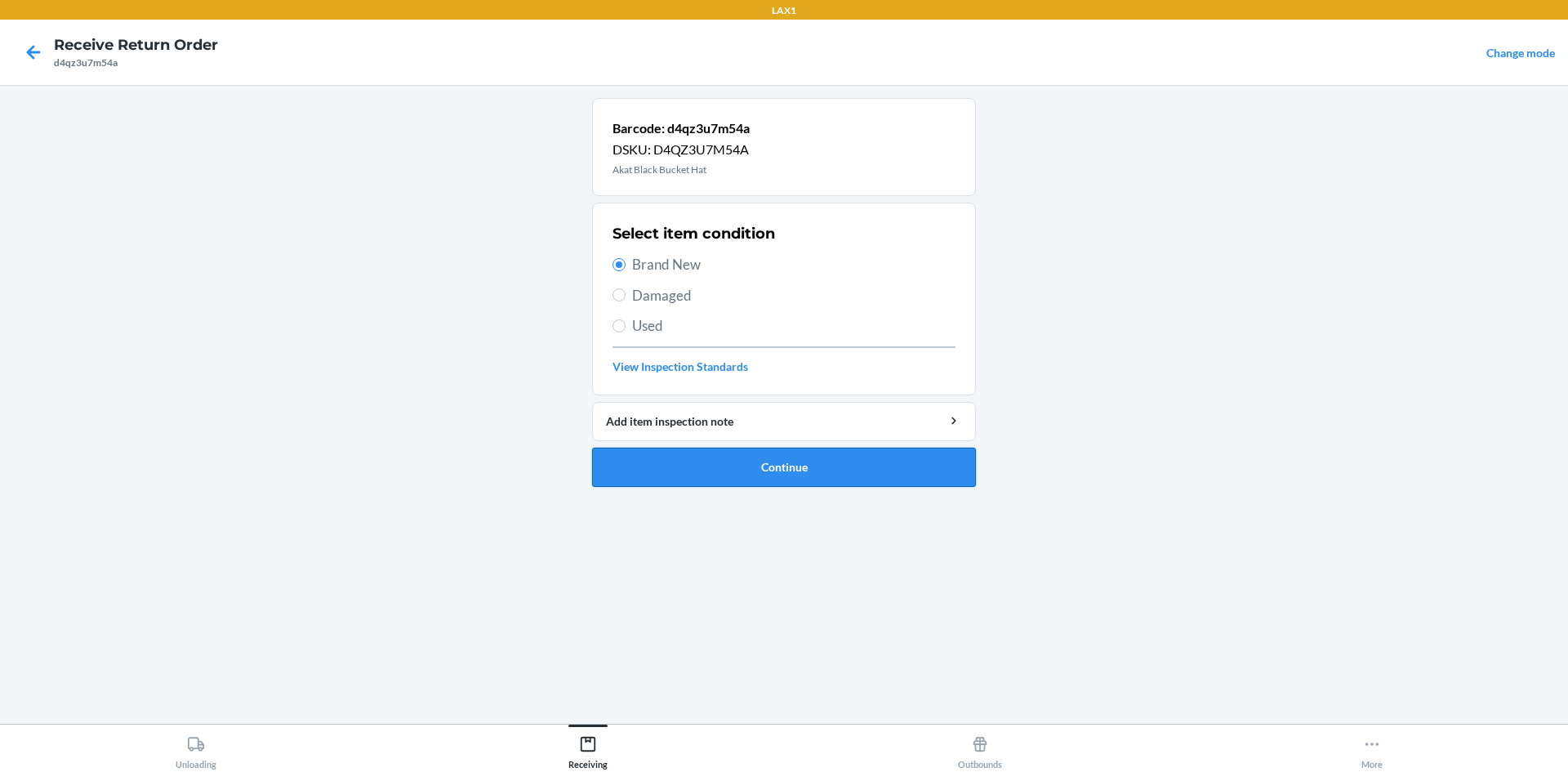
click at [714, 453] on button "Continue" at bounding box center [784, 466] width 384 height 39
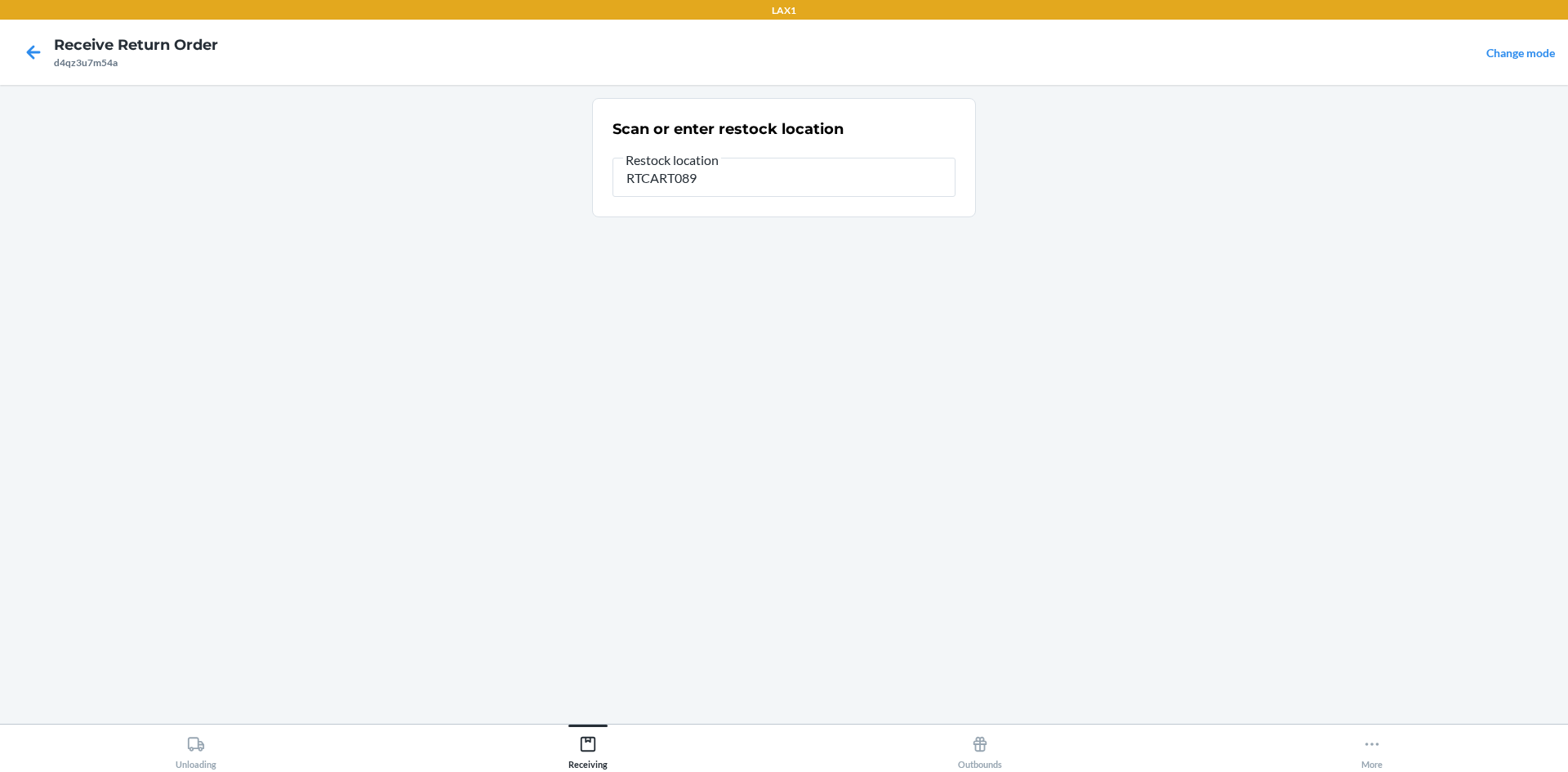
type input "RTCART089"
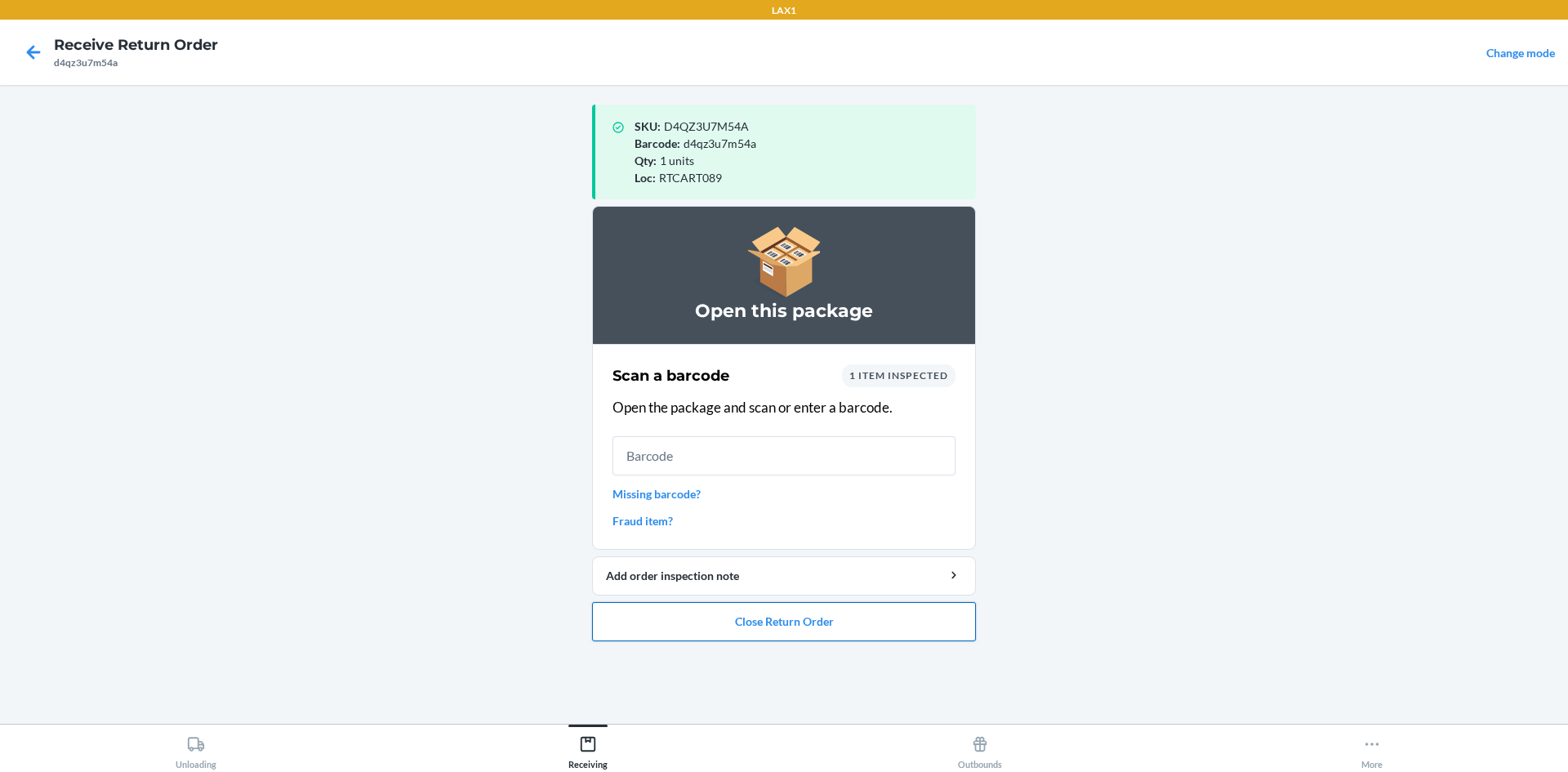
click at [842, 611] on button "Close Return Order" at bounding box center [784, 621] width 384 height 39
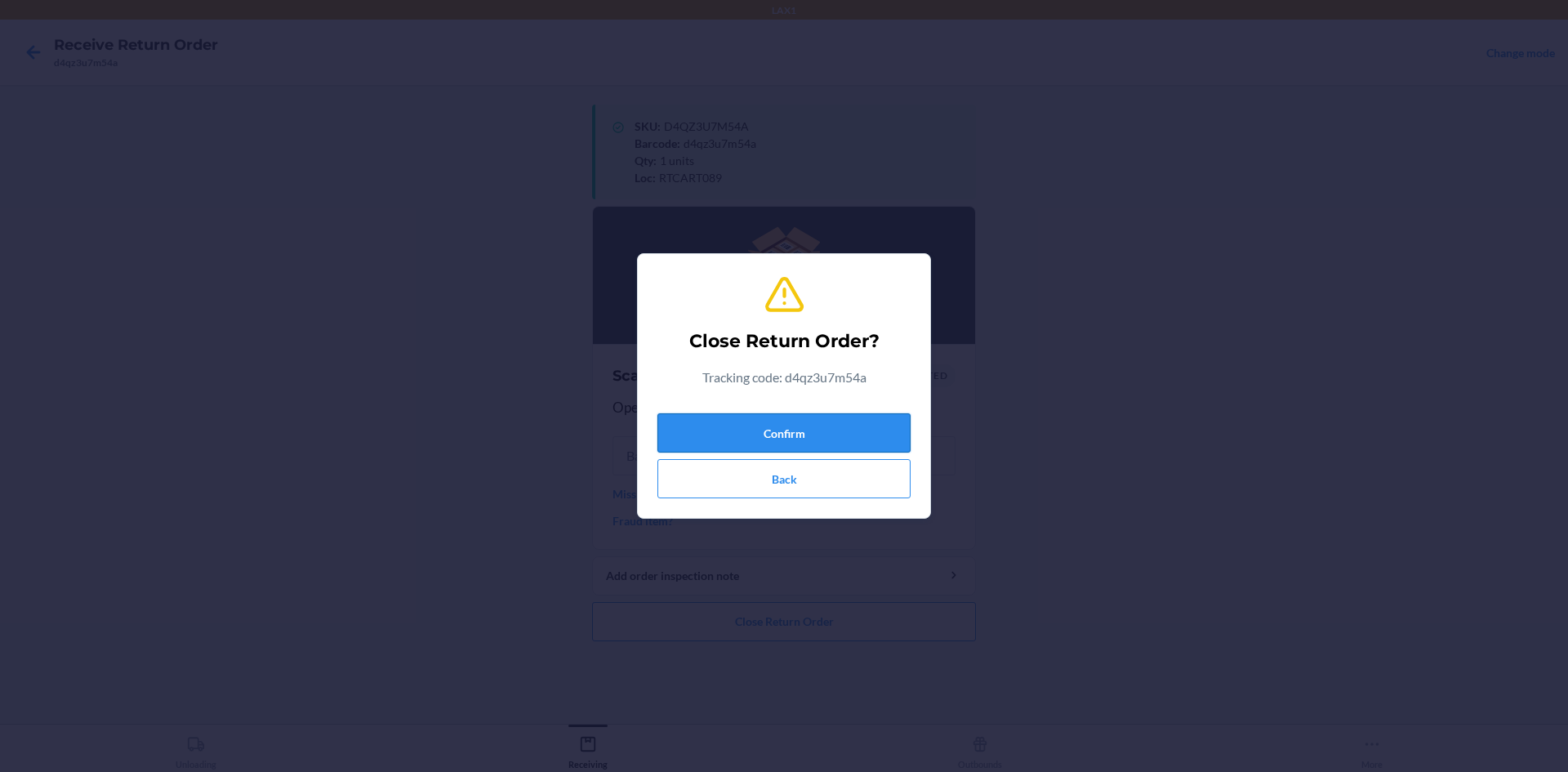
click at [792, 436] on button "Confirm" at bounding box center [784, 432] width 253 height 39
